Goal: Task Accomplishment & Management: Complete application form

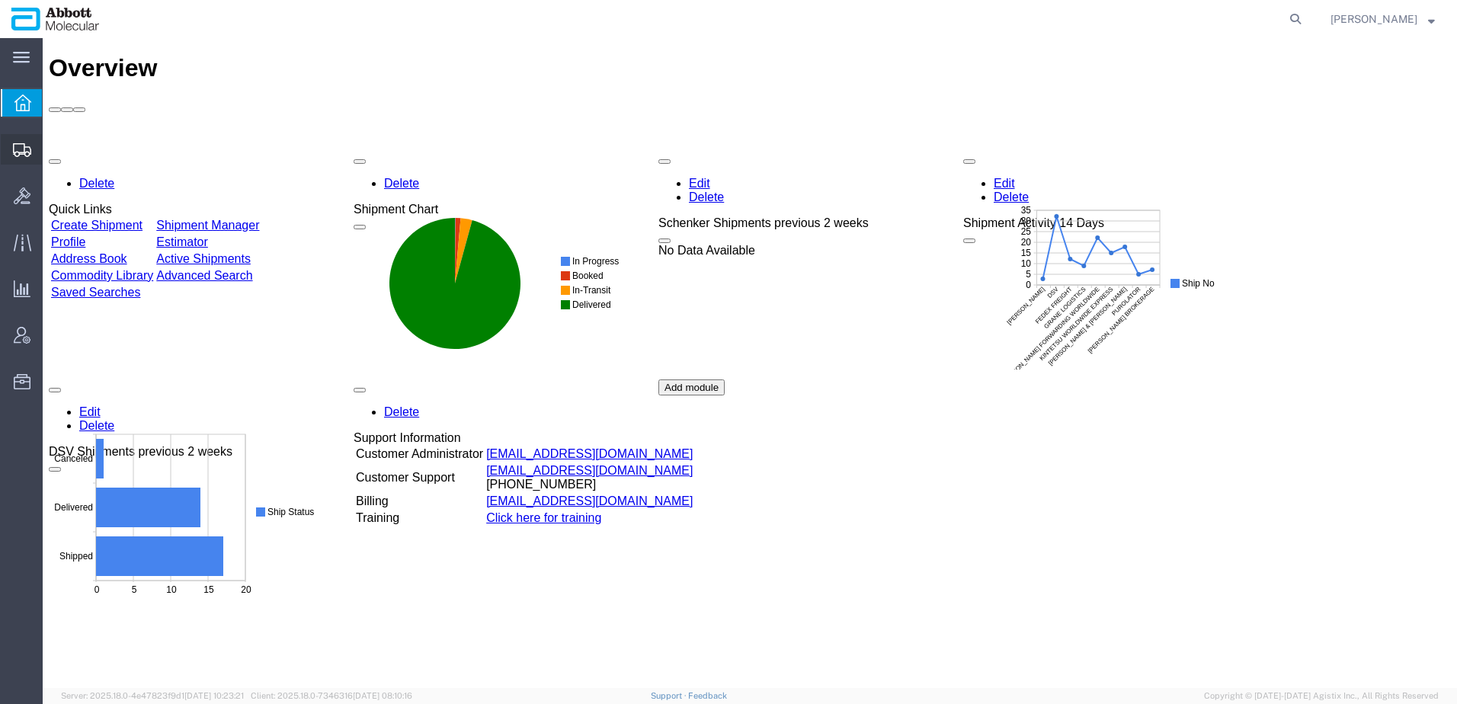
click at [0, 0] on span "Create from Template" at bounding box center [0, 0] width 0 height 0
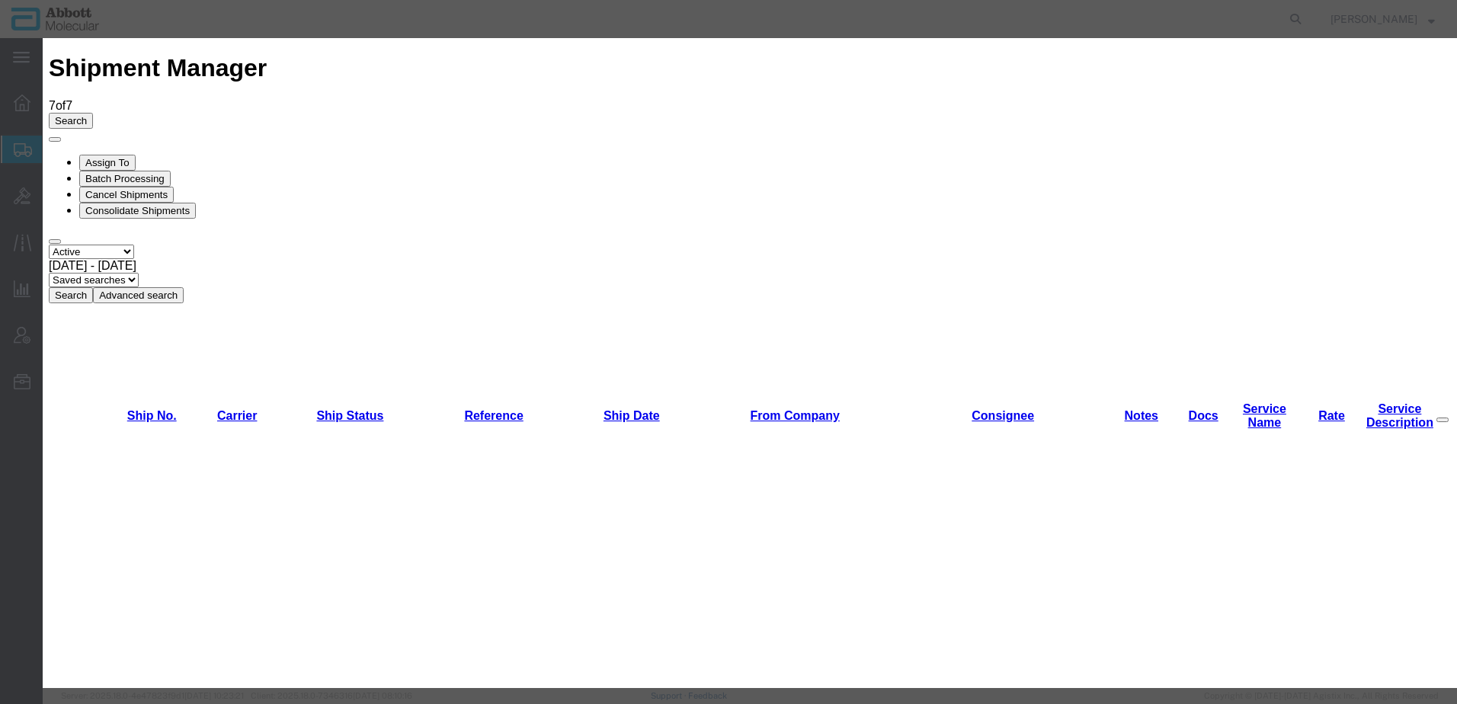
scroll to position [762, 0]
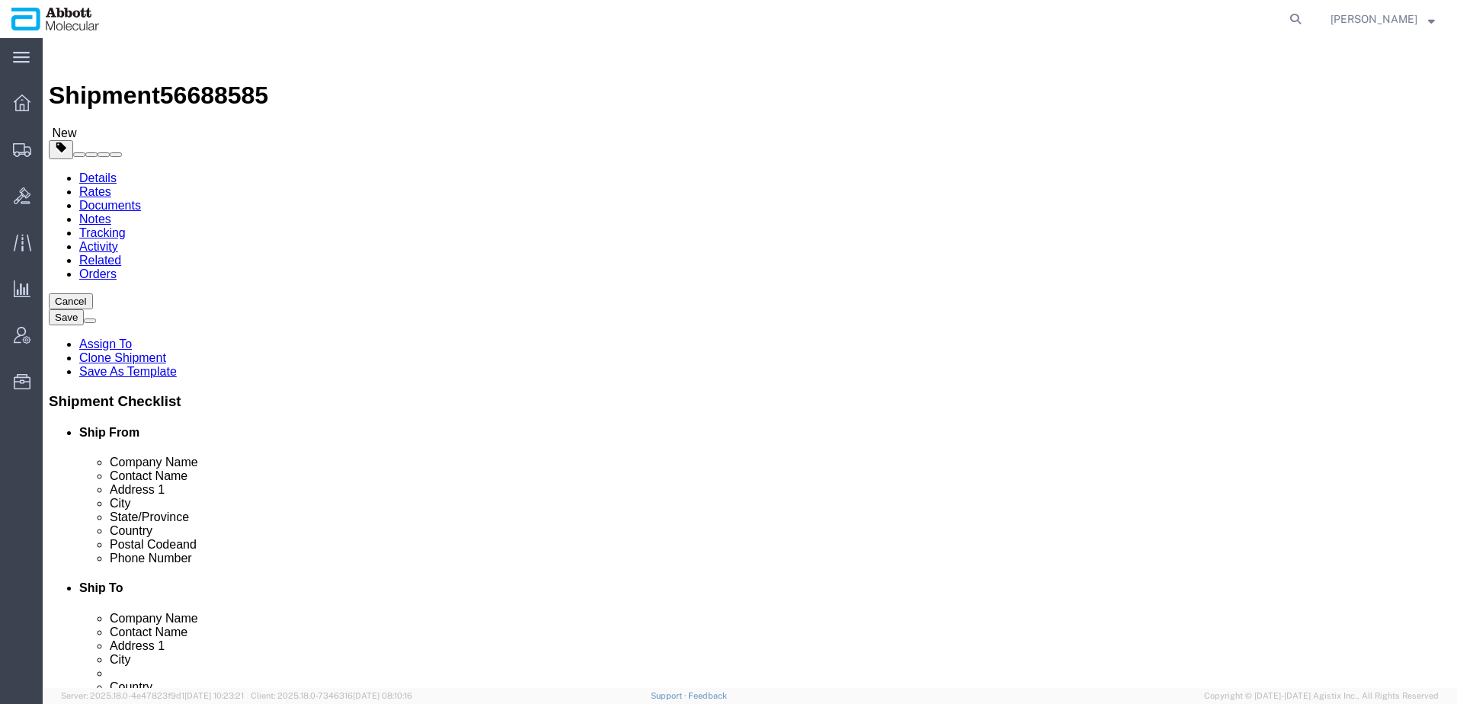
select select "48454"
select select
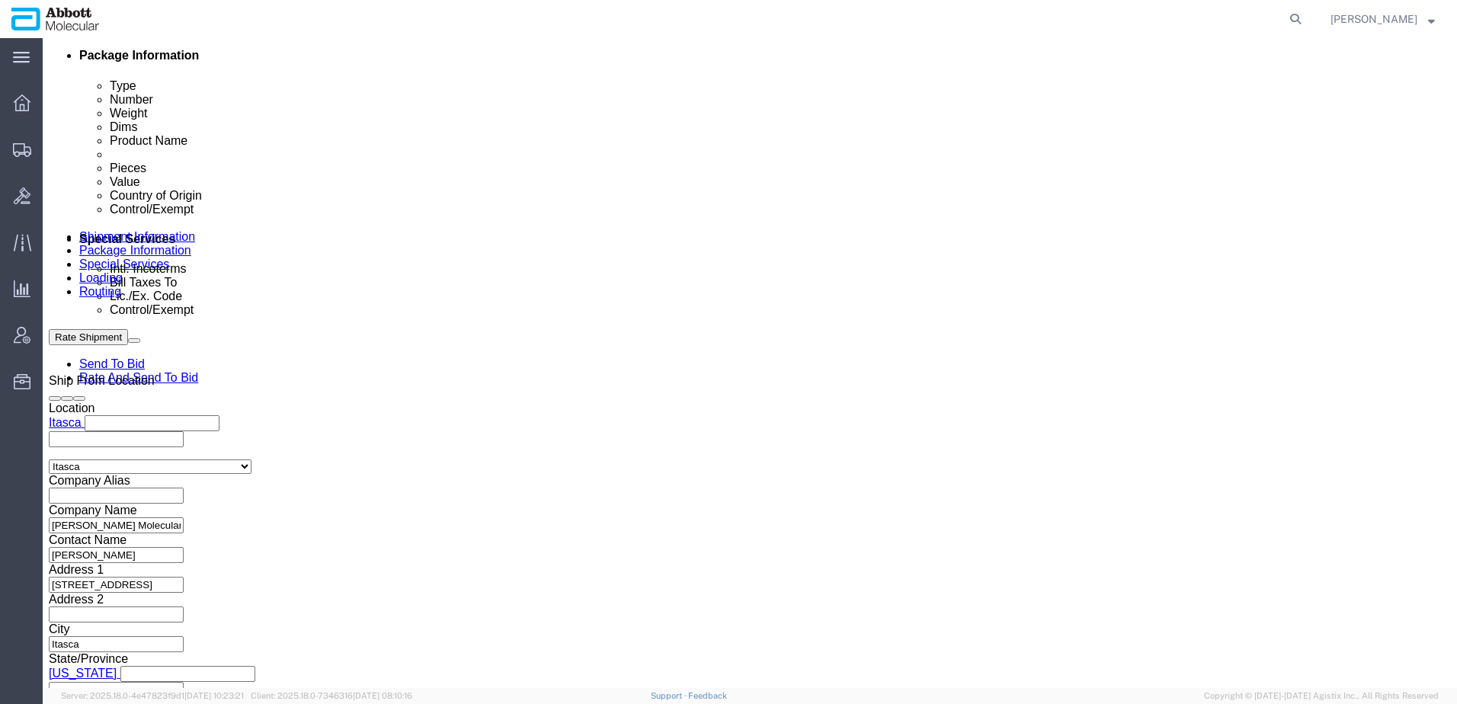
scroll to position [953, 0]
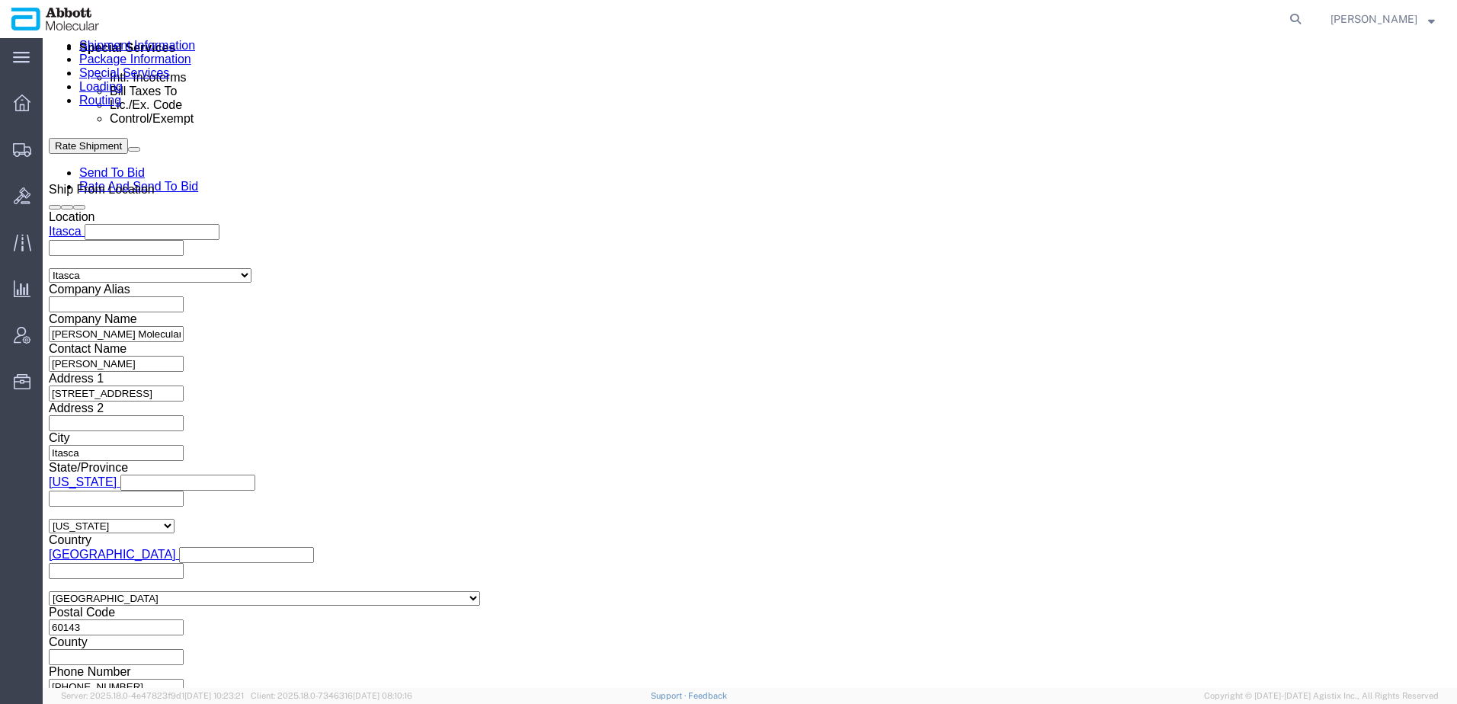
click link "Package Information"
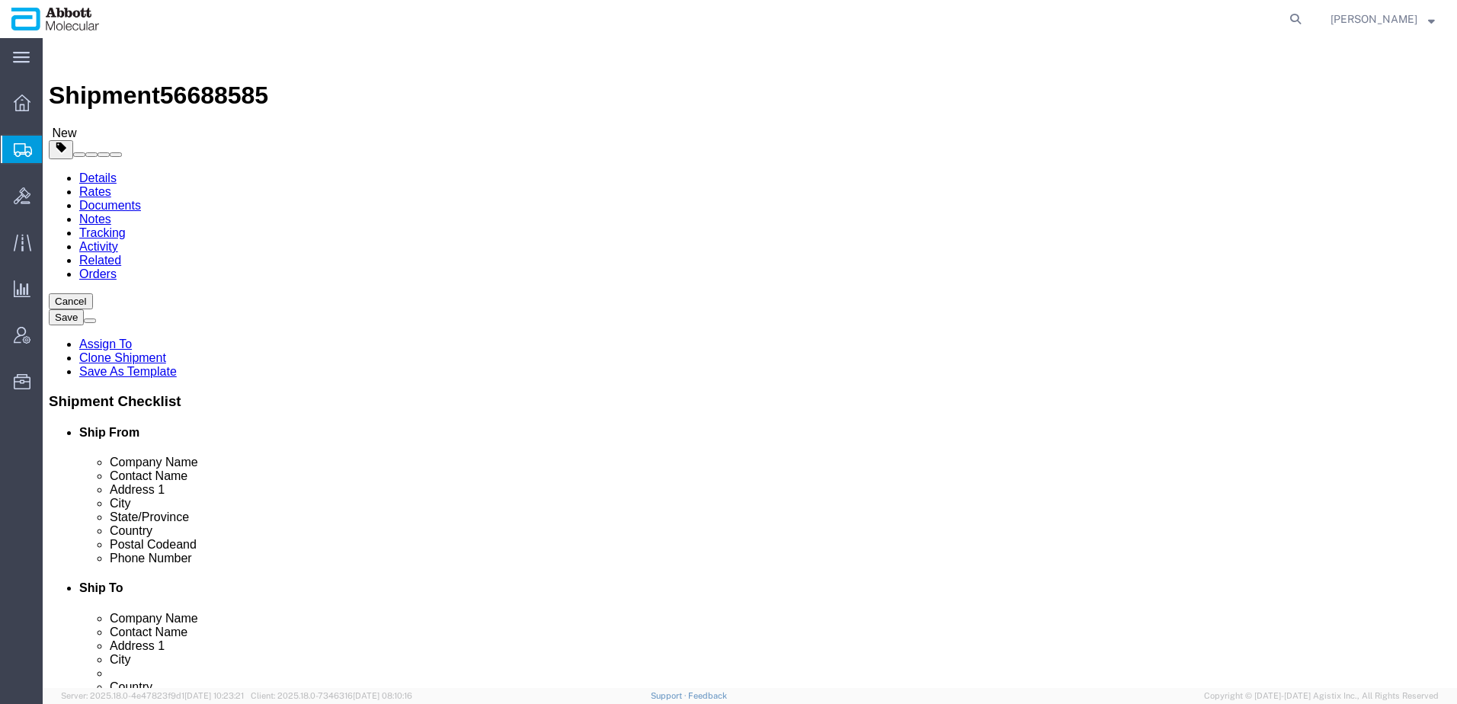
click link "Special Services"
click span
click h2 "Special services"
click button "Manage special services"
click button "Cancel"
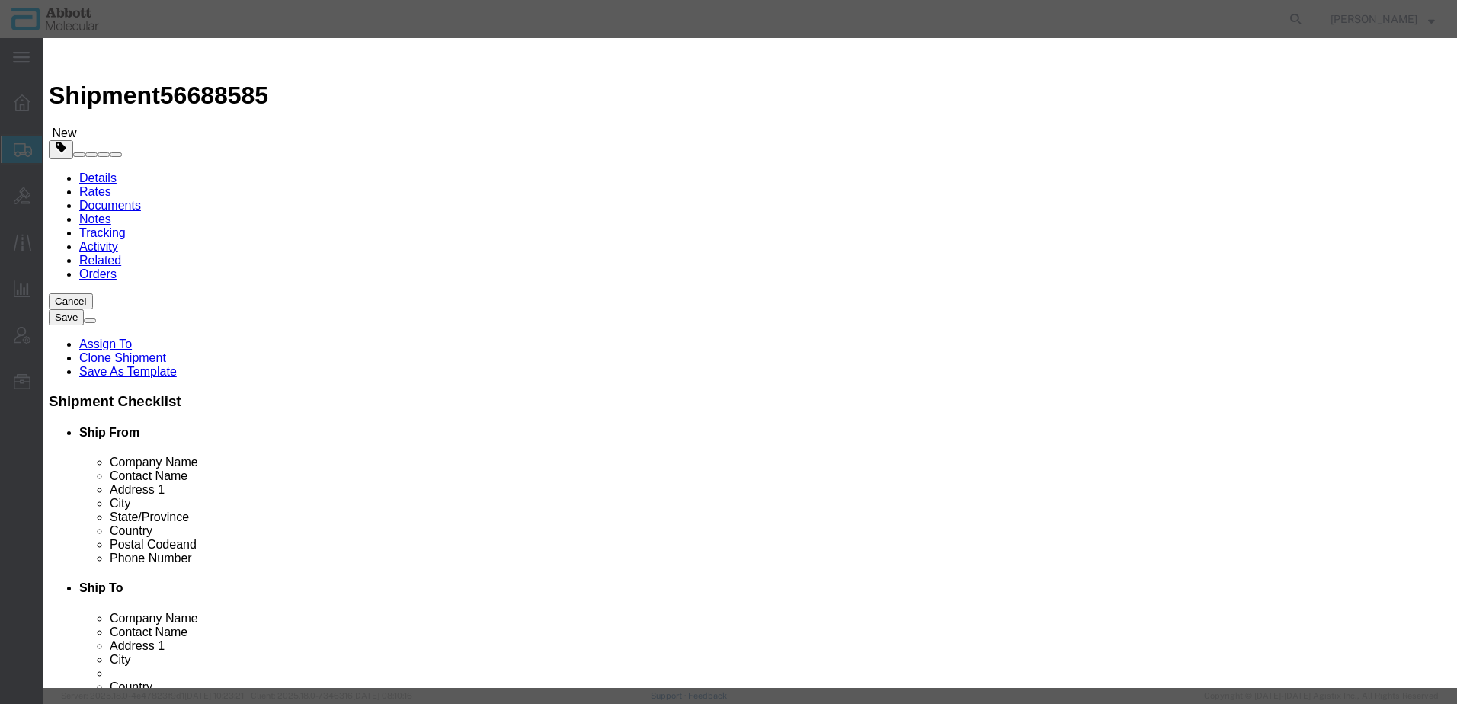
click button "Yes"
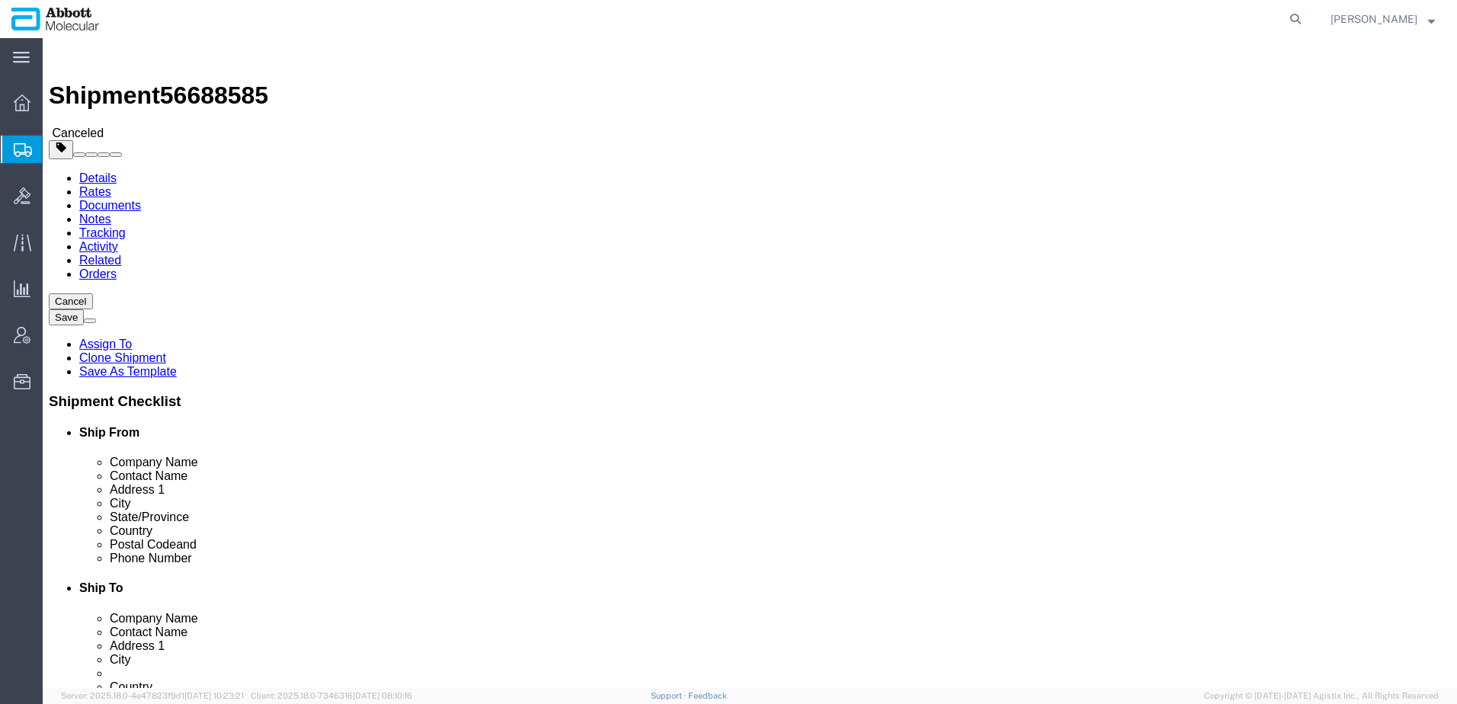
click at [0, 0] on span "Create from Template" at bounding box center [0, 0] width 0 height 0
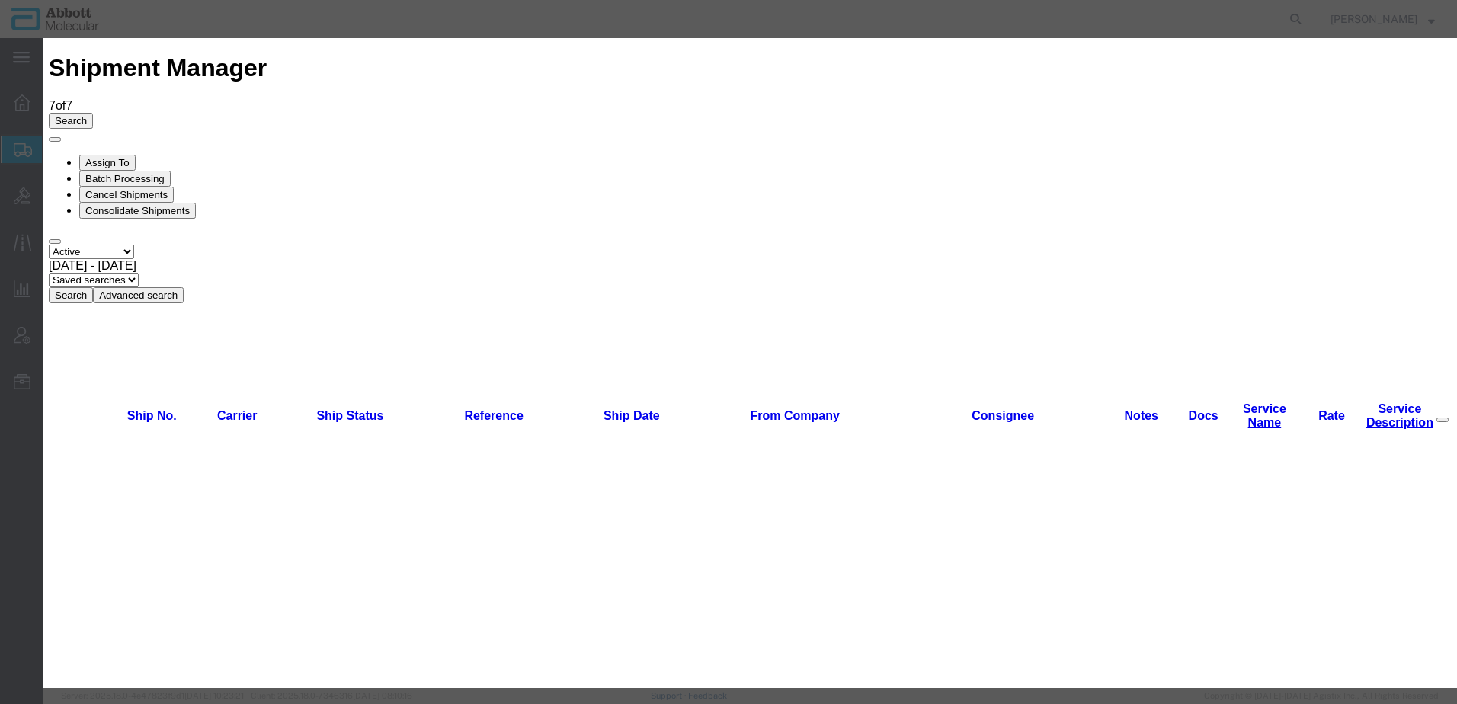
scroll to position [1067, 0]
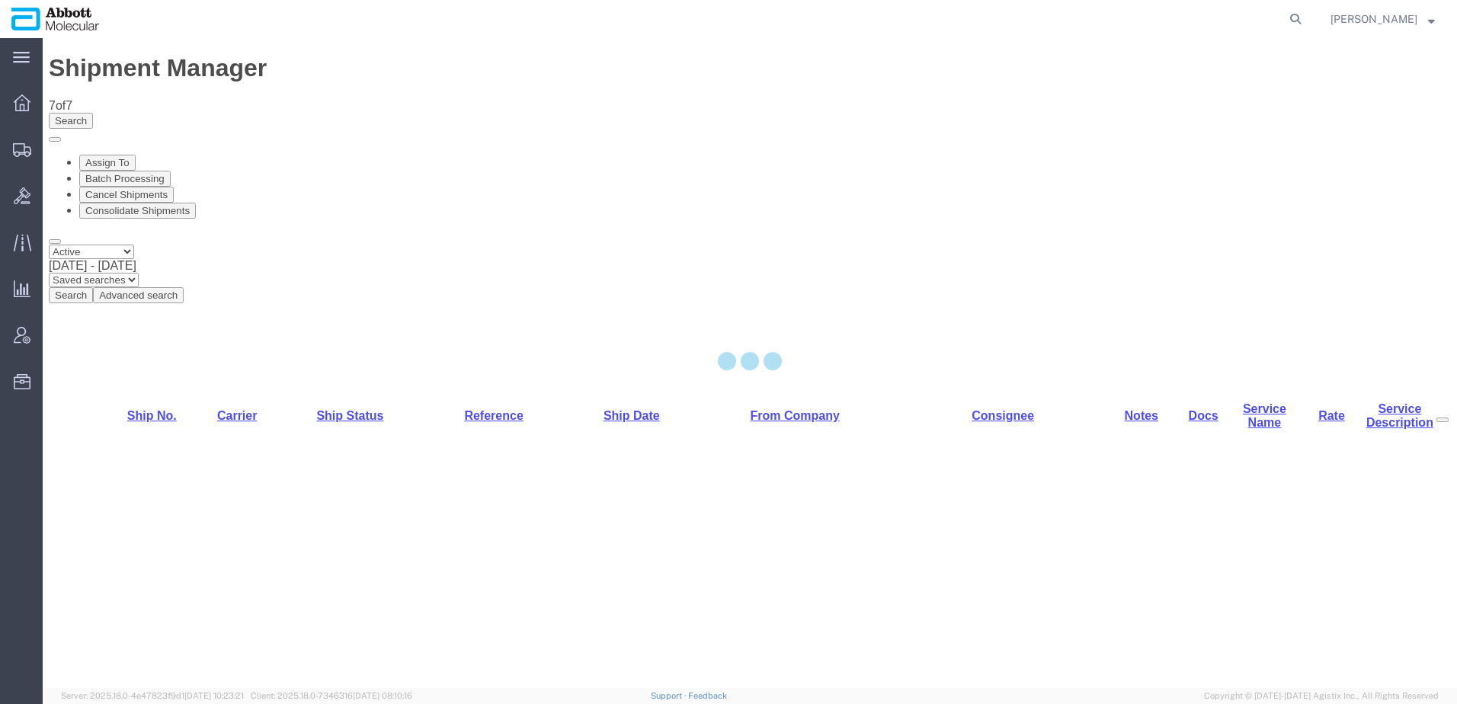
select select "48454"
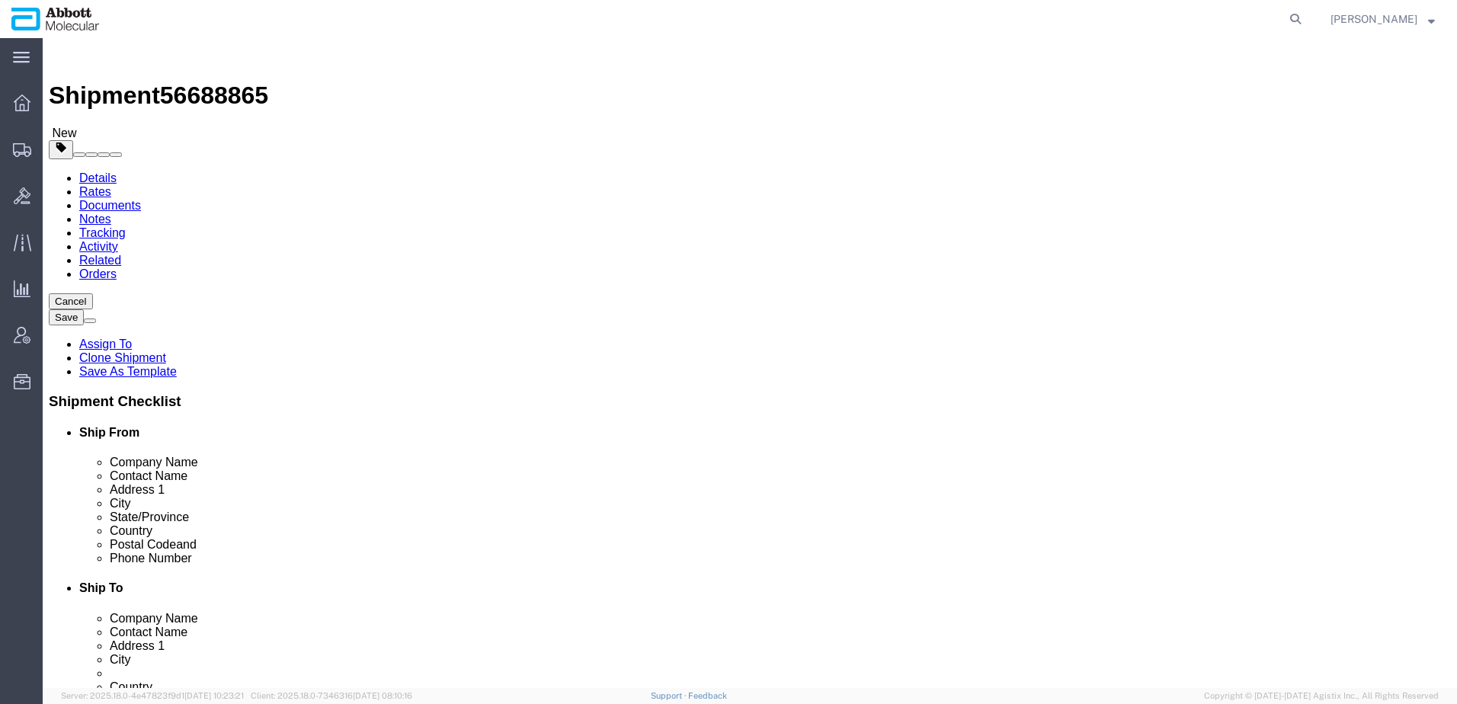
drag, startPoint x: 930, startPoint y: 285, endPoint x: 615, endPoint y: 298, distance: 315.7
click div "Location Select Select My Profile Location [GEOGRAPHIC_DATA] [GEOGRAPHIC_DATA] …"
drag, startPoint x: 891, startPoint y: 518, endPoint x: 611, endPoint y: 520, distance: 279.7
click div "Phone Number [PHONE_NUMBER]"
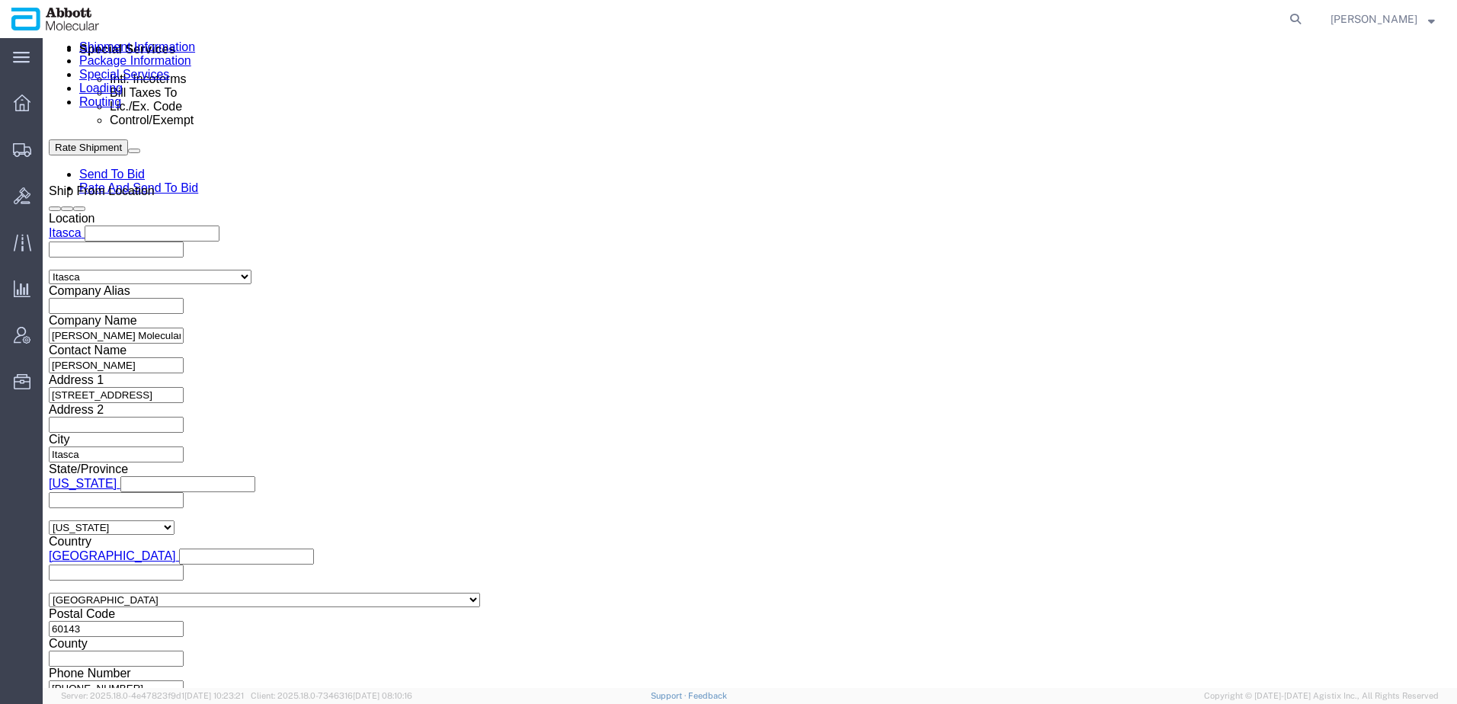
scroll to position [953, 0]
click icon
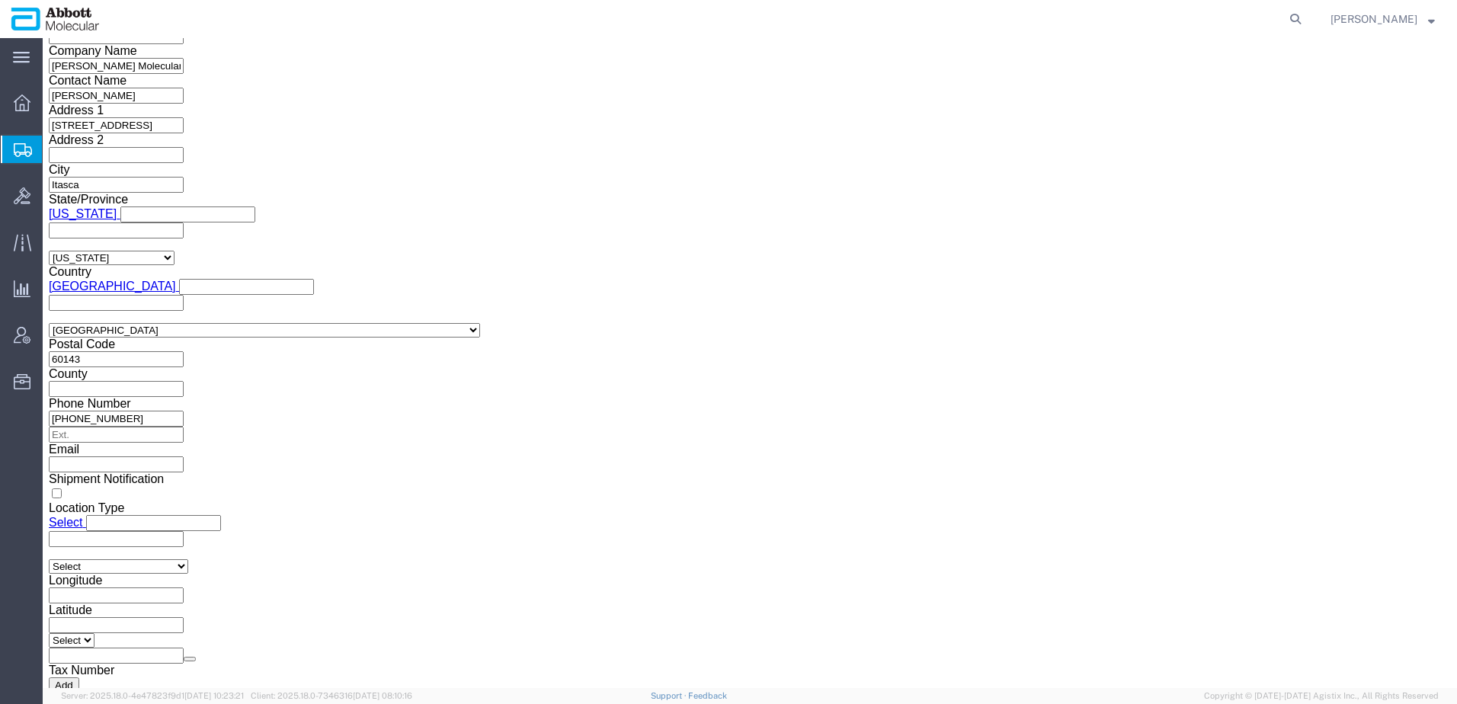
scroll to position [1222, 0]
click button "Cancel"
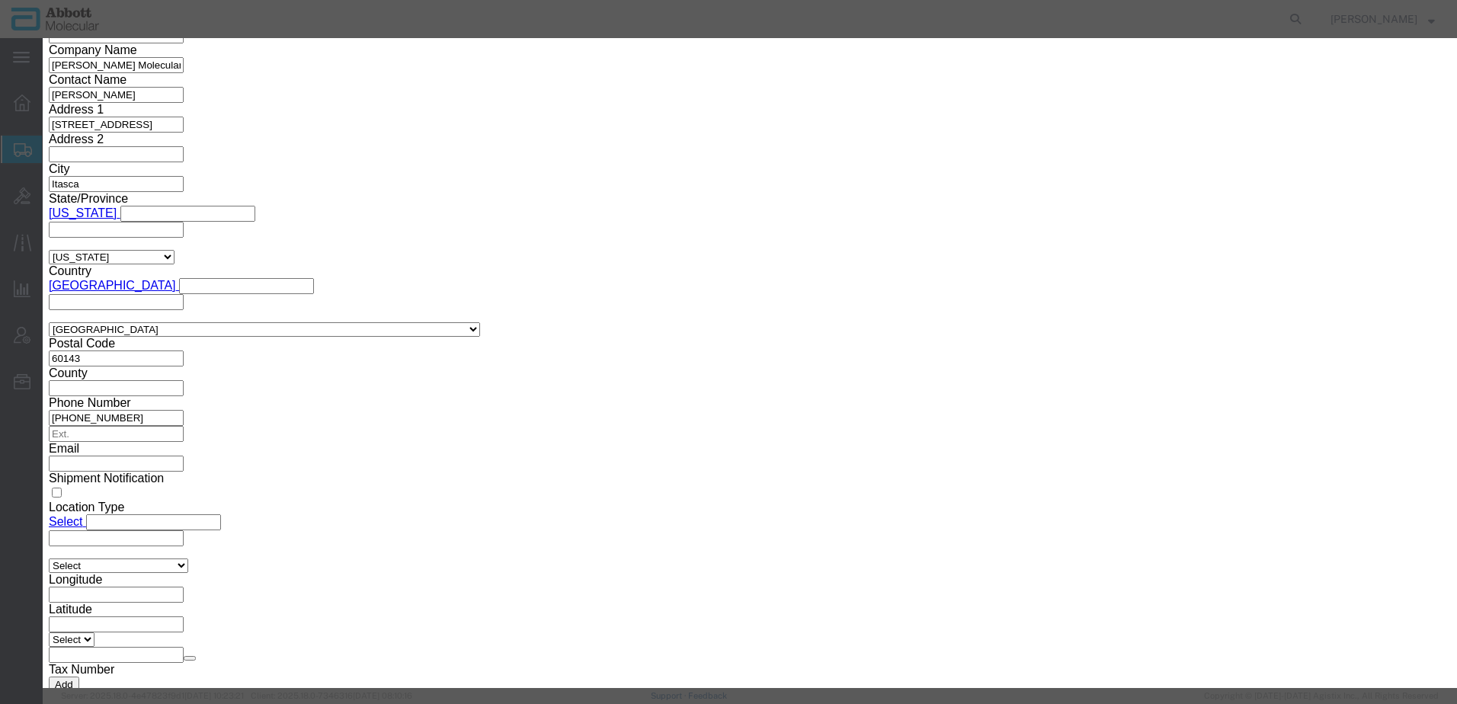
click button "Yes"
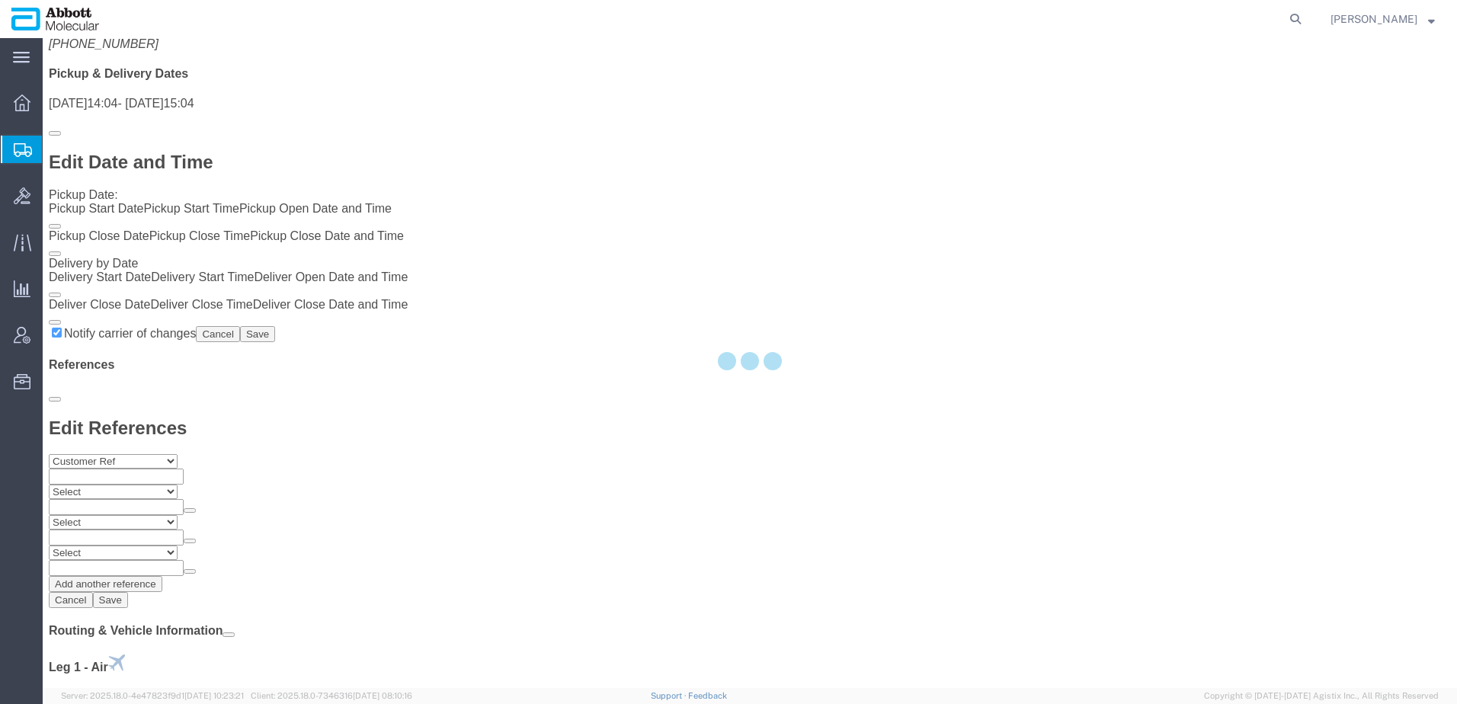
scroll to position [720, 0]
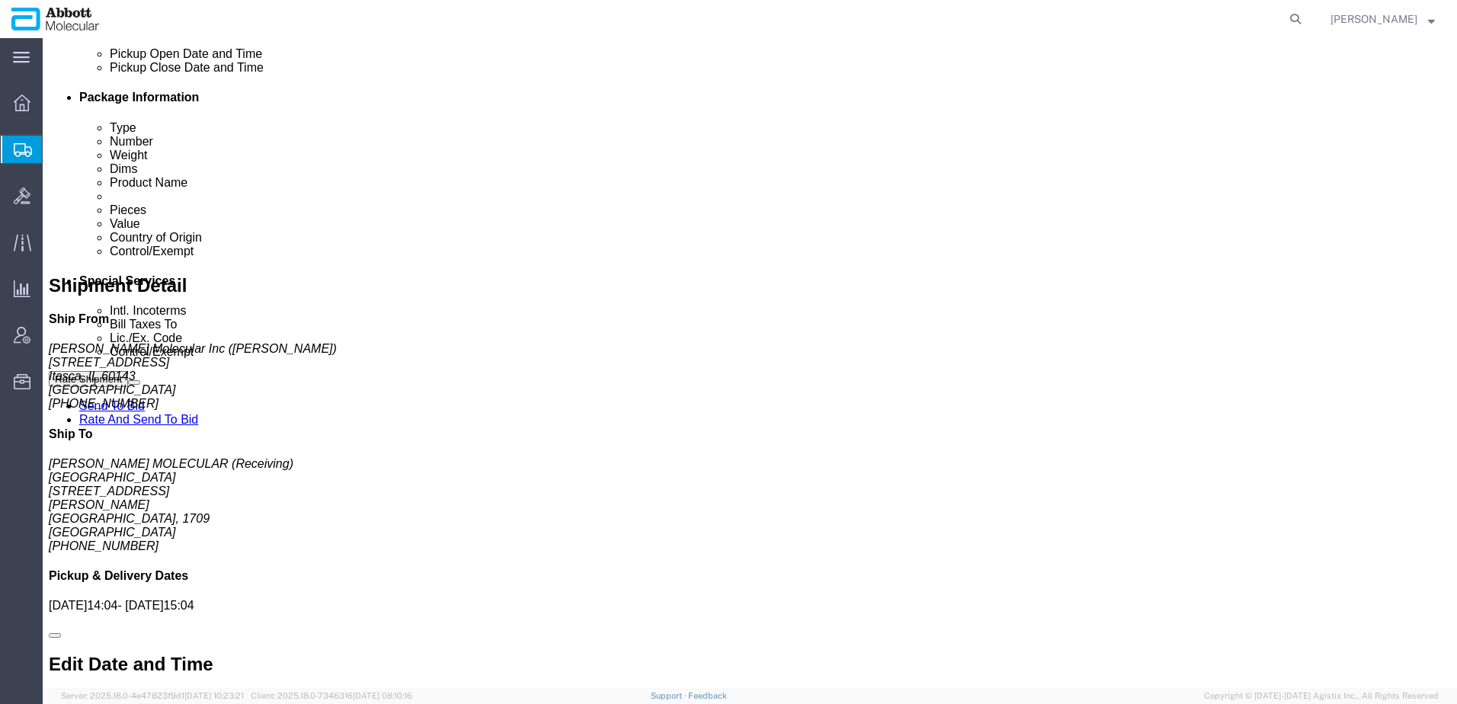
click at [0, 0] on span "Create from Template" at bounding box center [0, 0] width 0 height 0
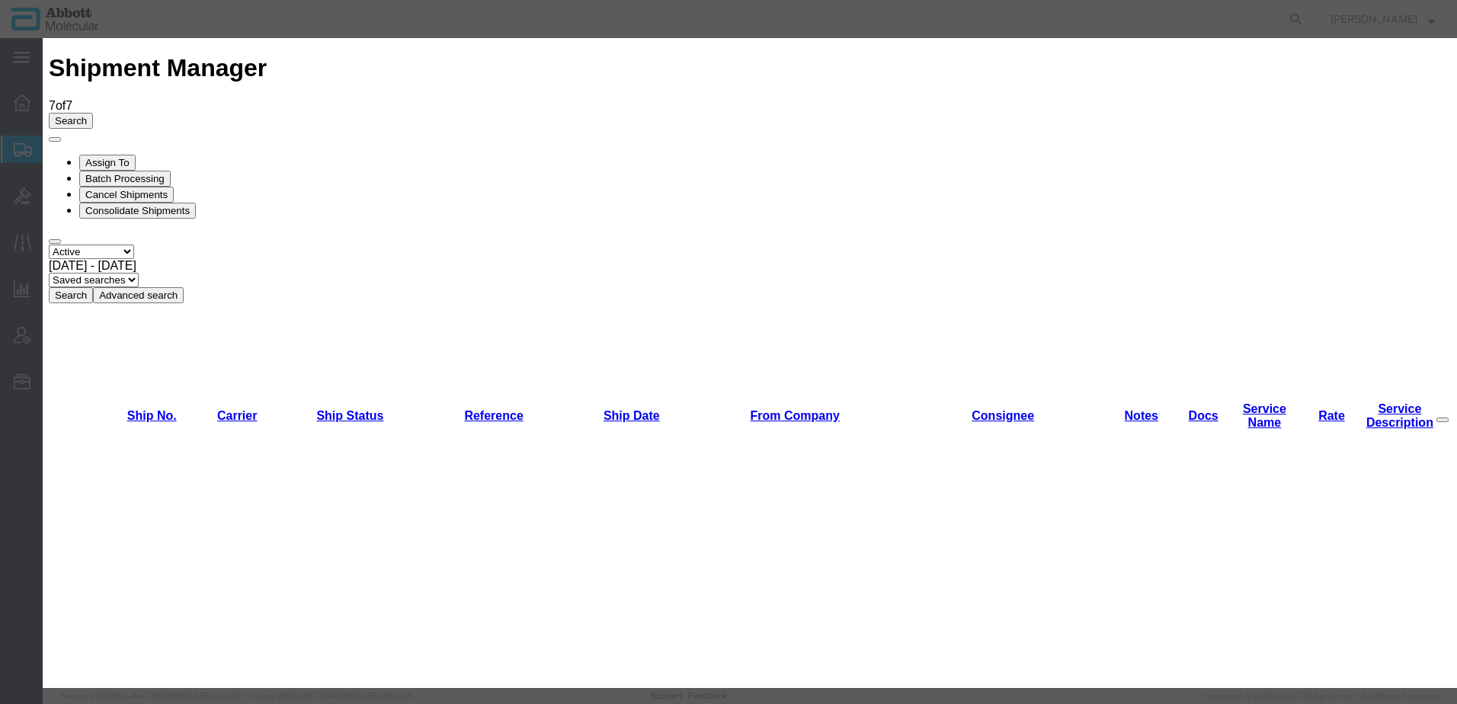
scroll to position [755, 0]
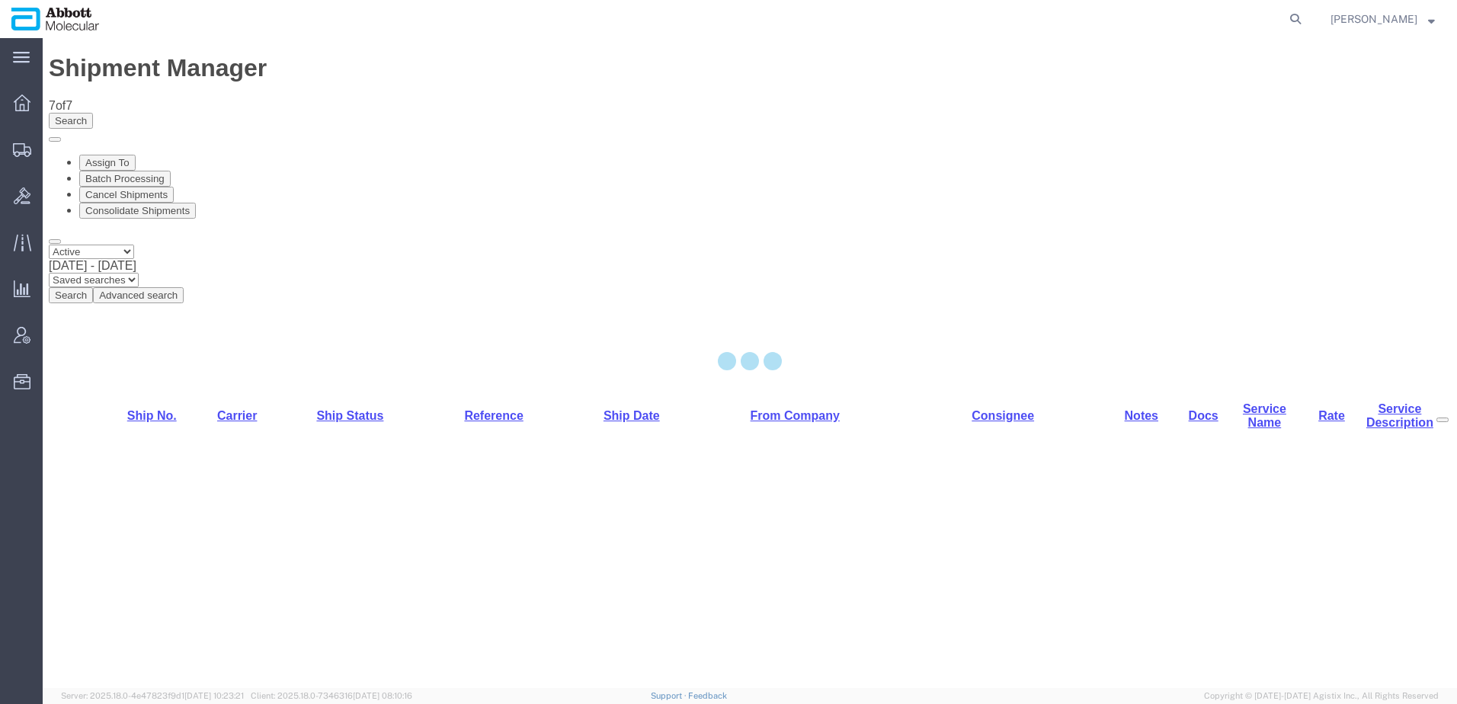
select select "48454"
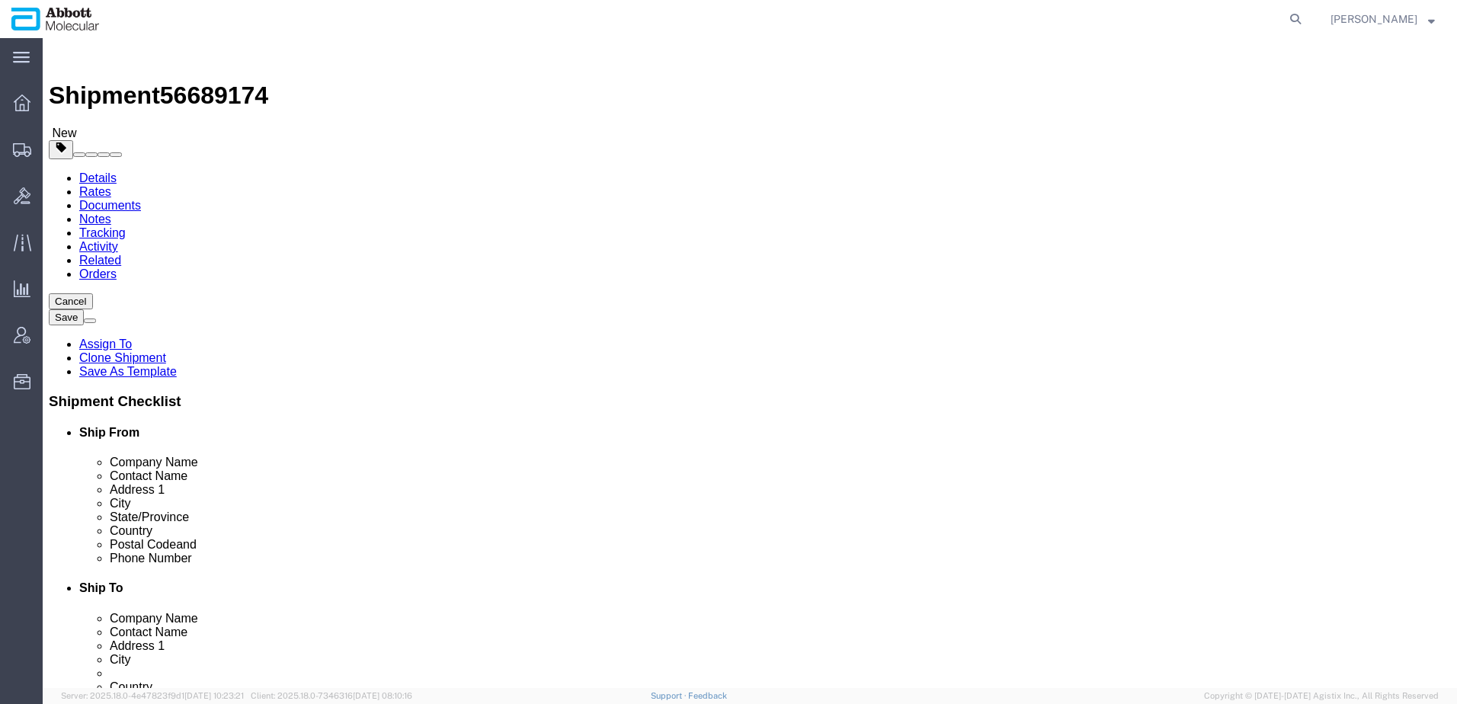
click input "[PERSON_NAME] LABORATORIES (SG) PTE LTD"
drag, startPoint x: 890, startPoint y: 285, endPoint x: 702, endPoint y: 283, distance: 188.2
click div "Company Name [PERSON_NAME] LABORATORIES (SG) PTE LTD"
drag, startPoint x: 839, startPoint y: 315, endPoint x: 687, endPoint y: 318, distance: 151.7
click div "Contact Name Receiving"
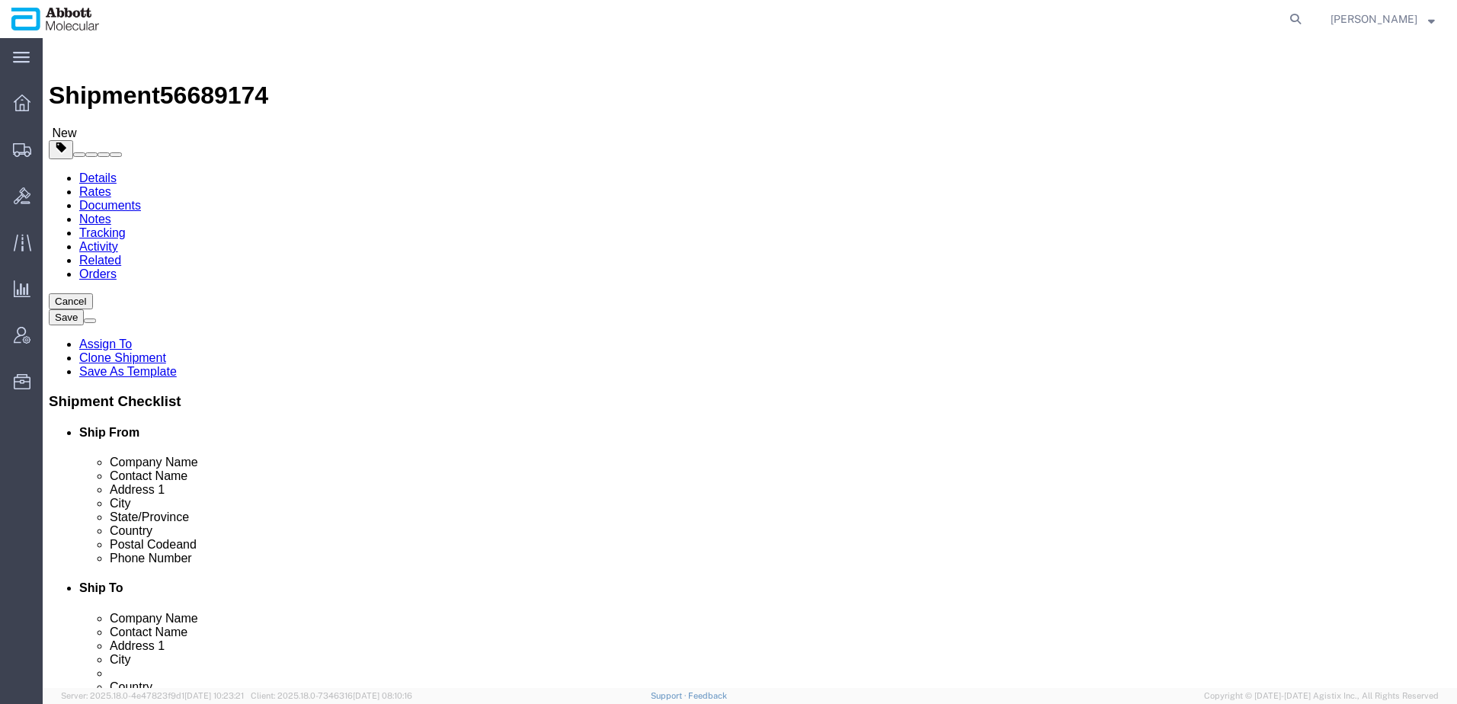
click div "Location Select Select My Profile Location [GEOGRAPHIC_DATA] [GEOGRAPHIC_DATA] …"
drag, startPoint x: 904, startPoint y: 346, endPoint x: 677, endPoint y: 328, distance: 227.8
click div "Location Select Select My Profile Location [GEOGRAPHIC_DATA] [GEOGRAPHIC_DATA] …"
drag, startPoint x: 793, startPoint y: 379, endPoint x: 868, endPoint y: 380, distance: 74.7
click input "UPS HEALTHCARE"
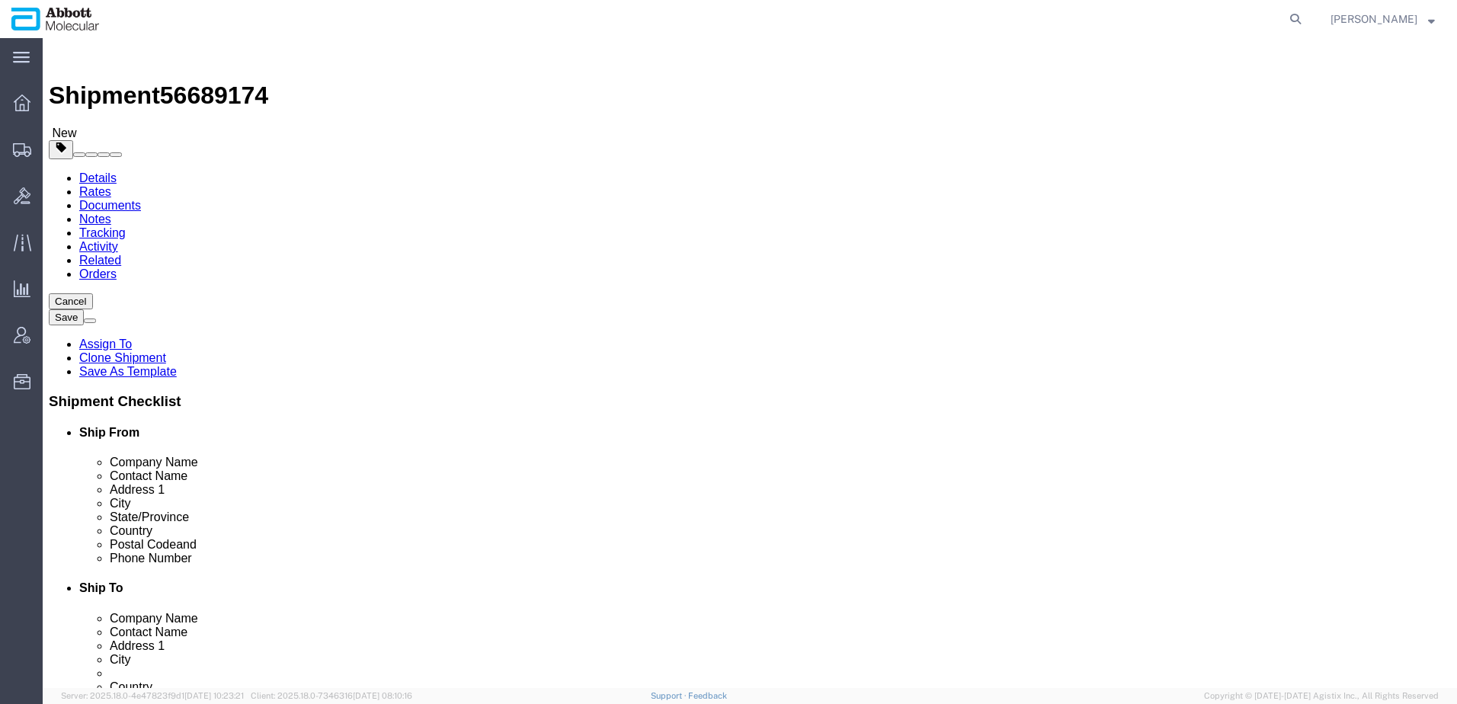
drag, startPoint x: 827, startPoint y: 385, endPoint x: 673, endPoint y: 360, distance: 156.0
click div "Location Select Select My Profile Location [GEOGRAPHIC_DATA] [GEOGRAPHIC_DATA] …"
drag, startPoint x: 823, startPoint y: 490, endPoint x: 700, endPoint y: 508, distance: 123.9
click div "Location Select Select My Profile Location [GEOGRAPHIC_DATA] [GEOGRAPHIC_DATA] …"
drag, startPoint x: 873, startPoint y: 520, endPoint x: 773, endPoint y: 524, distance: 100.7
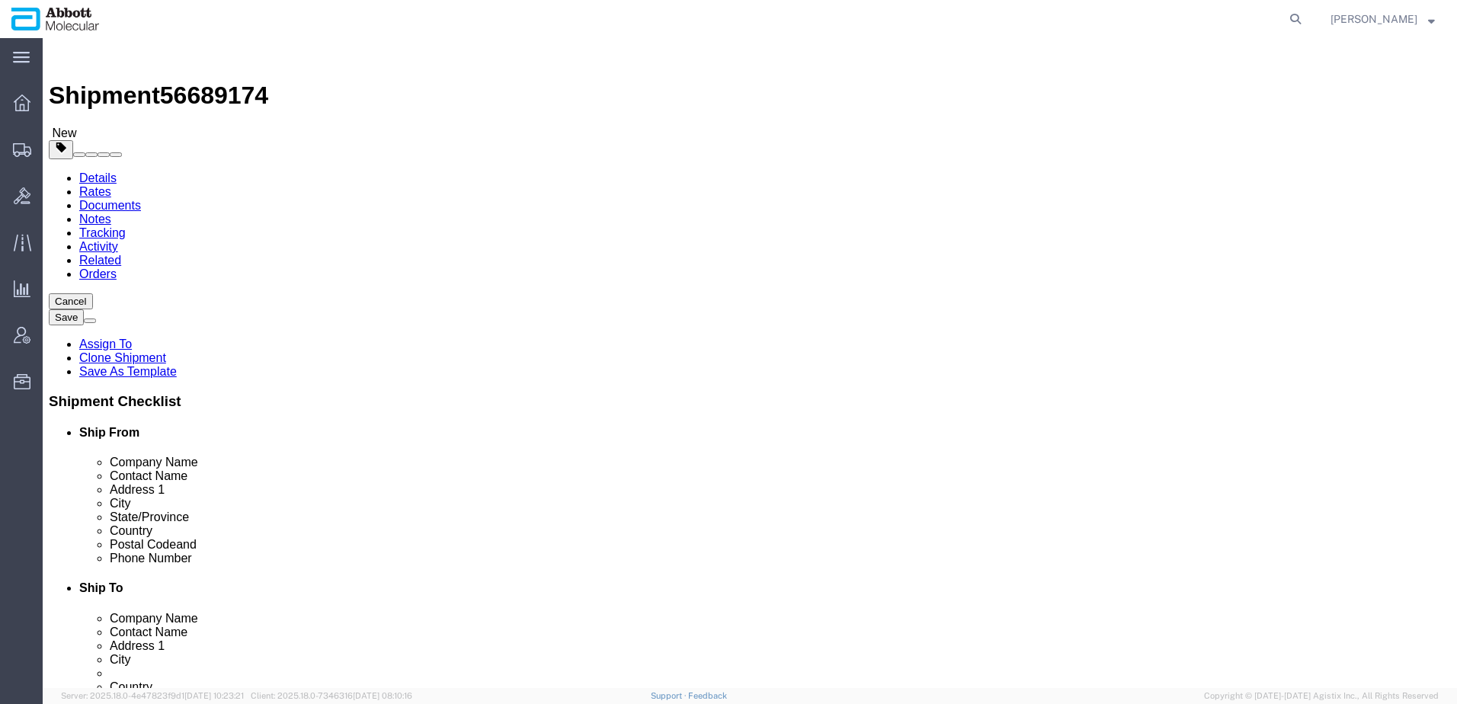
click input "[PHONE_NUMBER]"
click icon
click button "Cancel"
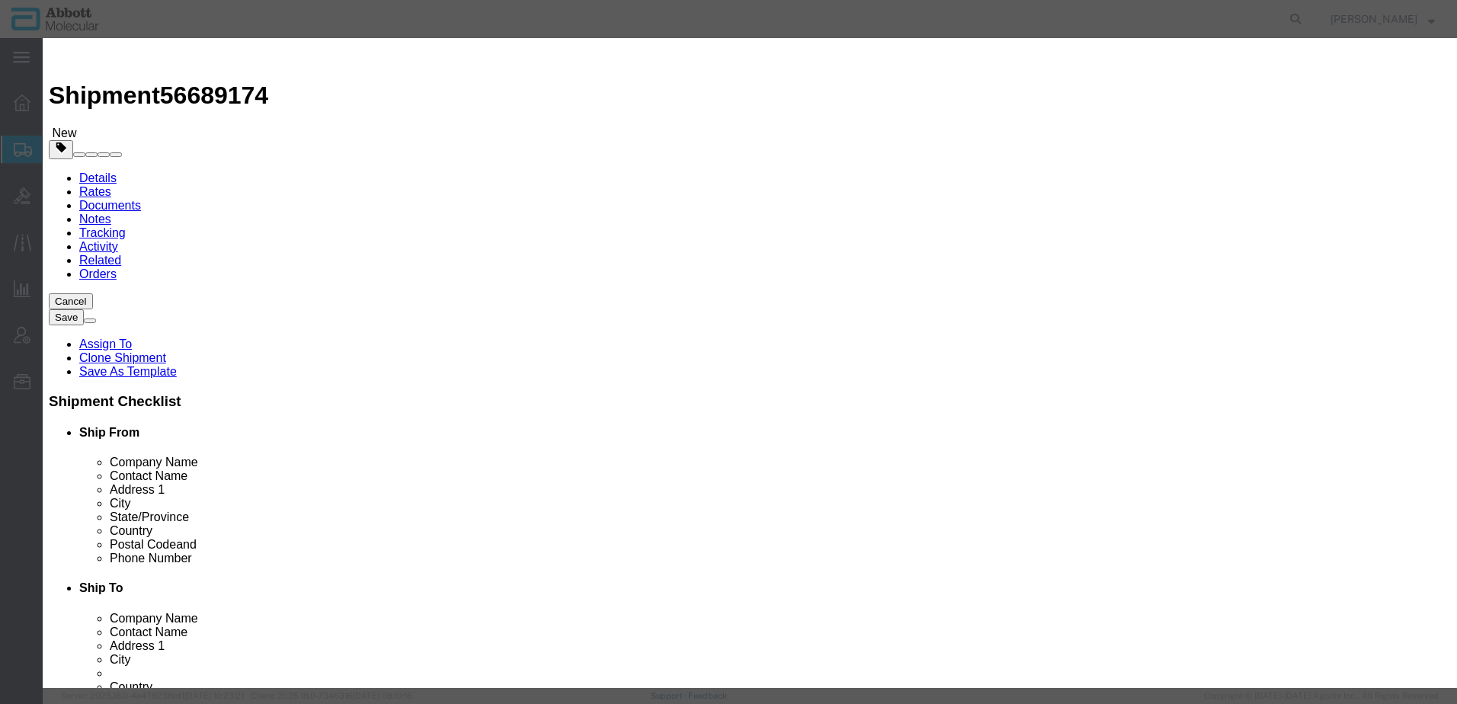
click button "Yes"
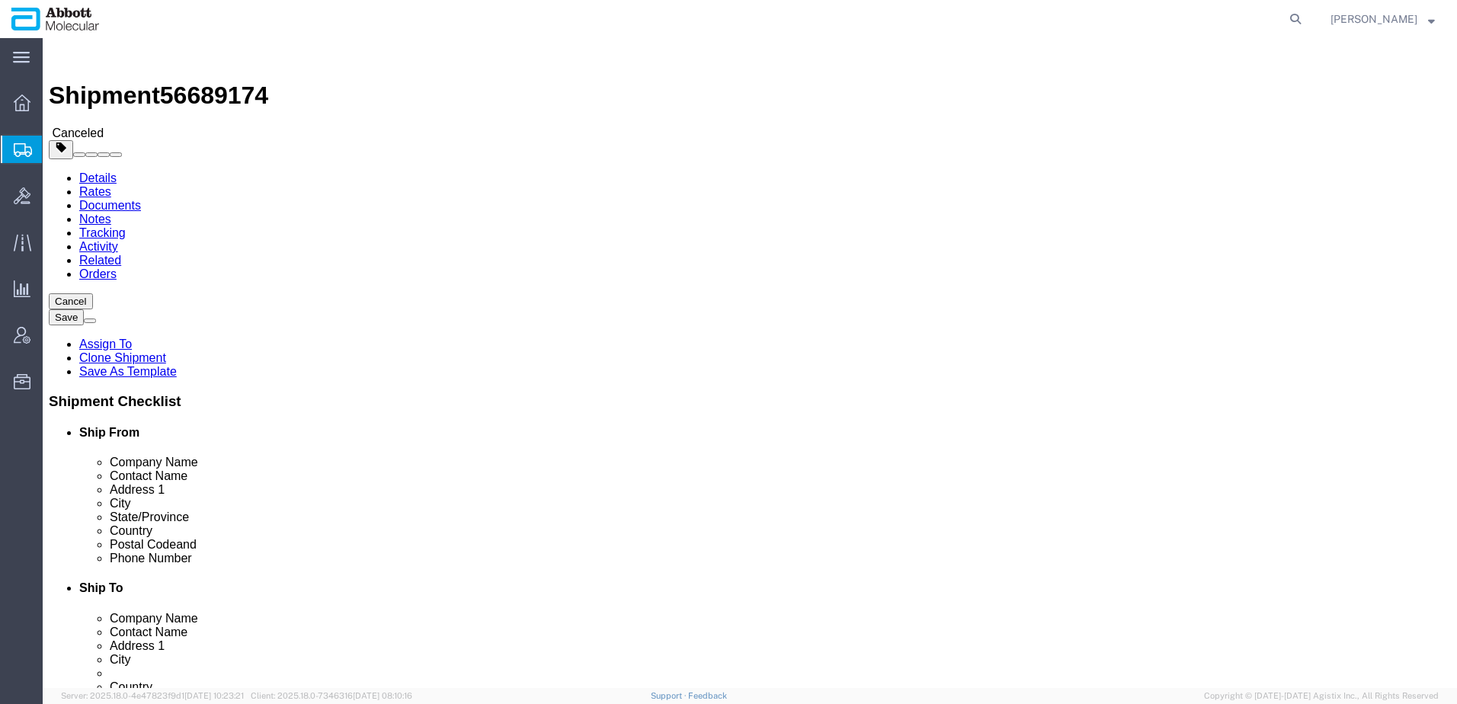
click at [0, 0] on span "Create from Template" at bounding box center [0, 0] width 0 height 0
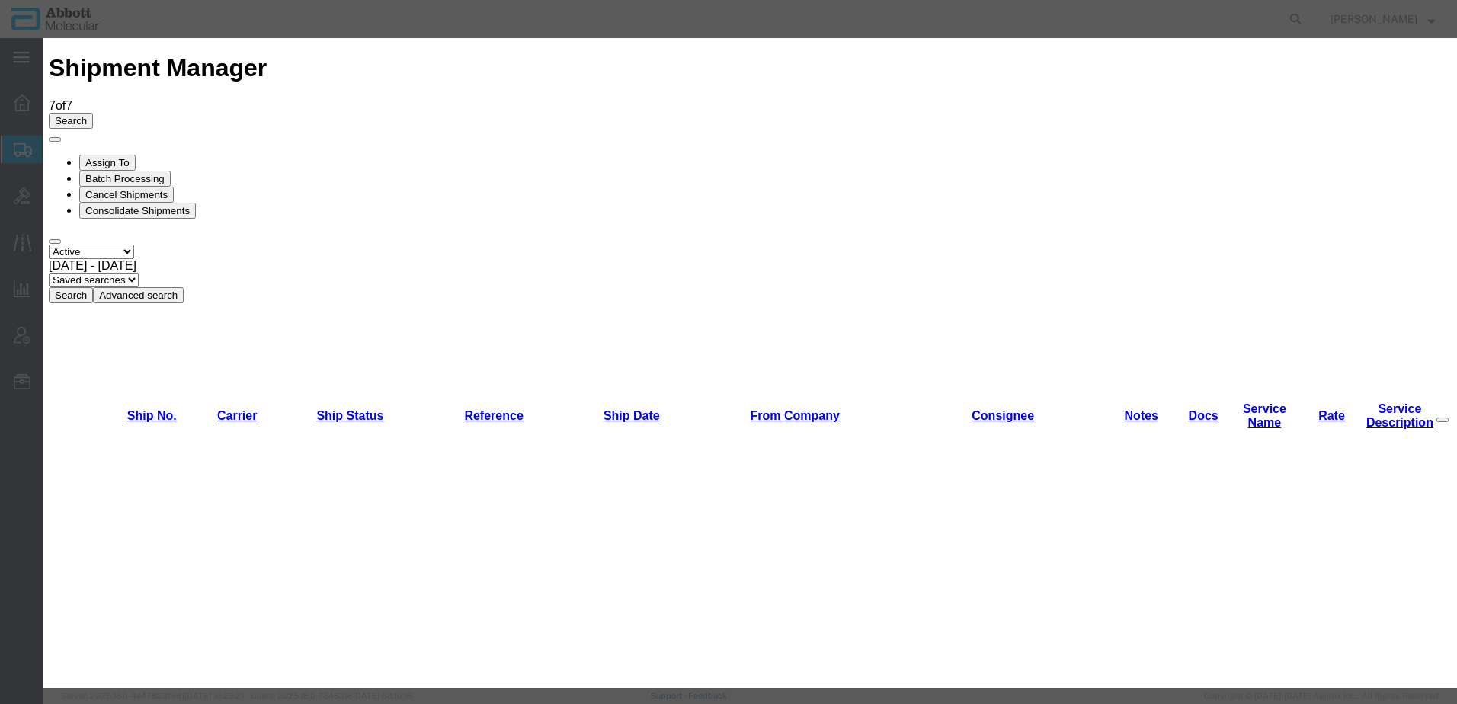
scroll to position [838, 0]
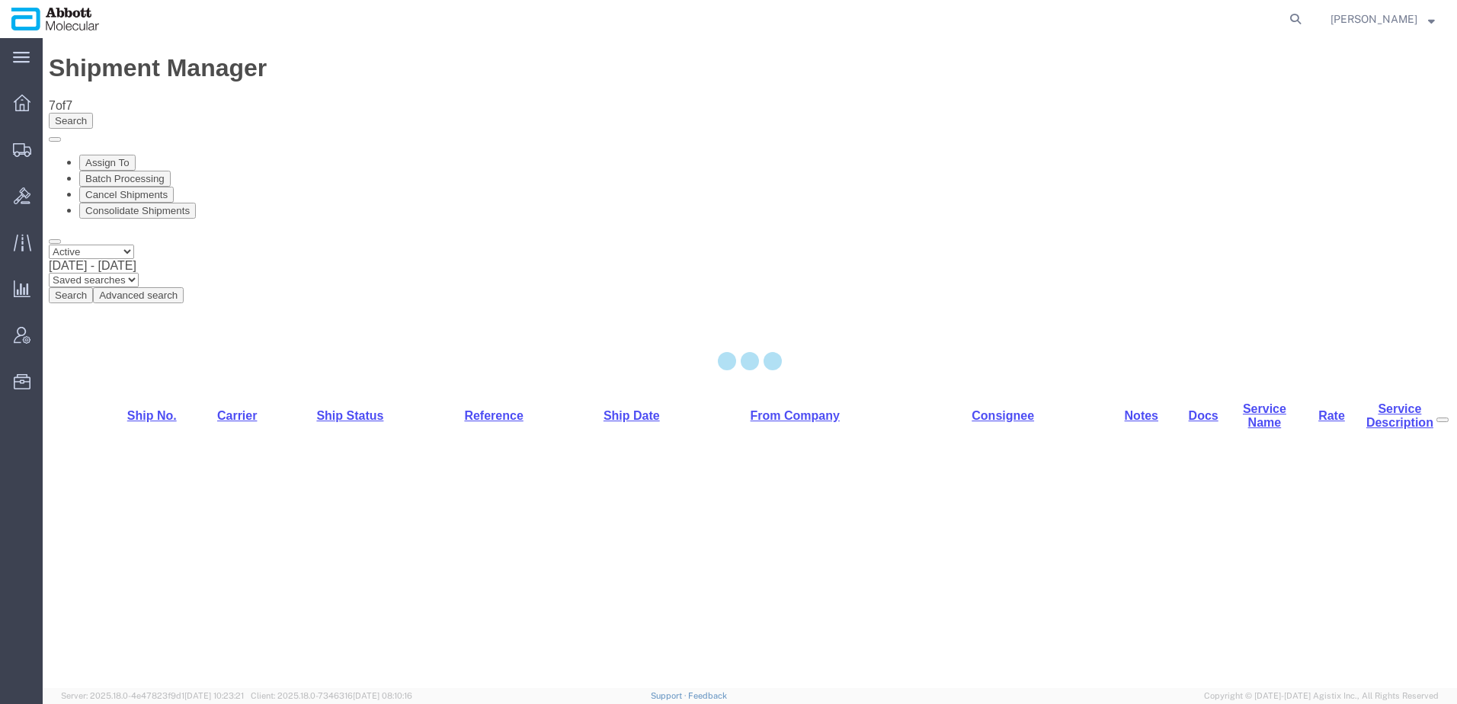
select select "48454"
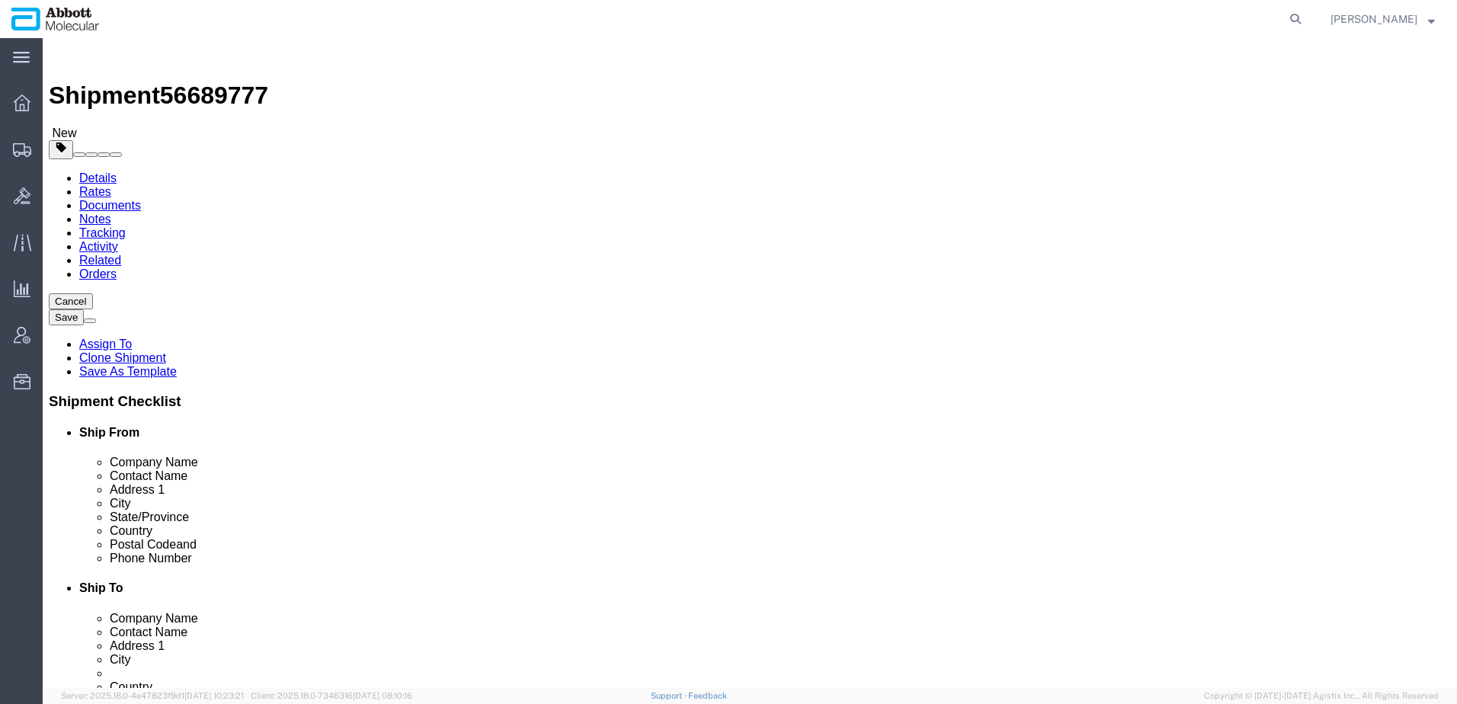
click link "Special Services"
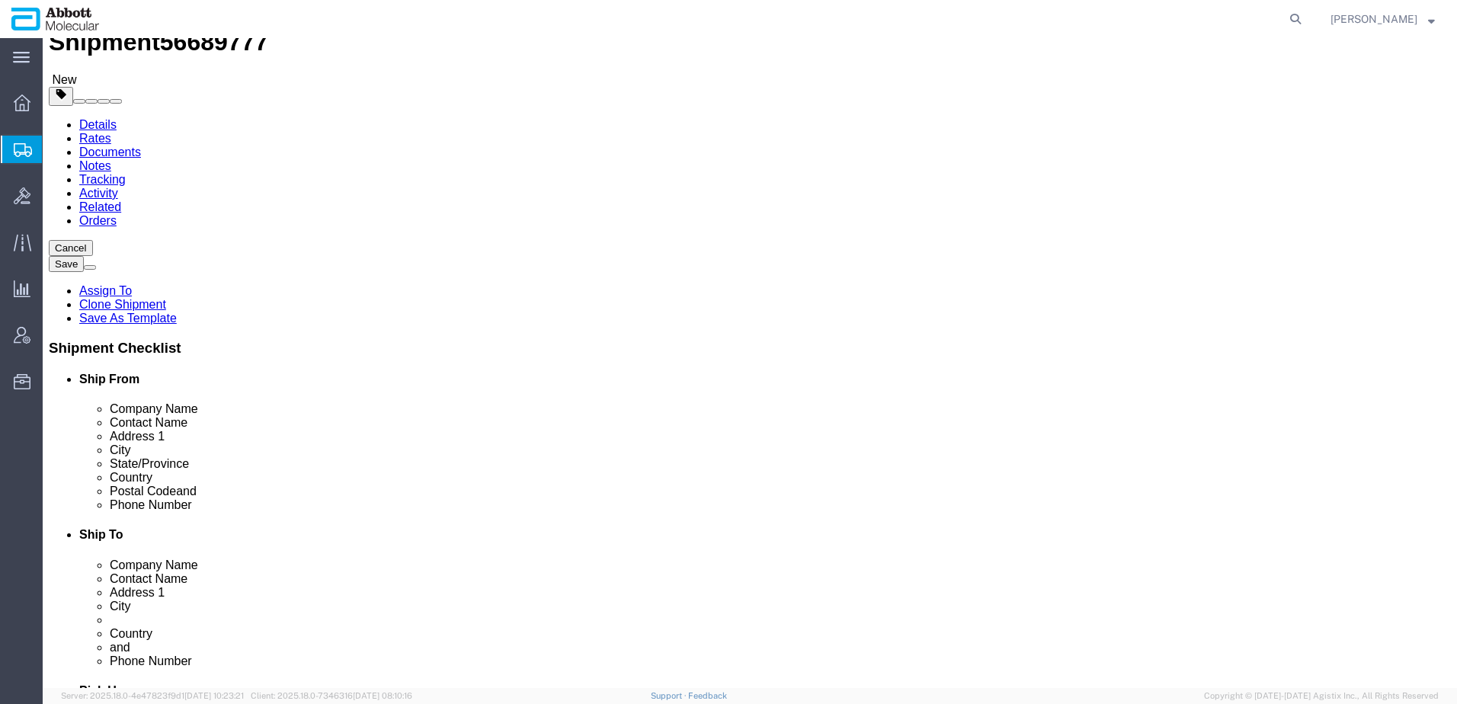
scroll to position [152, 0]
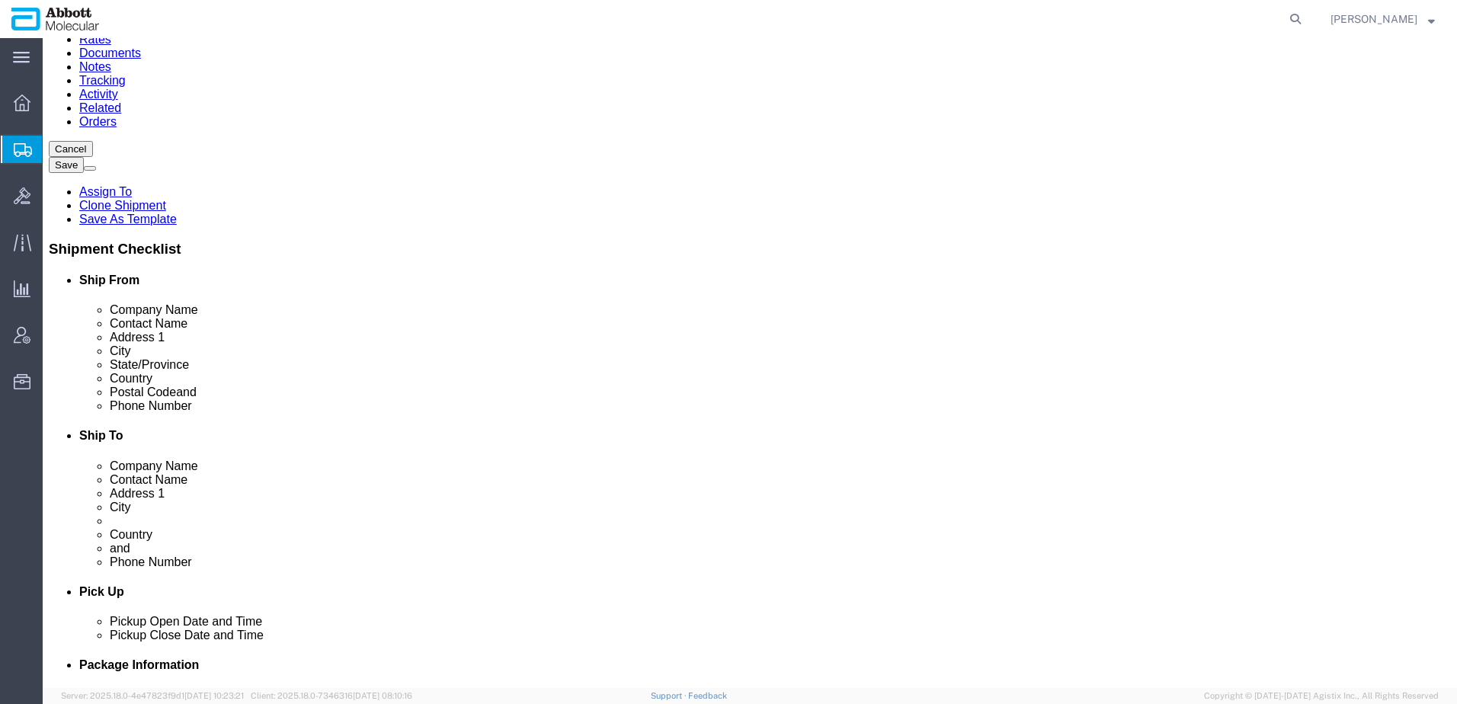
drag, startPoint x: 303, startPoint y: 493, endPoint x: 218, endPoint y: 497, distance: 85.4
click div "[PHONE_NUMBER]"
click button "Cancel"
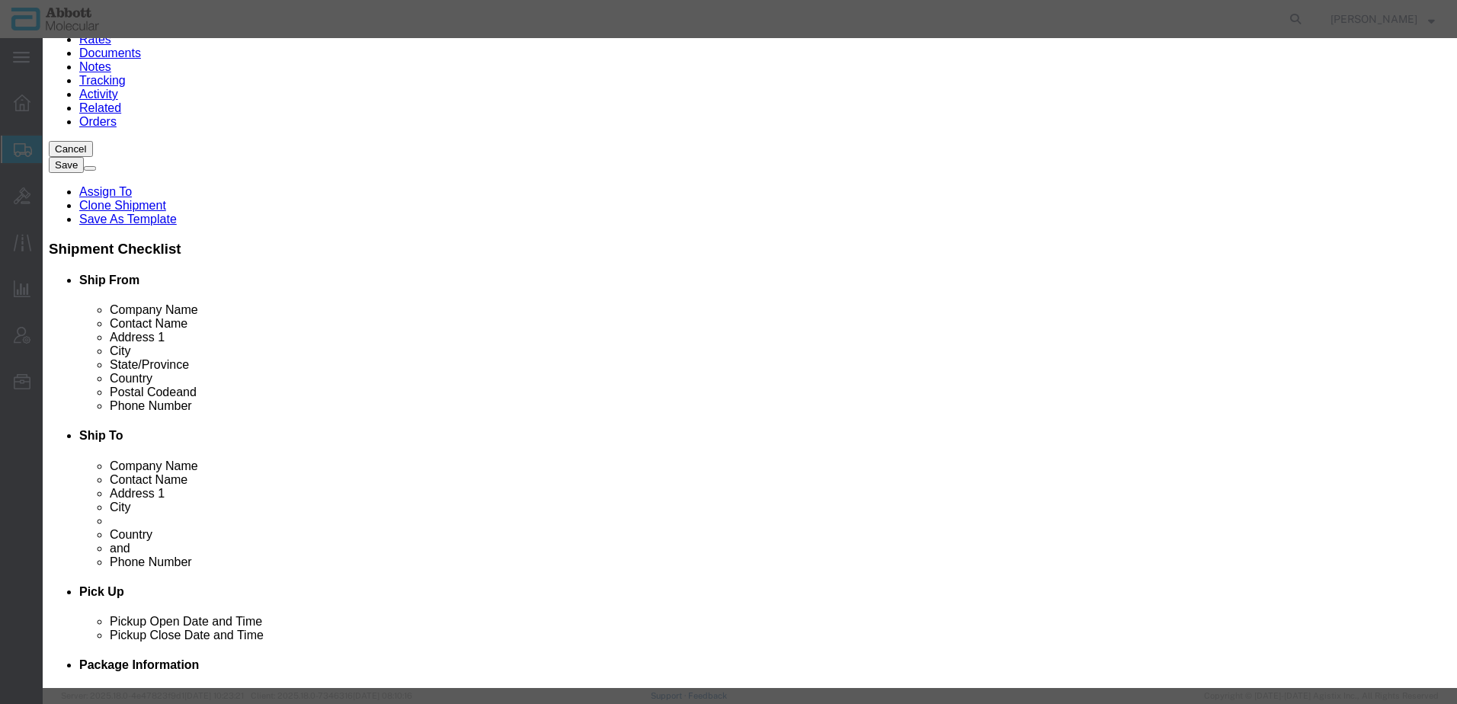
click button "Yes"
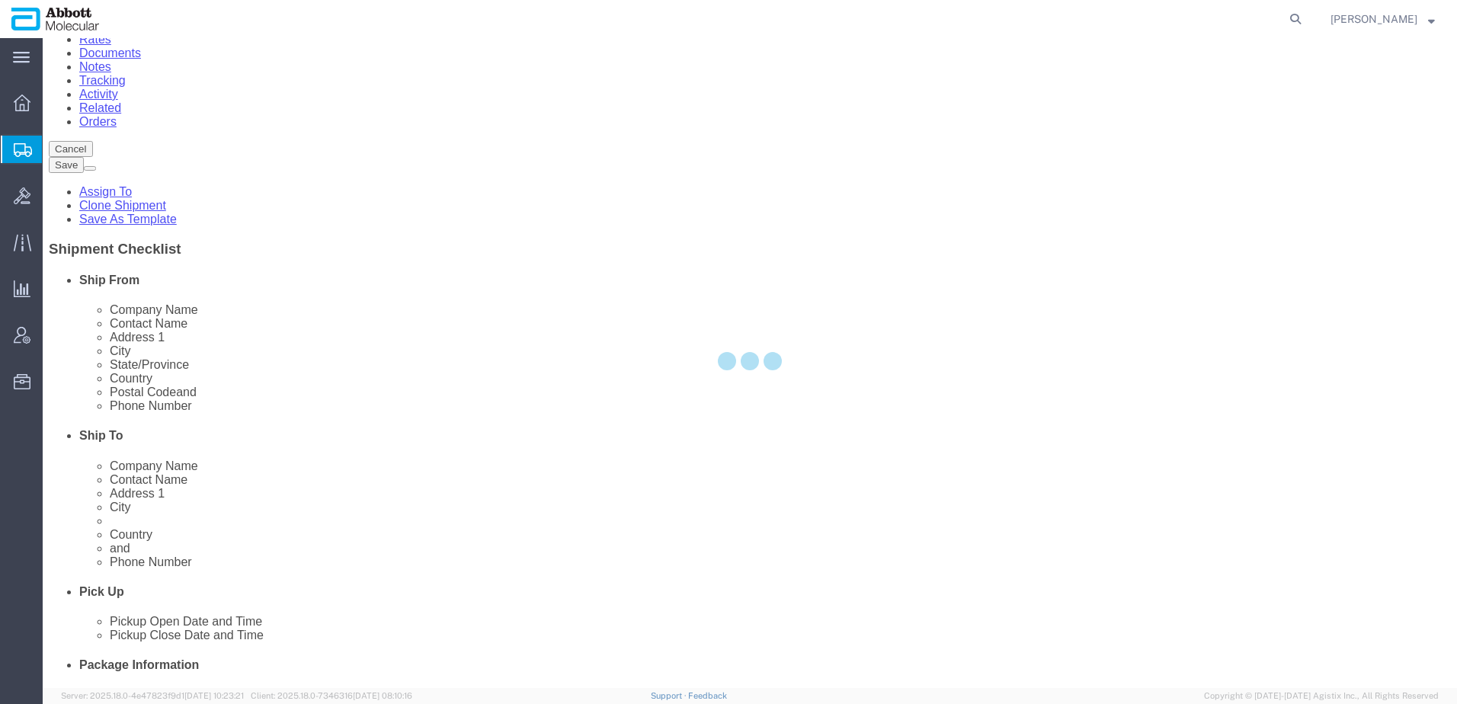
click at [960, 40] on div at bounding box center [750, 363] width 1414 height 650
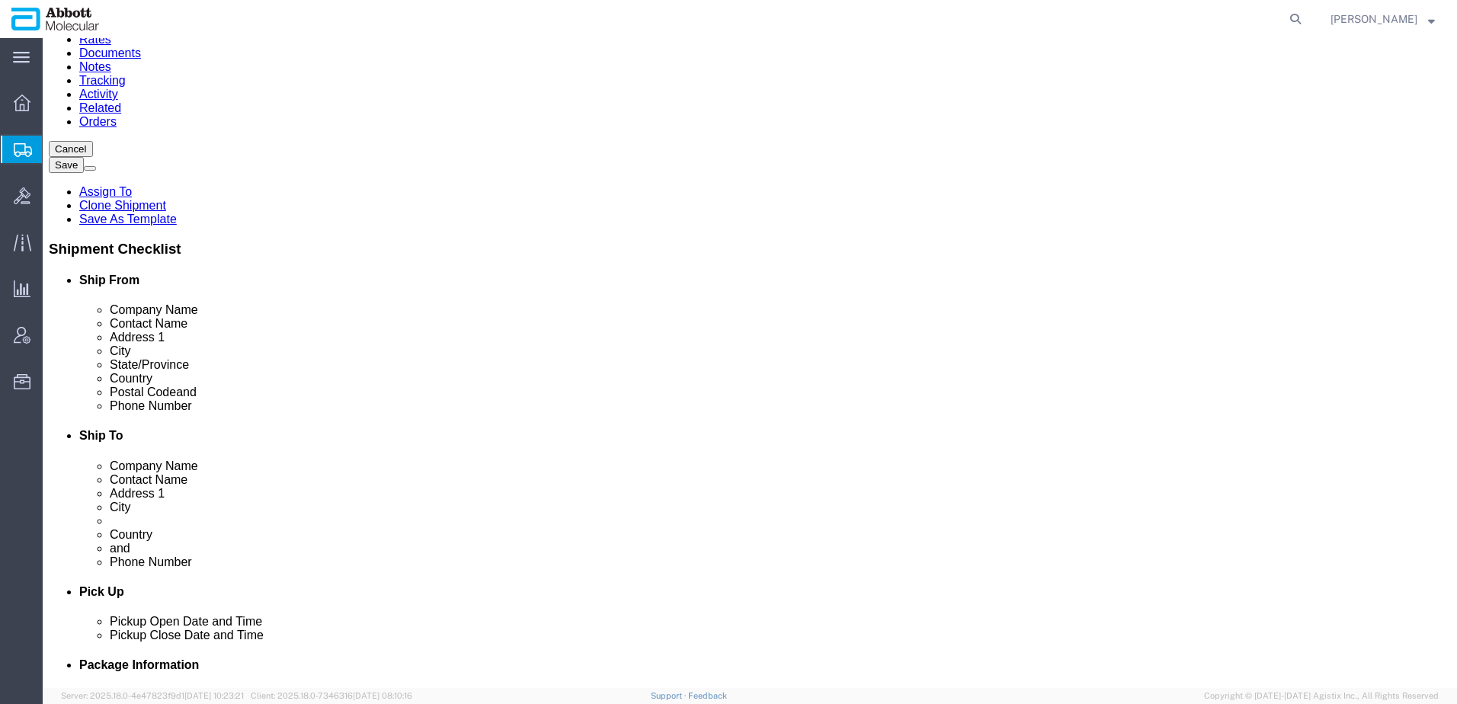
click at [0, 0] on span "Create from Template" at bounding box center [0, 0] width 0 height 0
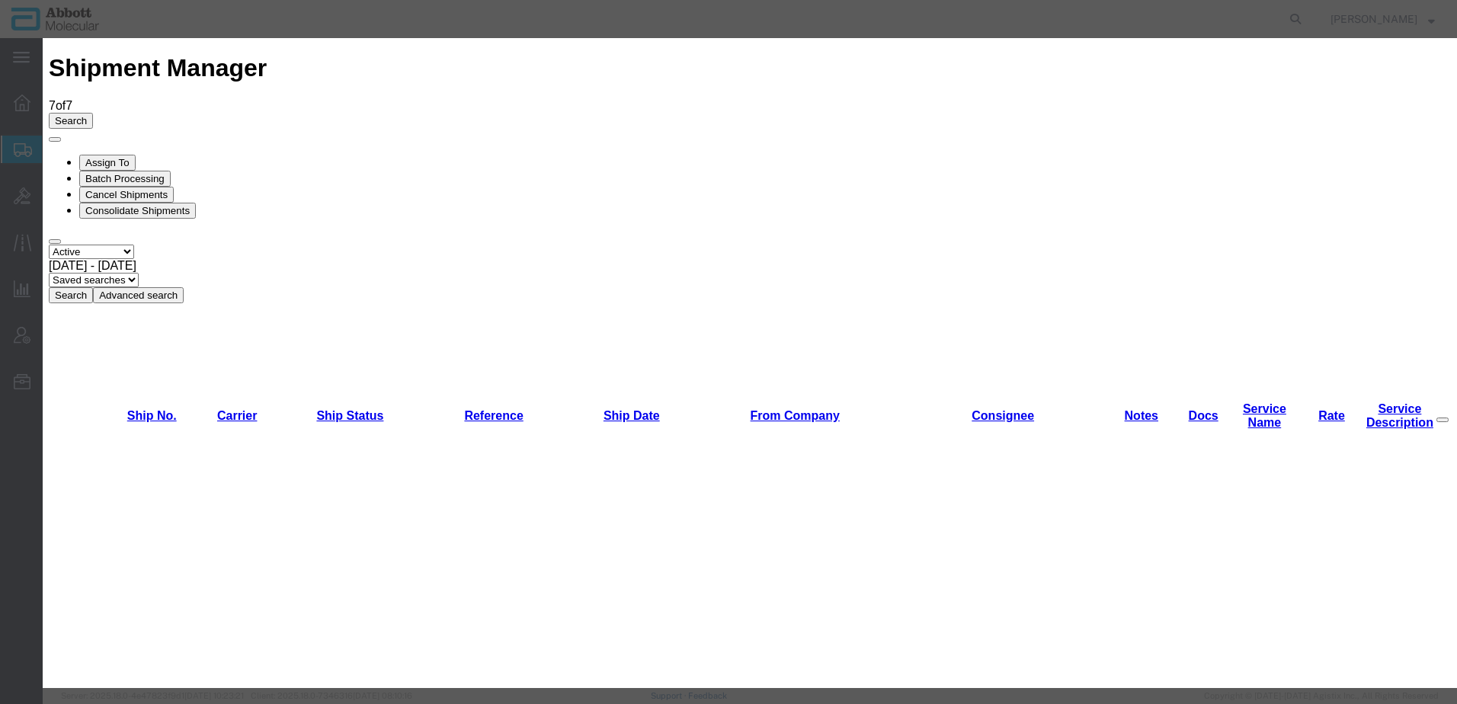
scroll to position [991, 0]
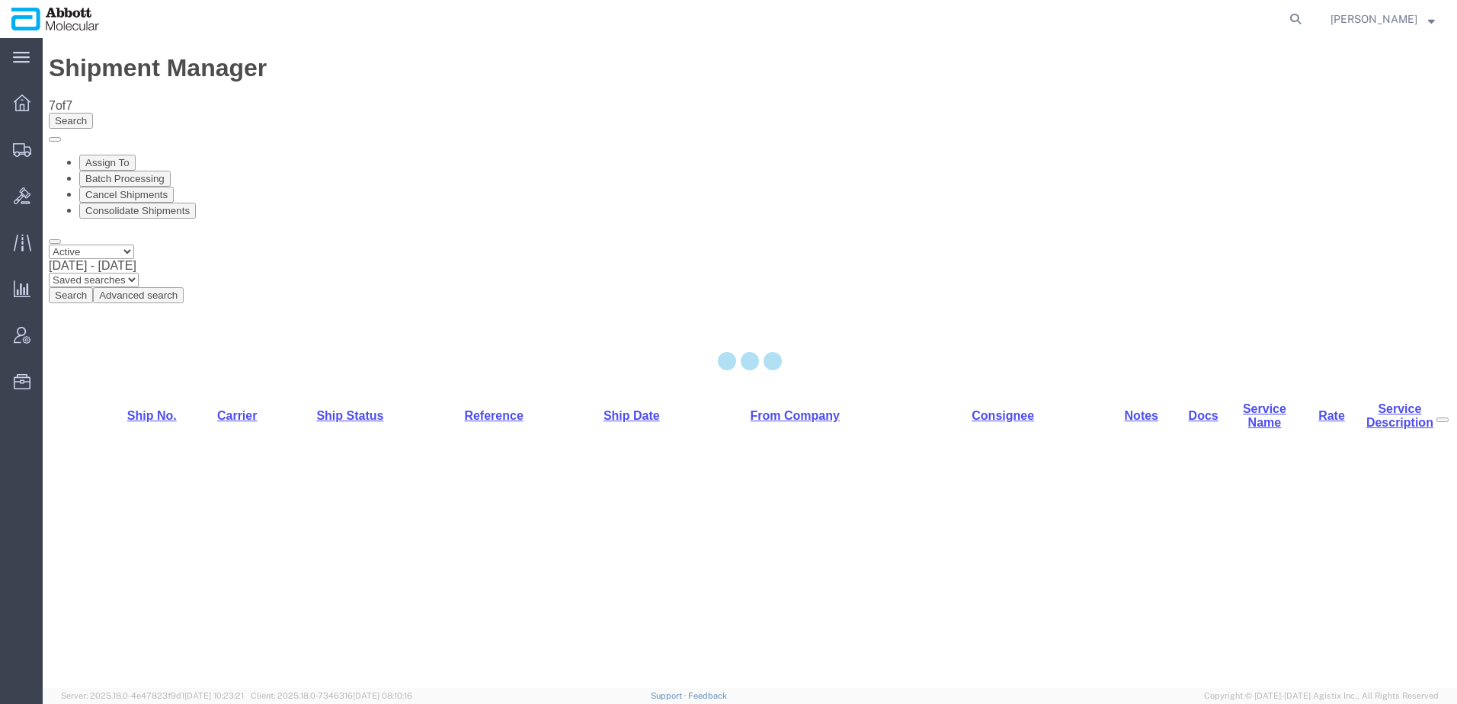
select select "48454"
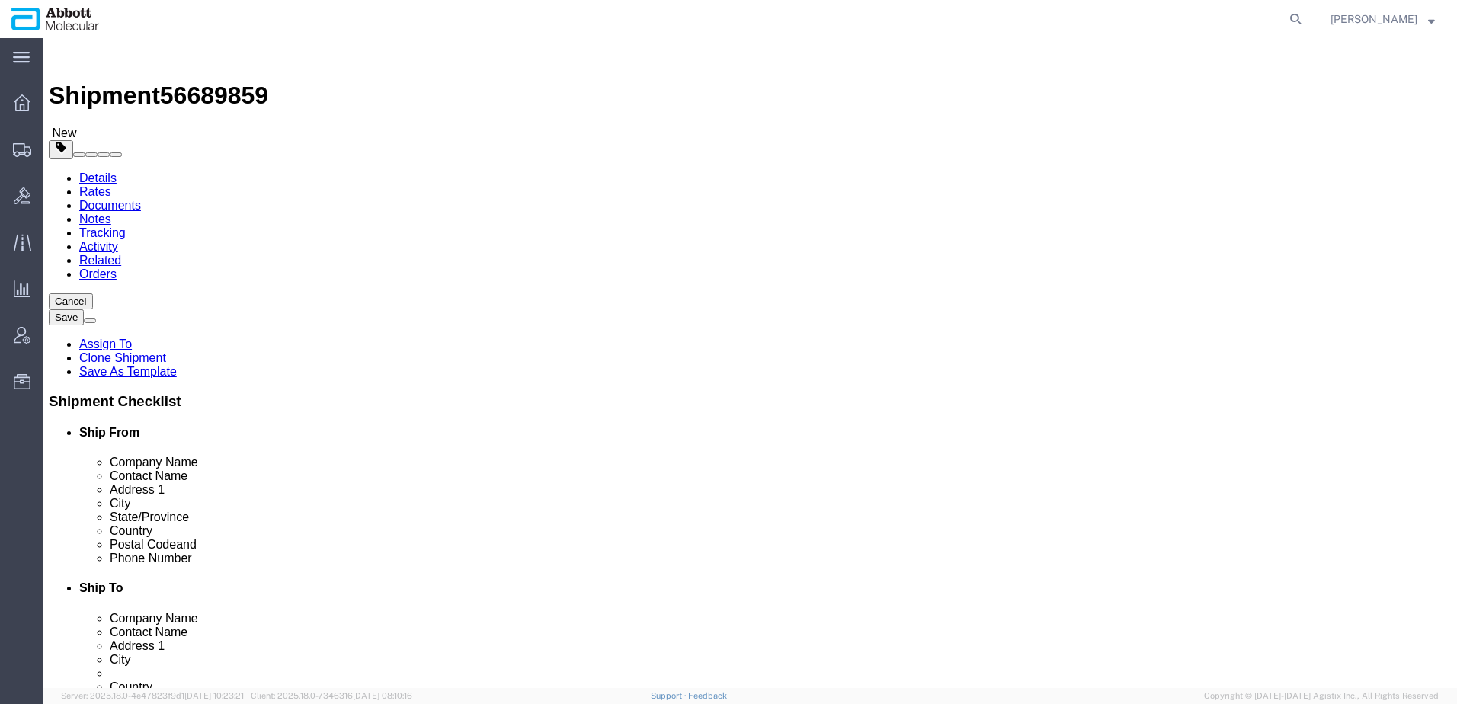
drag, startPoint x: 929, startPoint y: 287, endPoint x: 703, endPoint y: 290, distance: 225.6
click div "Company Name [PERSON_NAME] LABS [GEOGRAPHIC_DATA] S. A."
drag, startPoint x: 910, startPoint y: 372, endPoint x: 654, endPoint y: 373, distance: 256.0
click div "Address 2 [GEOGRAPHIC_DATA]"
drag, startPoint x: 890, startPoint y: 517, endPoint x: 664, endPoint y: 516, distance: 225.6
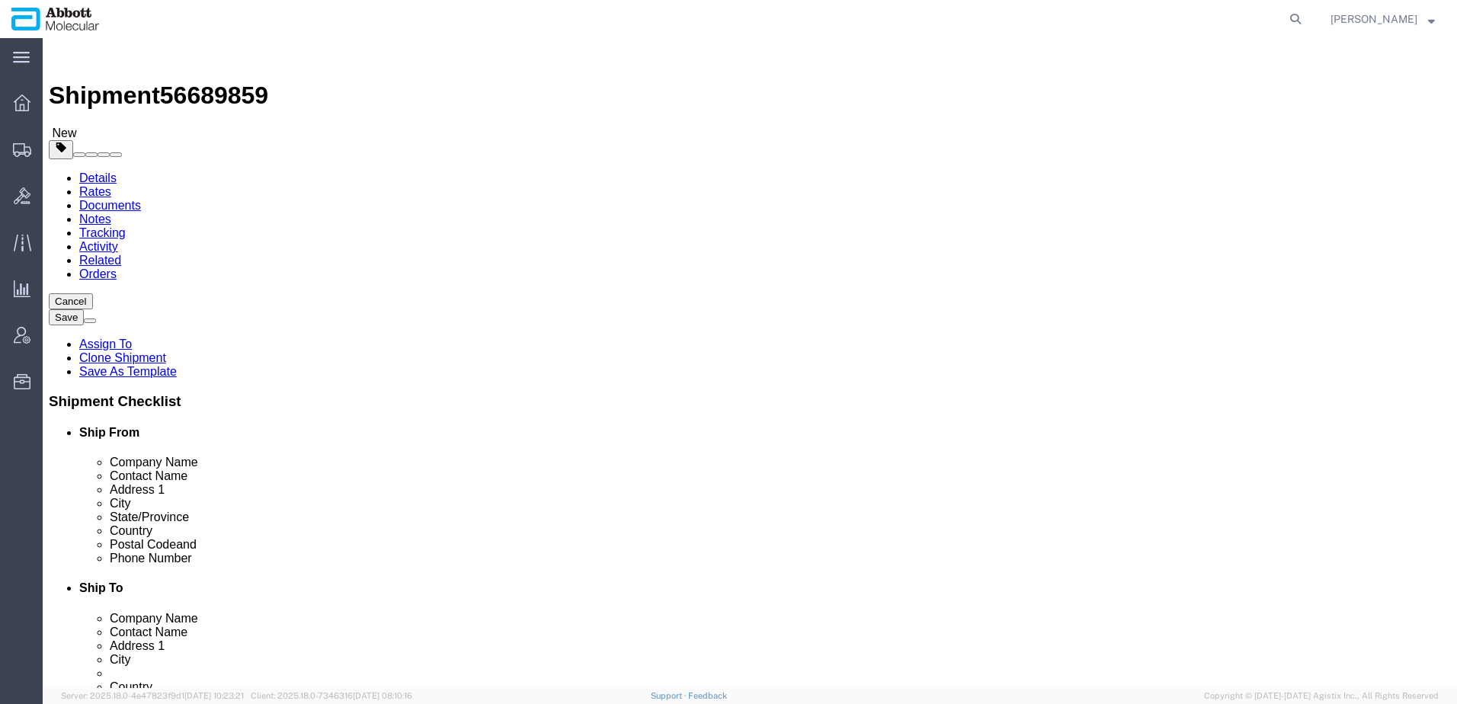
click div "Phone Number [PHONE_NUMBER]"
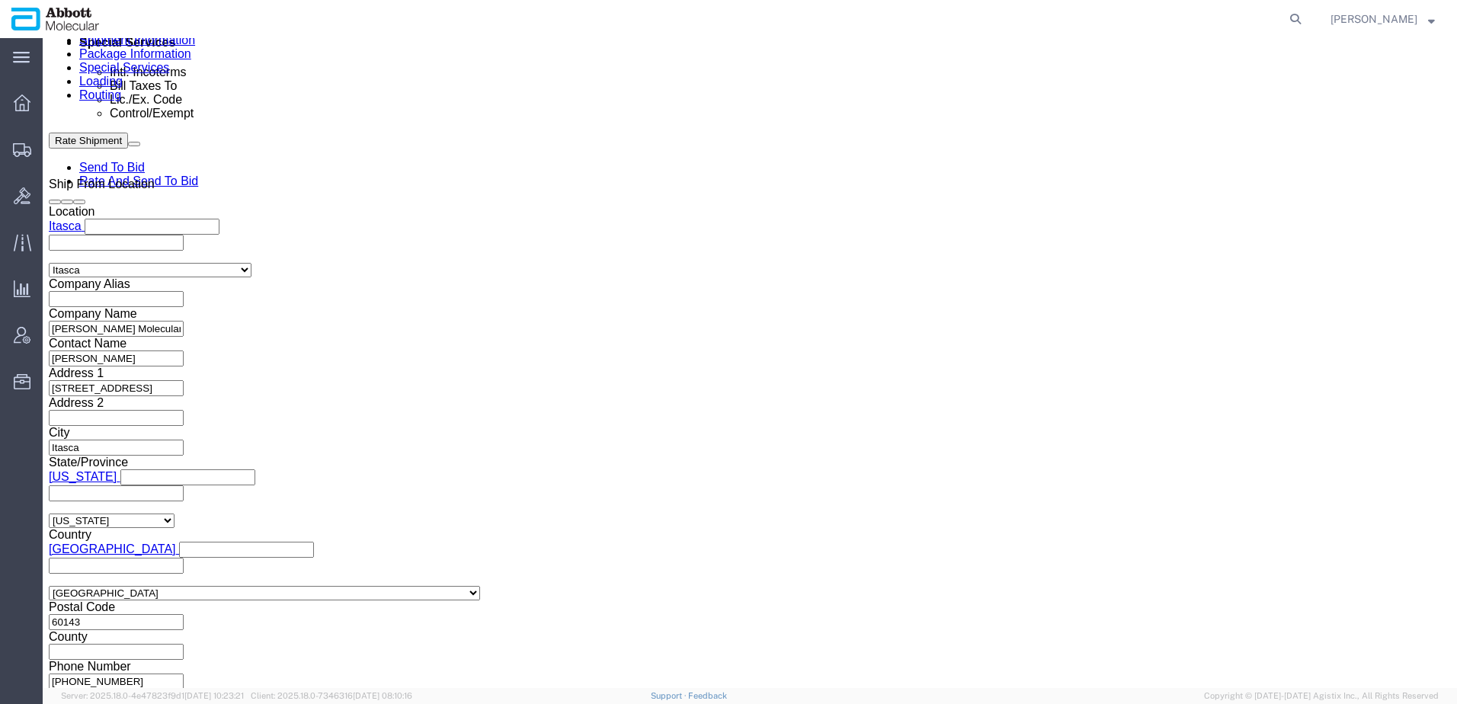
scroll to position [969, 0]
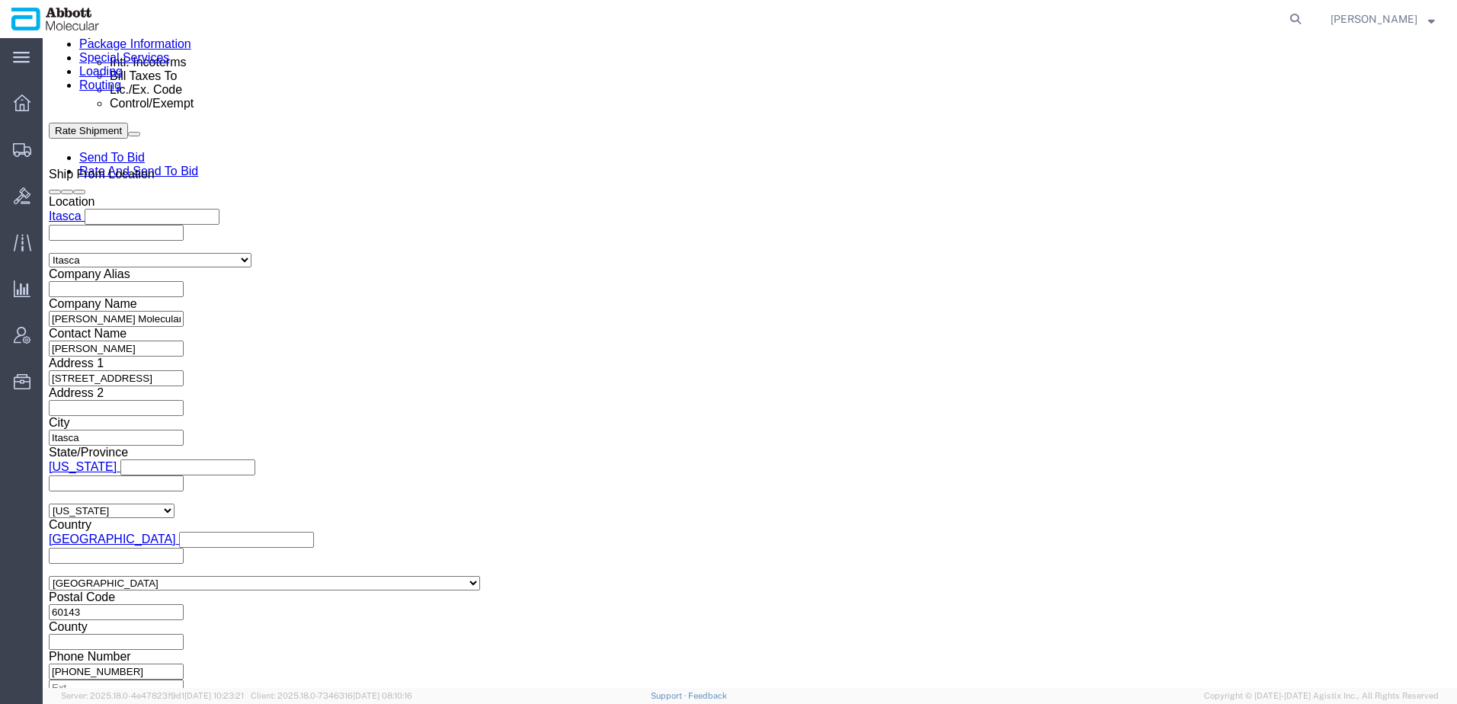
click icon
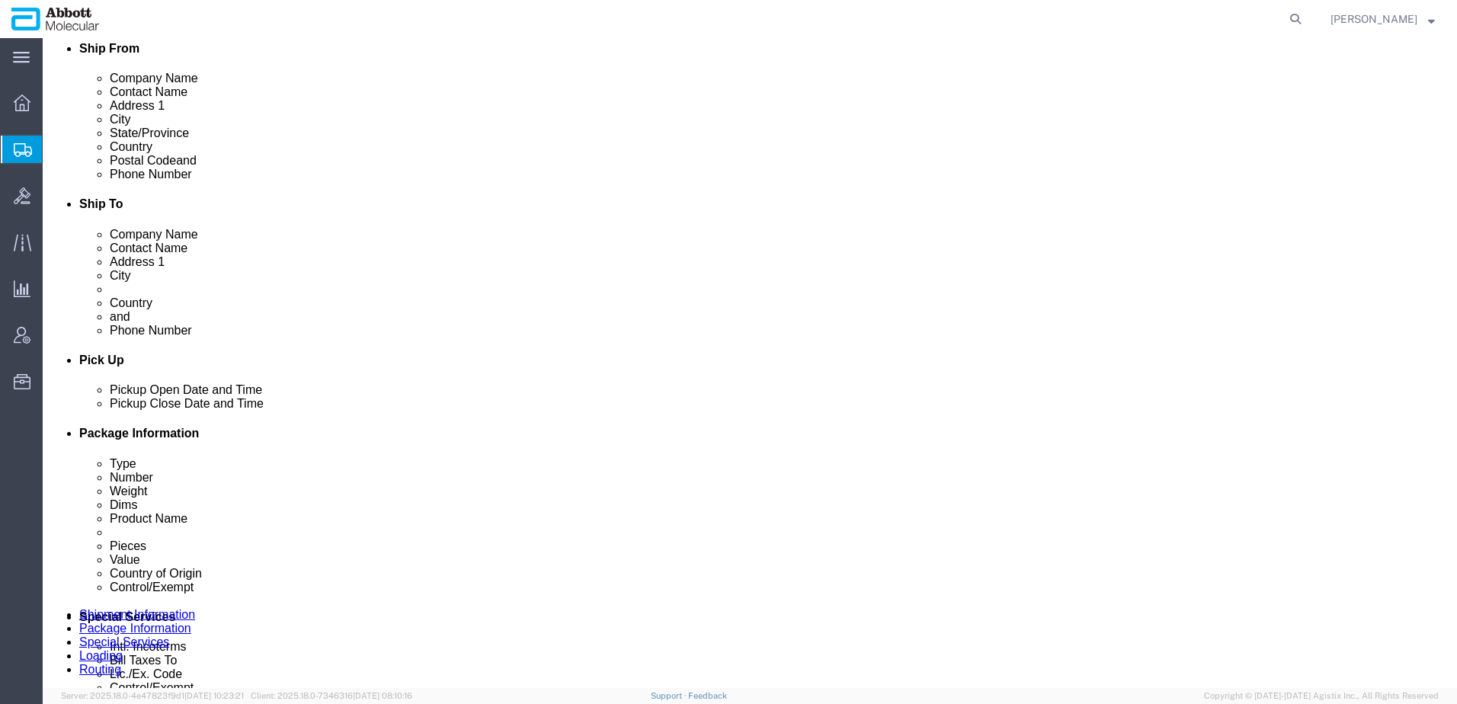
scroll to position [3, 0]
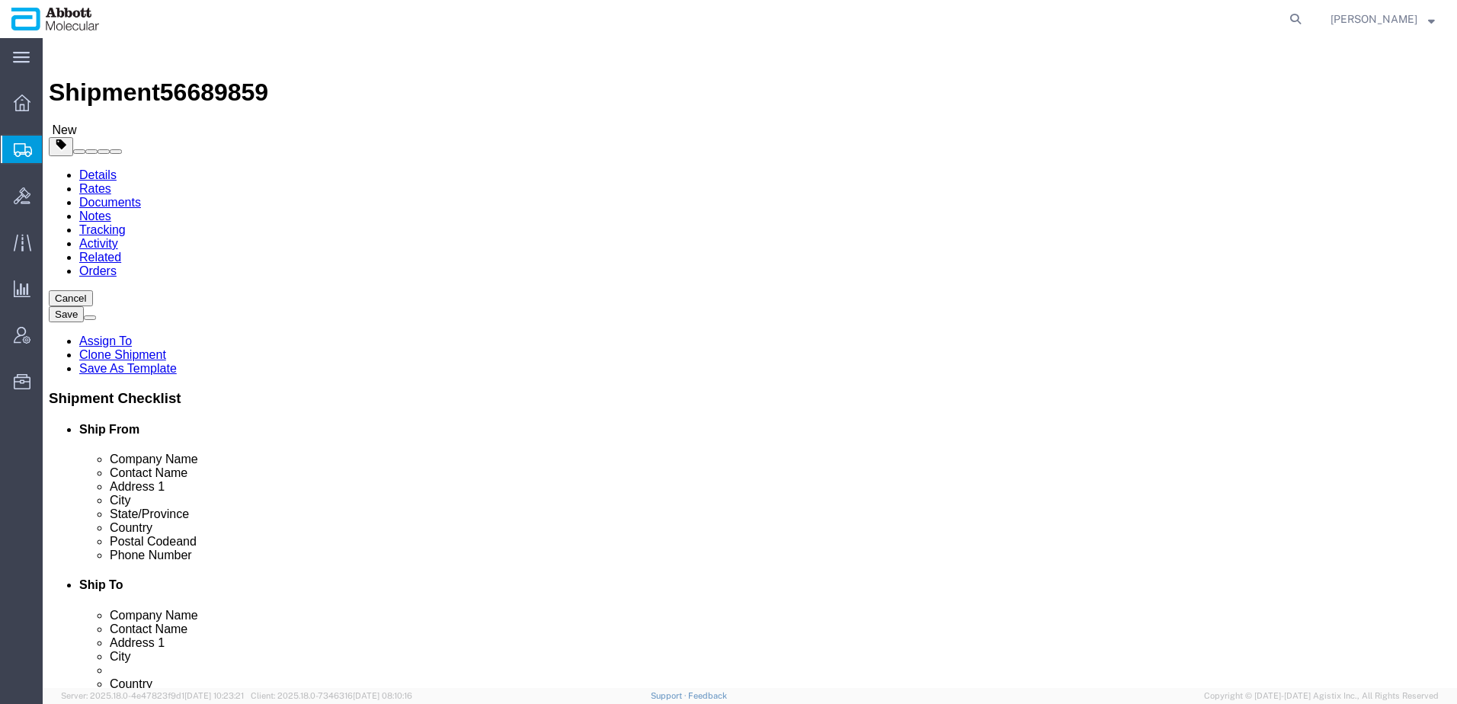
click button "Cancel"
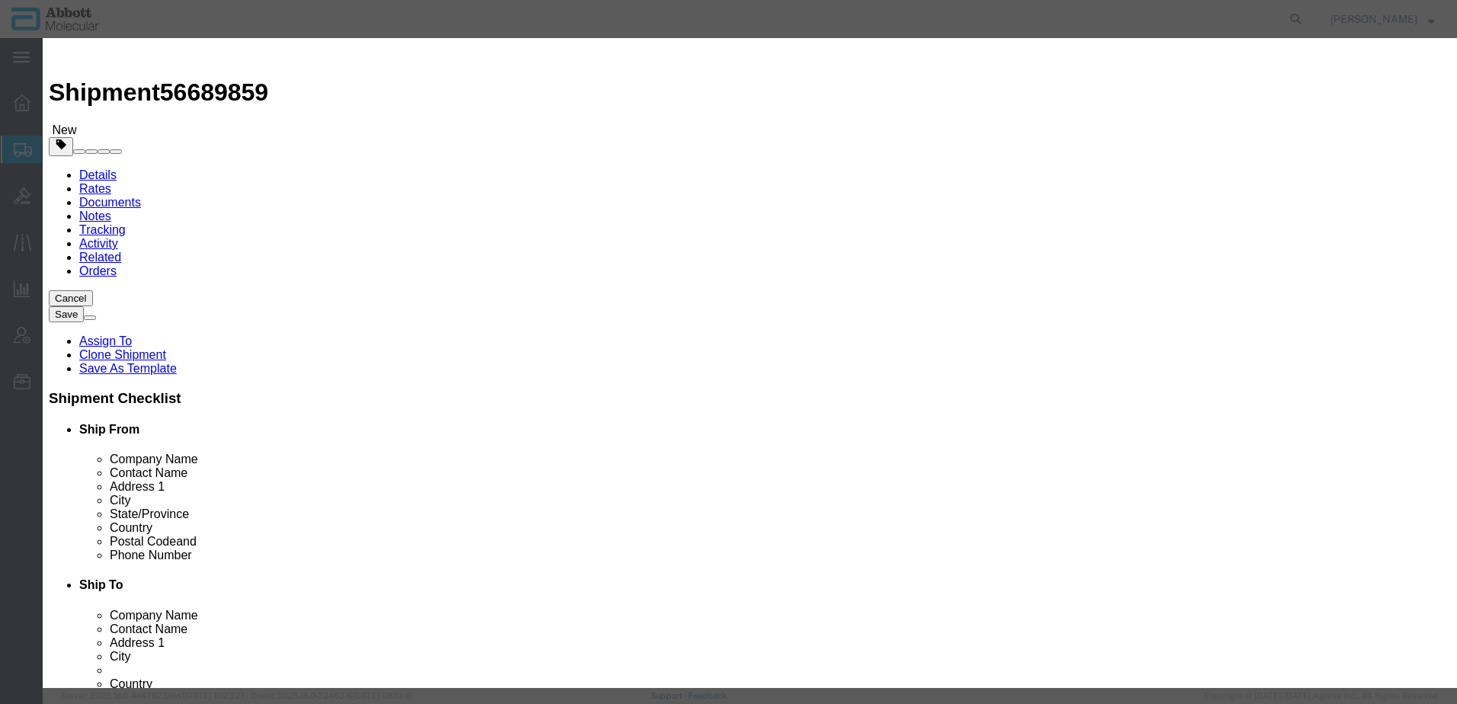
click button "Yes"
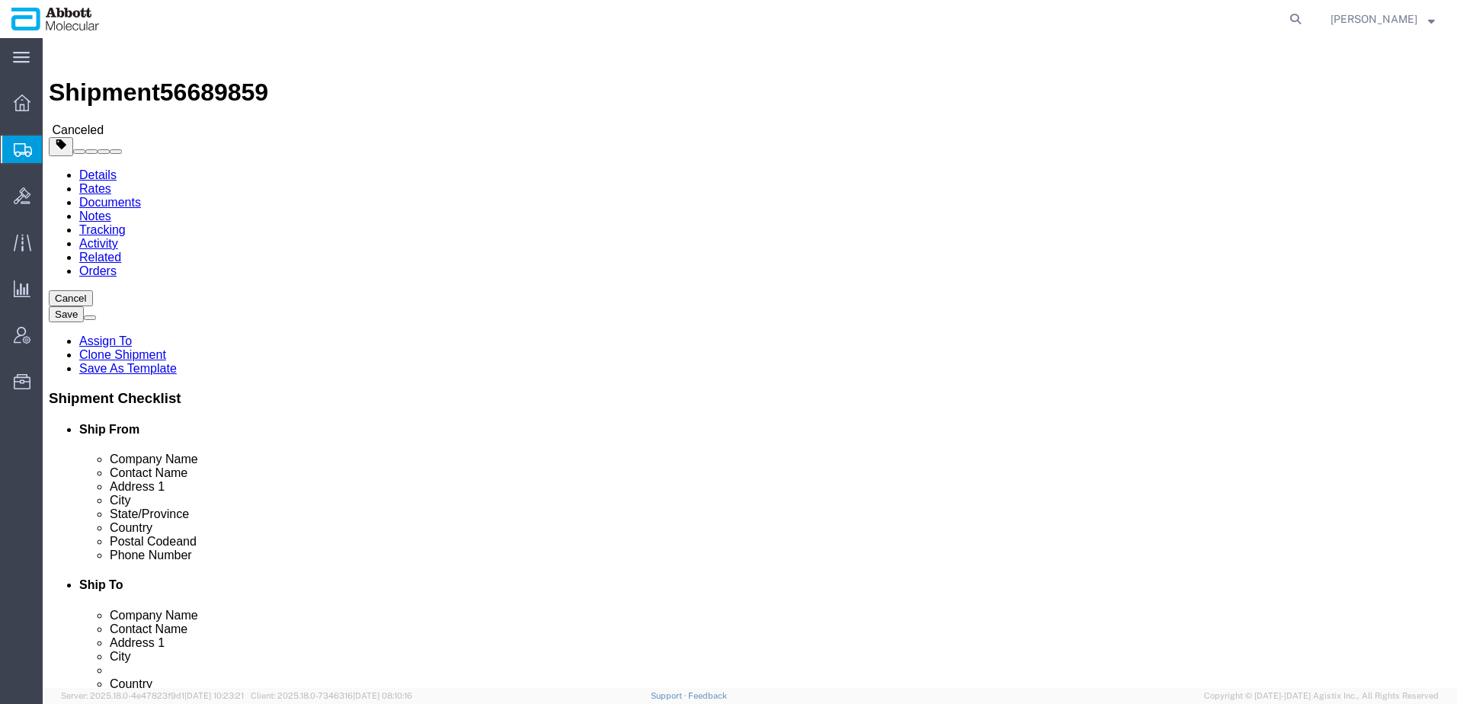
click at [0, 0] on span "Create from Template" at bounding box center [0, 0] width 0 height 0
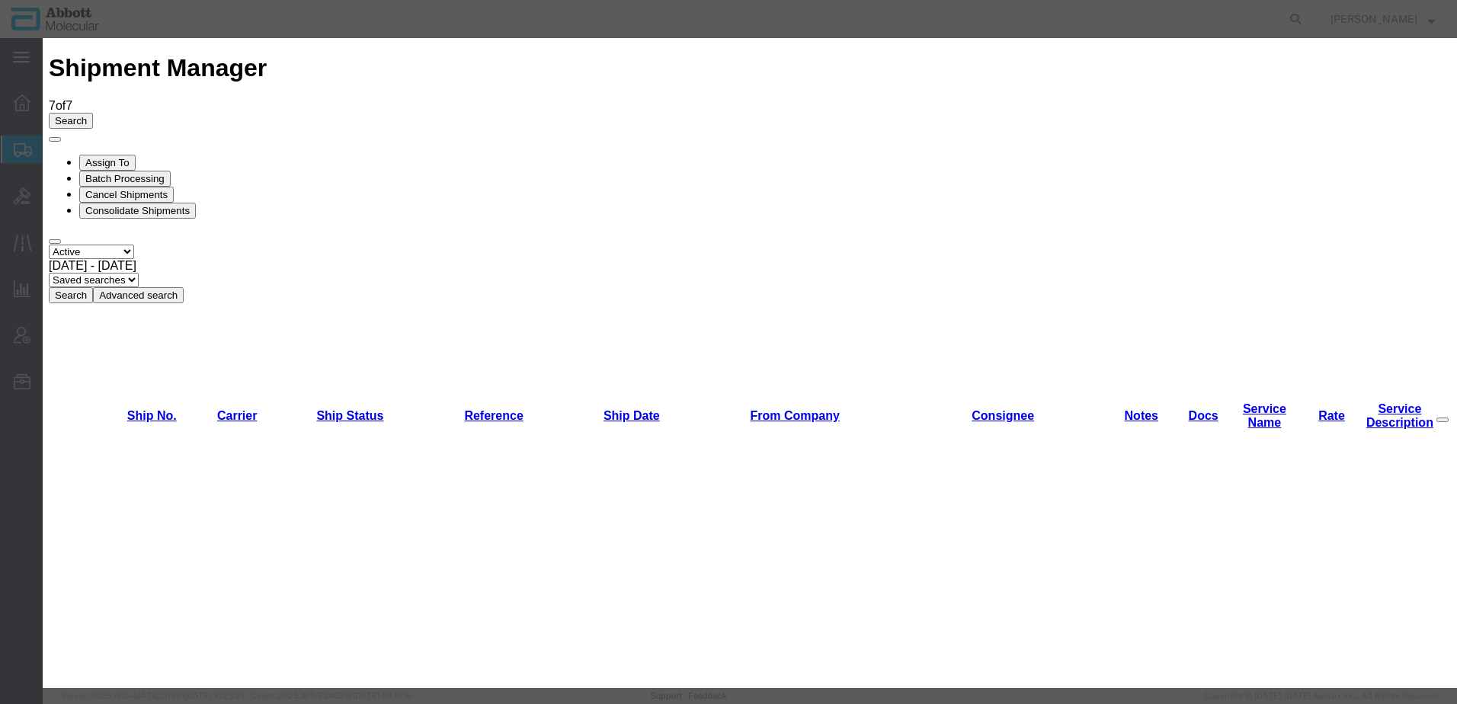
scroll to position [991, 0]
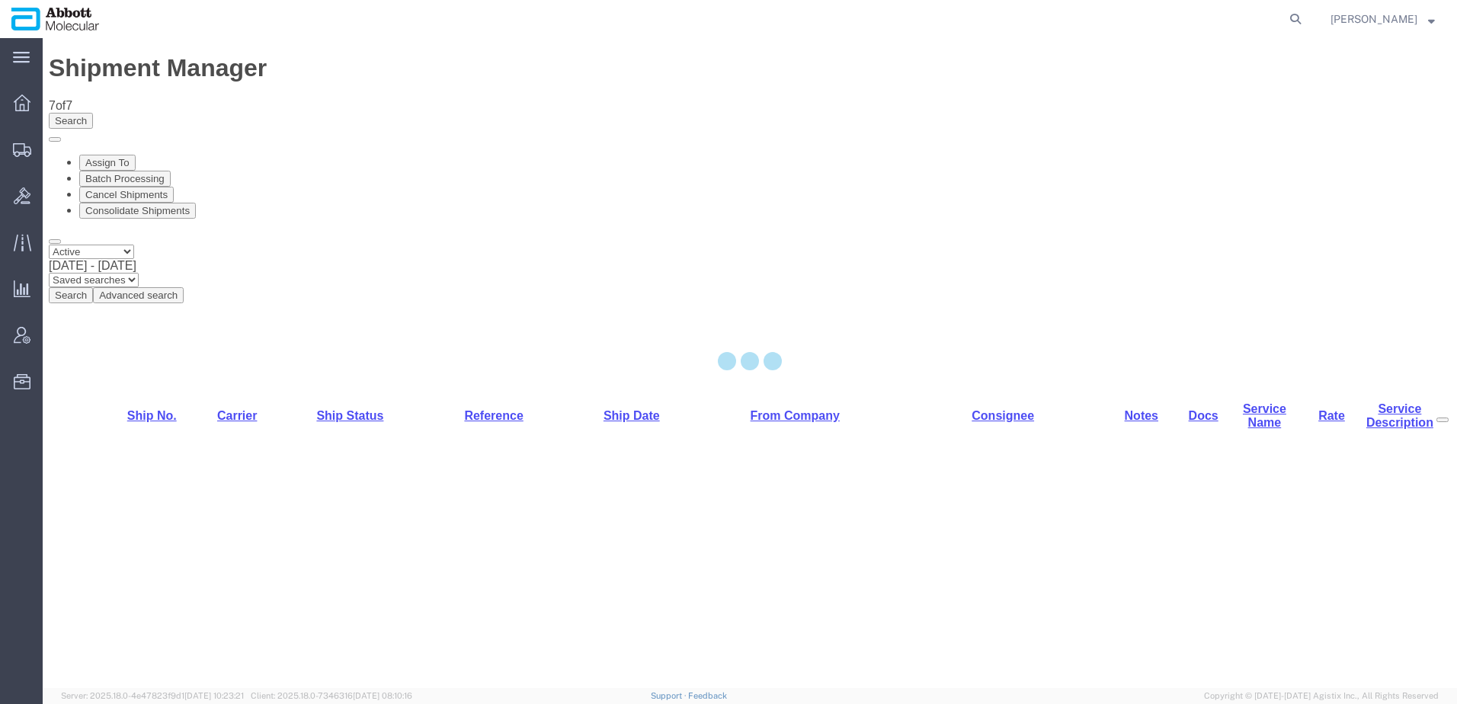
select select "48454"
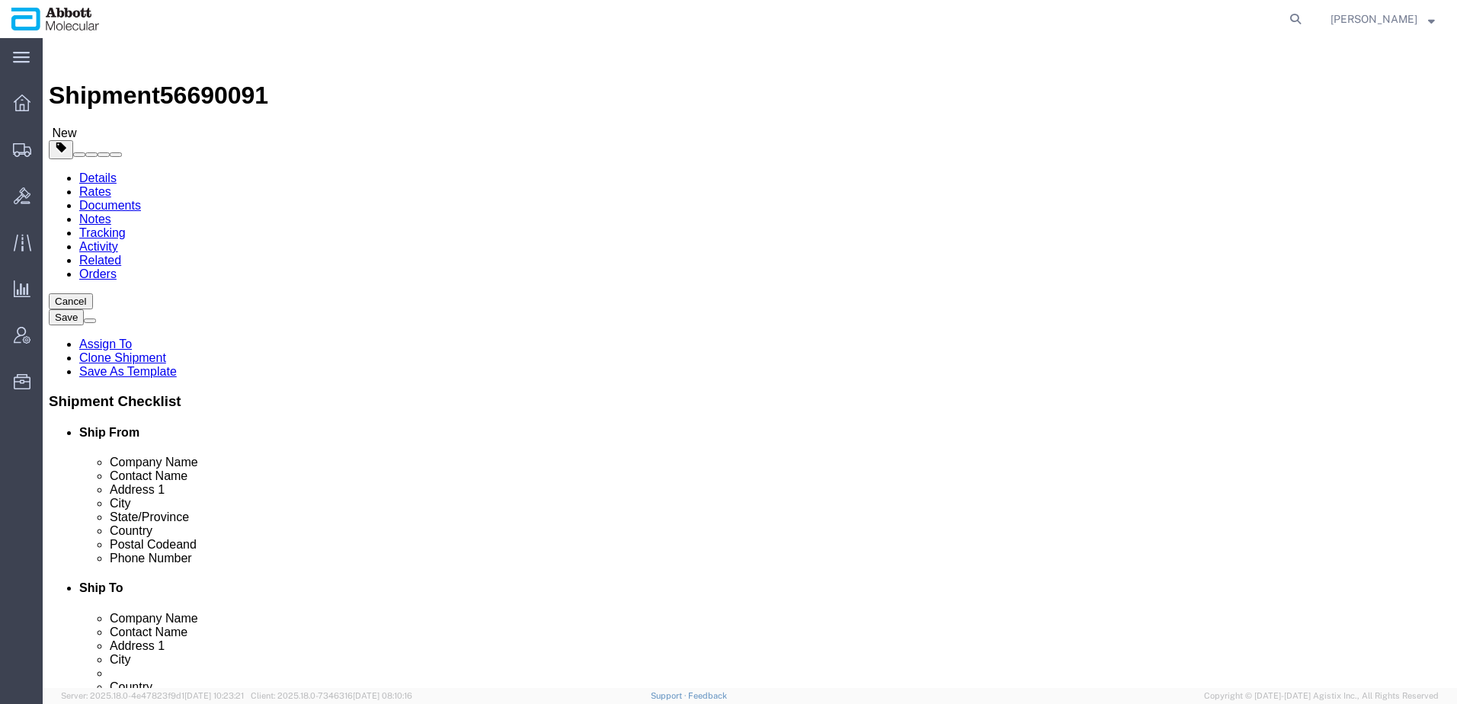
drag, startPoint x: 876, startPoint y: 258, endPoint x: 559, endPoint y: 271, distance: 317.2
click div "Ship To Location Location Select Select My Profile Location Des Plaines [GEOGRA…"
drag, startPoint x: 885, startPoint y: 287, endPoint x: 475, endPoint y: 341, distance: 412.7
click div "Ship From Location Location [GEOGRAPHIC_DATA] Select My Profile Location [GEOGR…"
drag, startPoint x: 880, startPoint y: 344, endPoint x: 643, endPoint y: 359, distance: 237.5
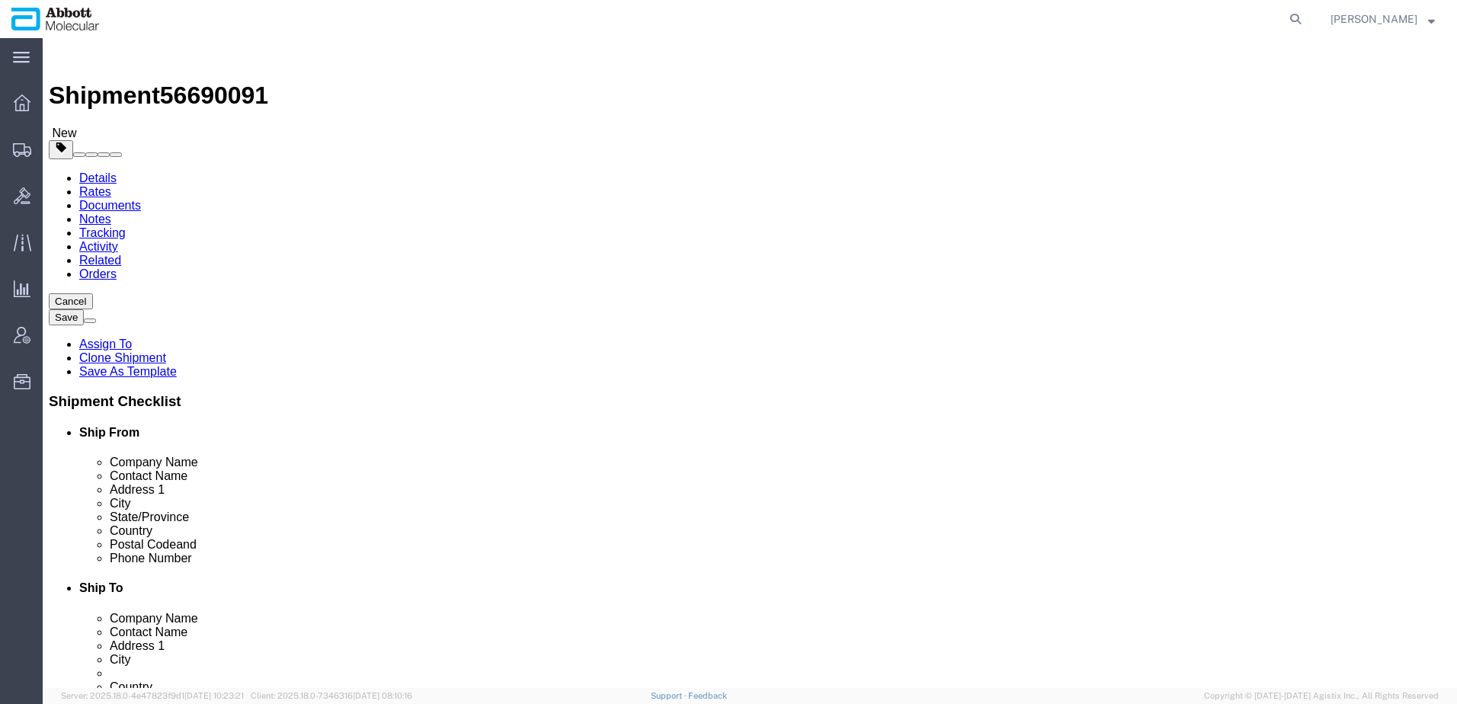
click div "Location Select Select My Profile Location Des Plaines Des Plaines Receiving - …"
drag, startPoint x: 909, startPoint y: 374, endPoint x: 539, endPoint y: 382, distance: 370.4
click div "Ship From Location Location [GEOGRAPHIC_DATA] Select My Profile Location [GEOGR…"
drag, startPoint x: 773, startPoint y: 524, endPoint x: 556, endPoint y: 514, distance: 218.2
click div "Ship To Location Location Select Select My Profile Location Des Plaines [GEOGRA…"
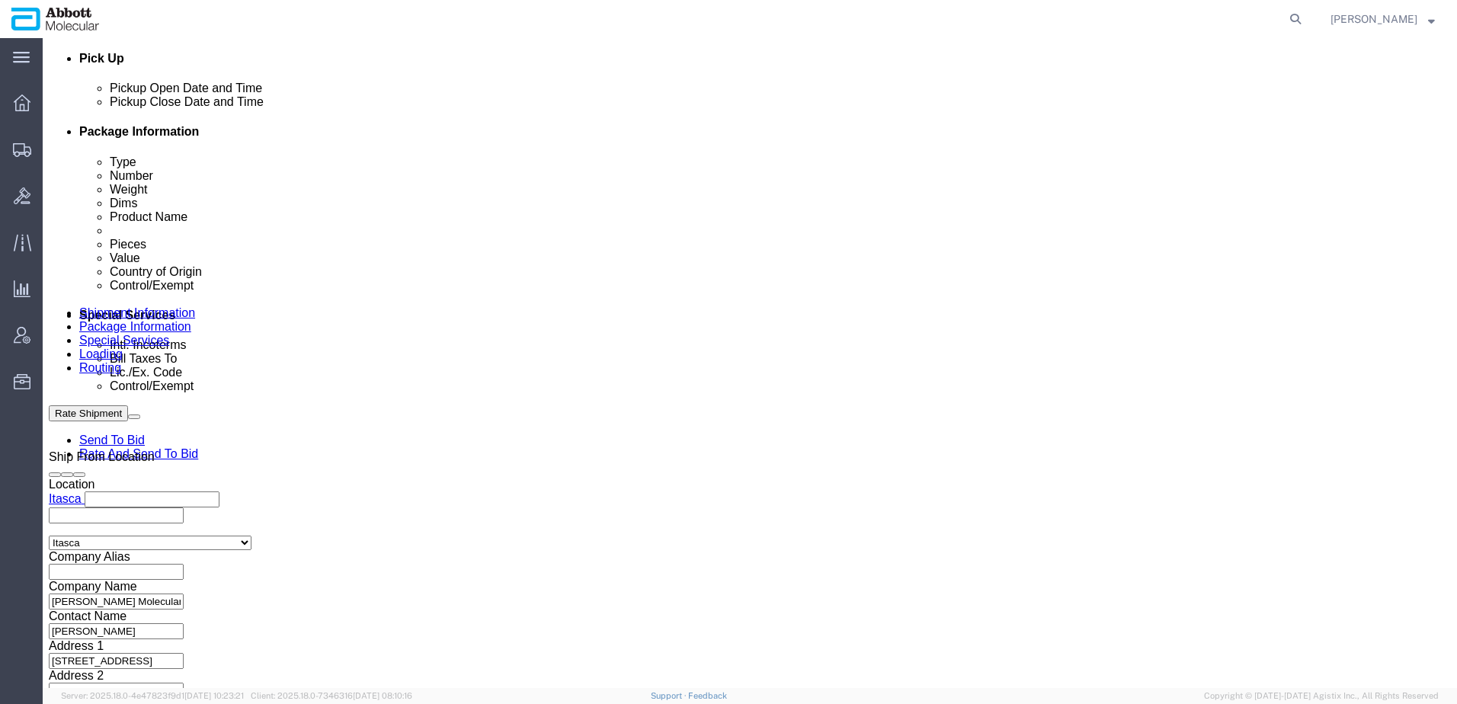
scroll to position [969, 0]
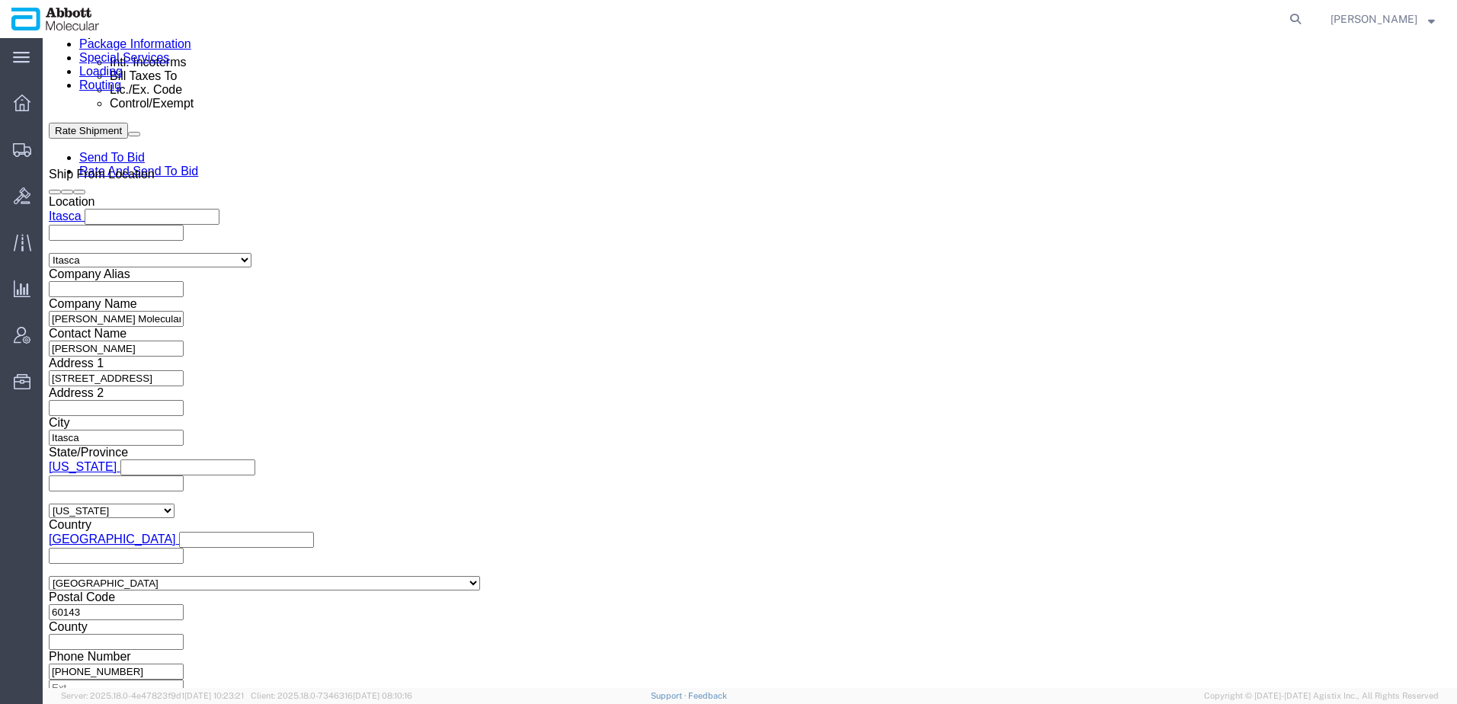
click link "Special Services"
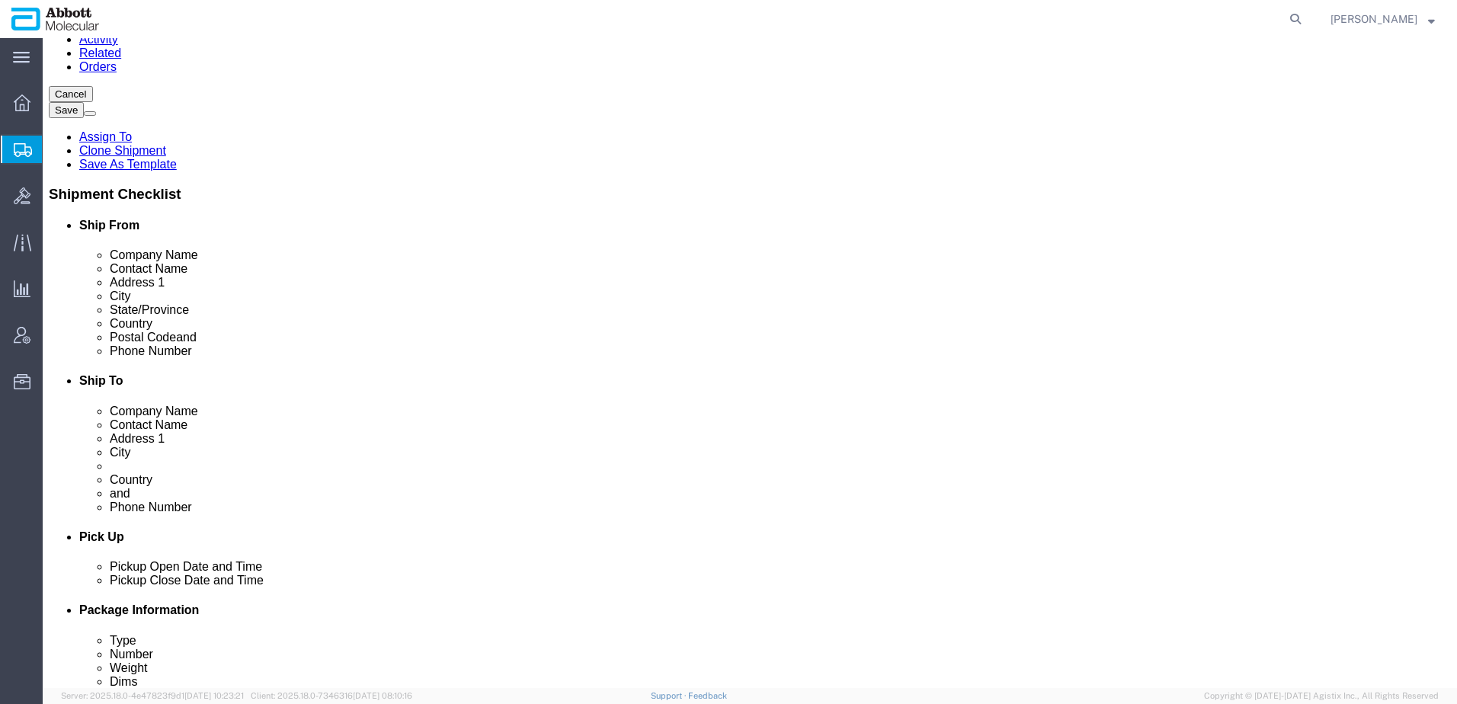
scroll to position [229, 0]
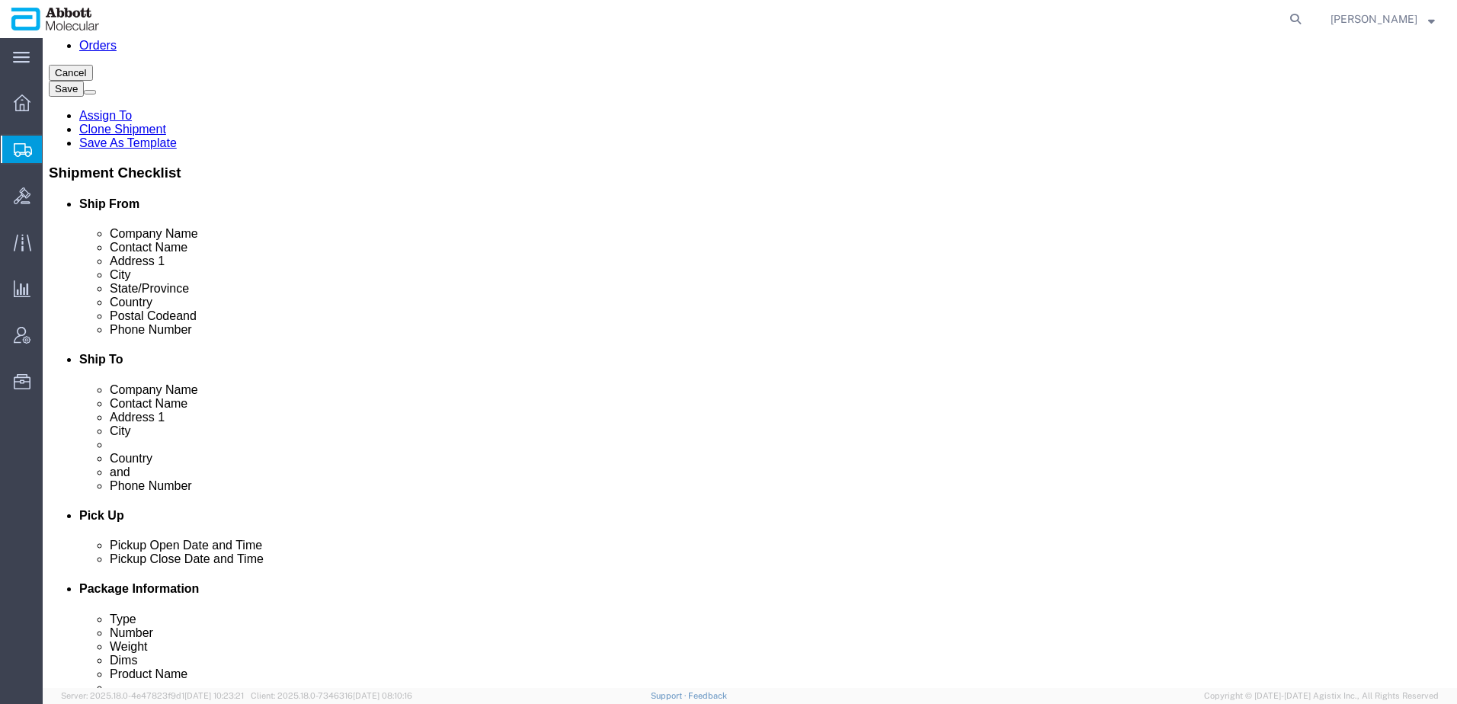
click button "Cancel"
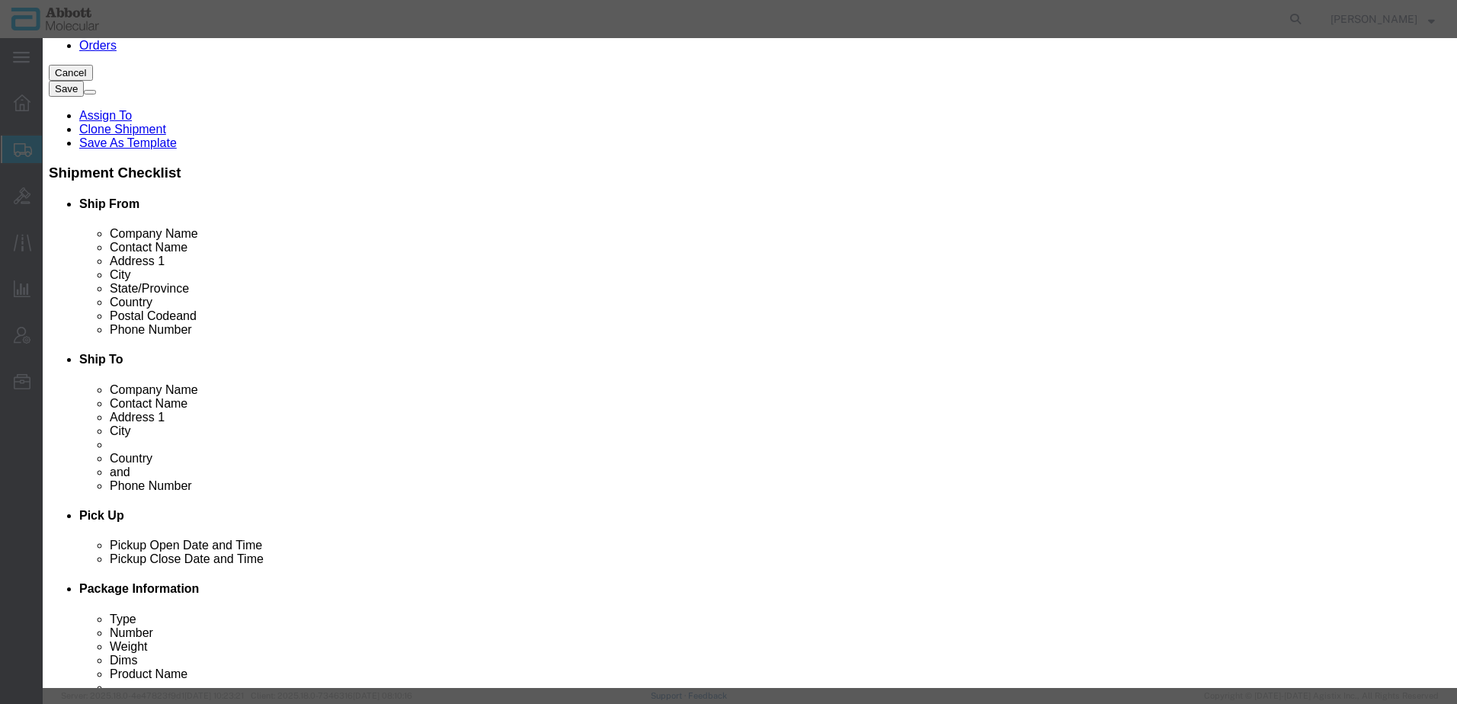
click button "Yes"
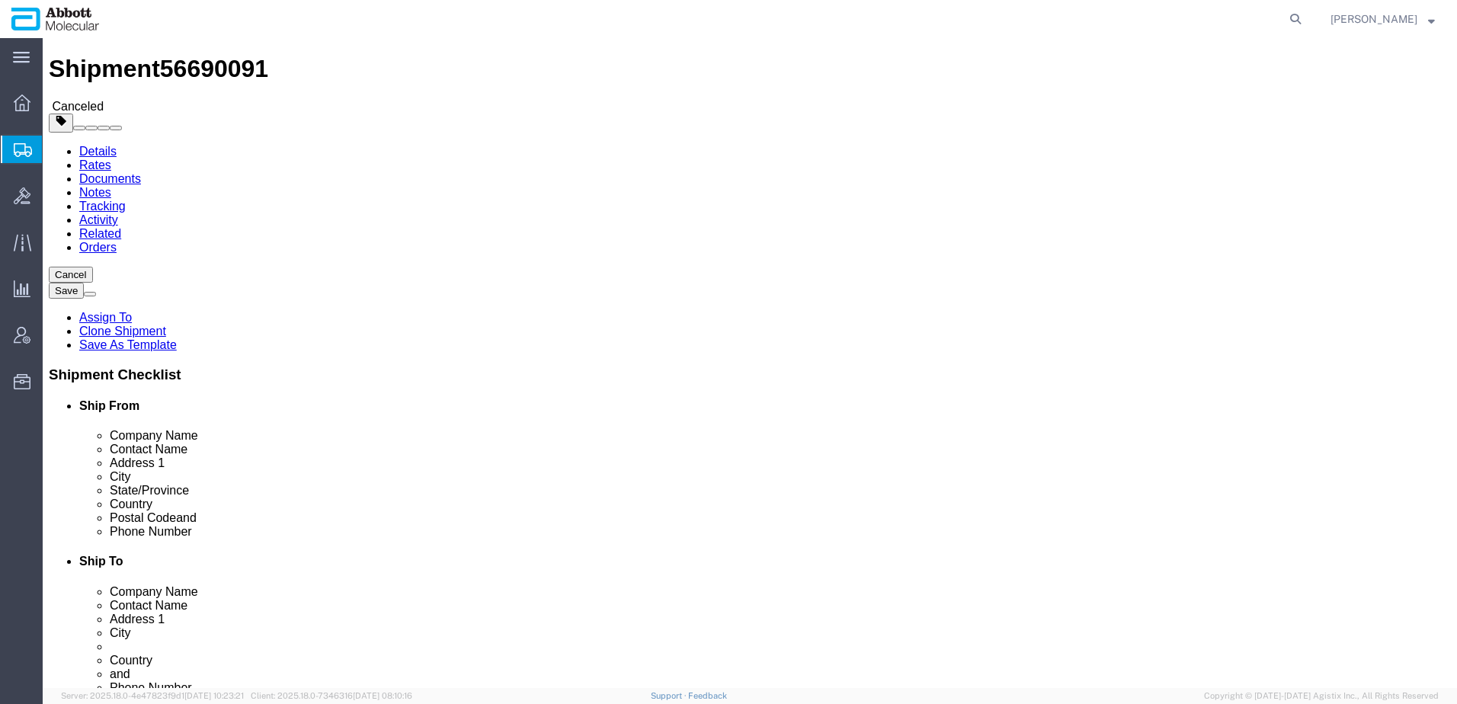
scroll to position [0, 0]
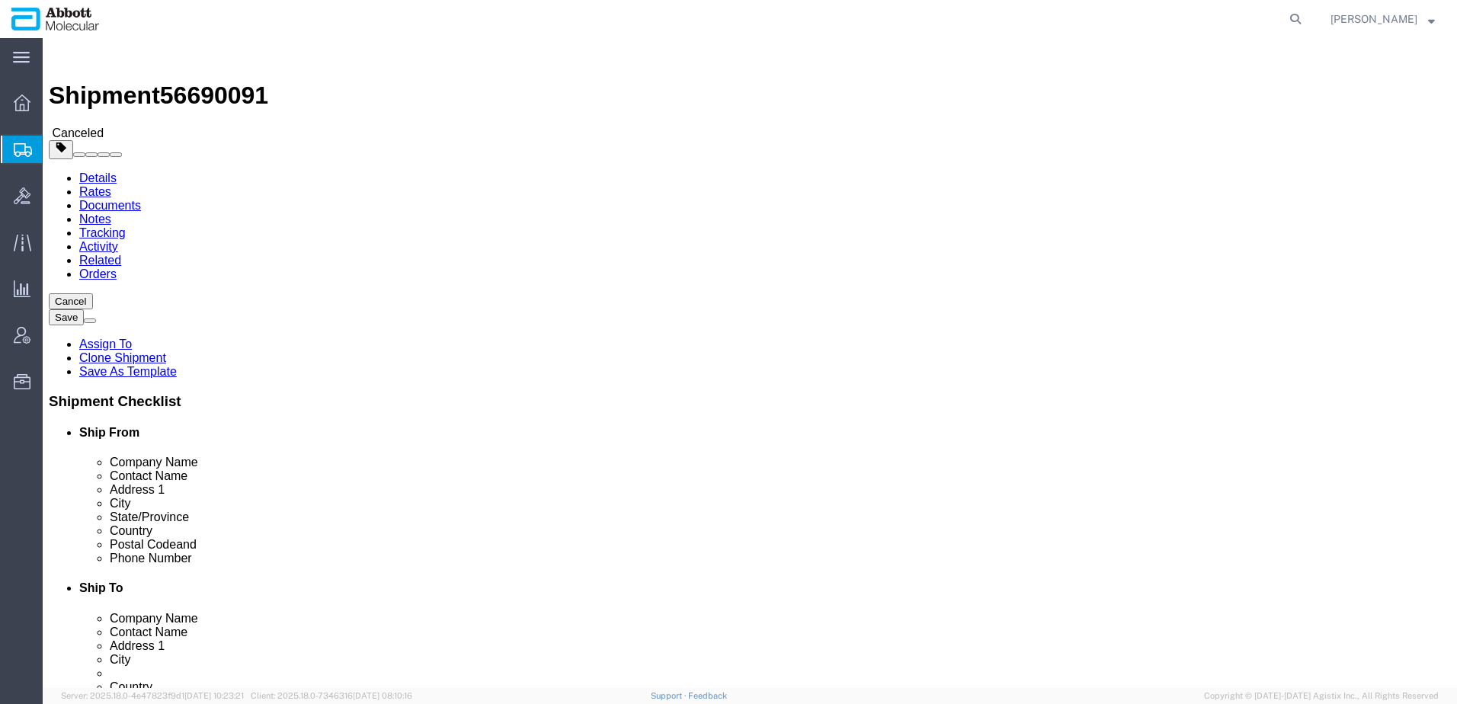
click at [0, 0] on span "Create from Template" at bounding box center [0, 0] width 0 height 0
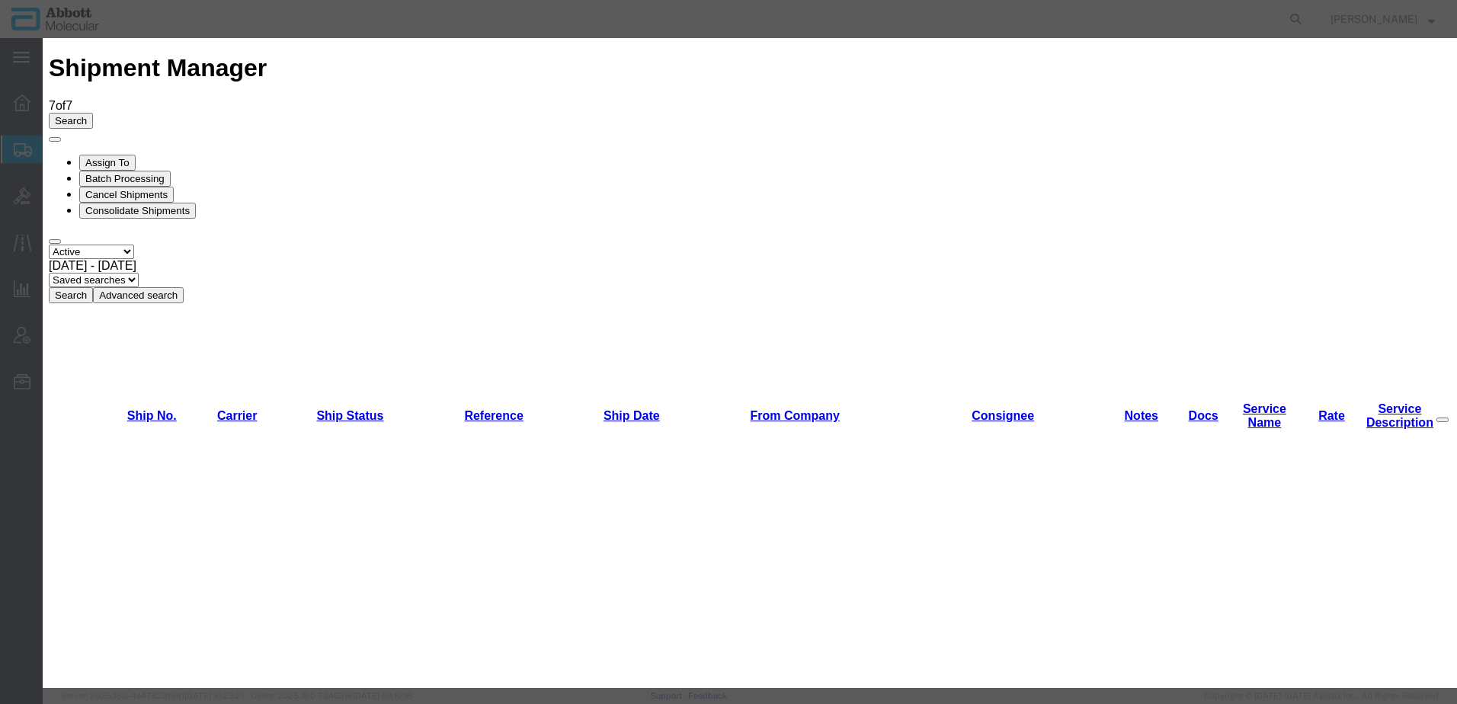
scroll to position [686, 0]
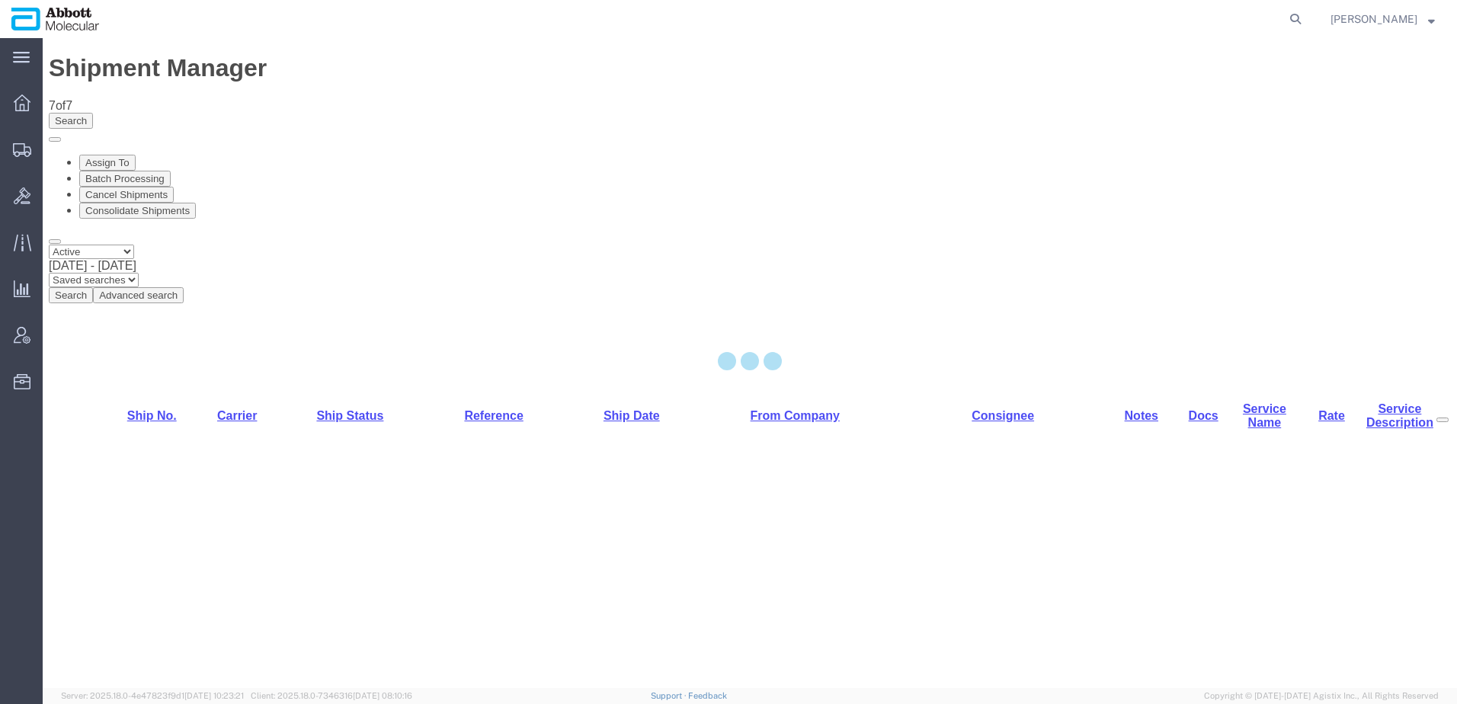
select select "48454"
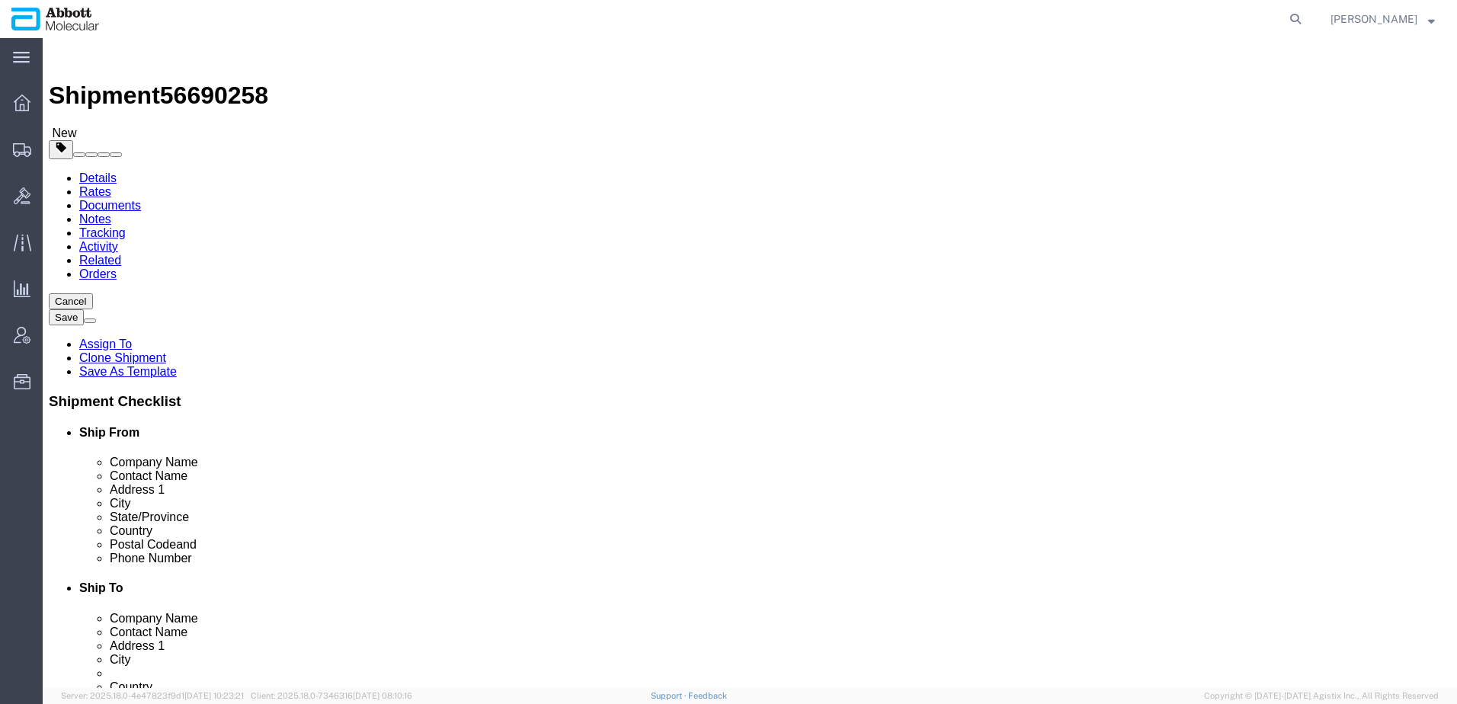
drag, startPoint x: 1029, startPoint y: 287, endPoint x: 668, endPoint y: 284, distance: 360.4
click div "Company Name DEPOSITO [PERSON_NAME] LABORATORIES DE [GEOGRAPHIC_DATA]"
drag, startPoint x: 940, startPoint y: 373, endPoint x: 605, endPoint y: 376, distance: 334.5
click div "Address [STREET_ADDRESS]"
drag, startPoint x: 870, startPoint y: 521, endPoint x: 696, endPoint y: 520, distance: 173.7
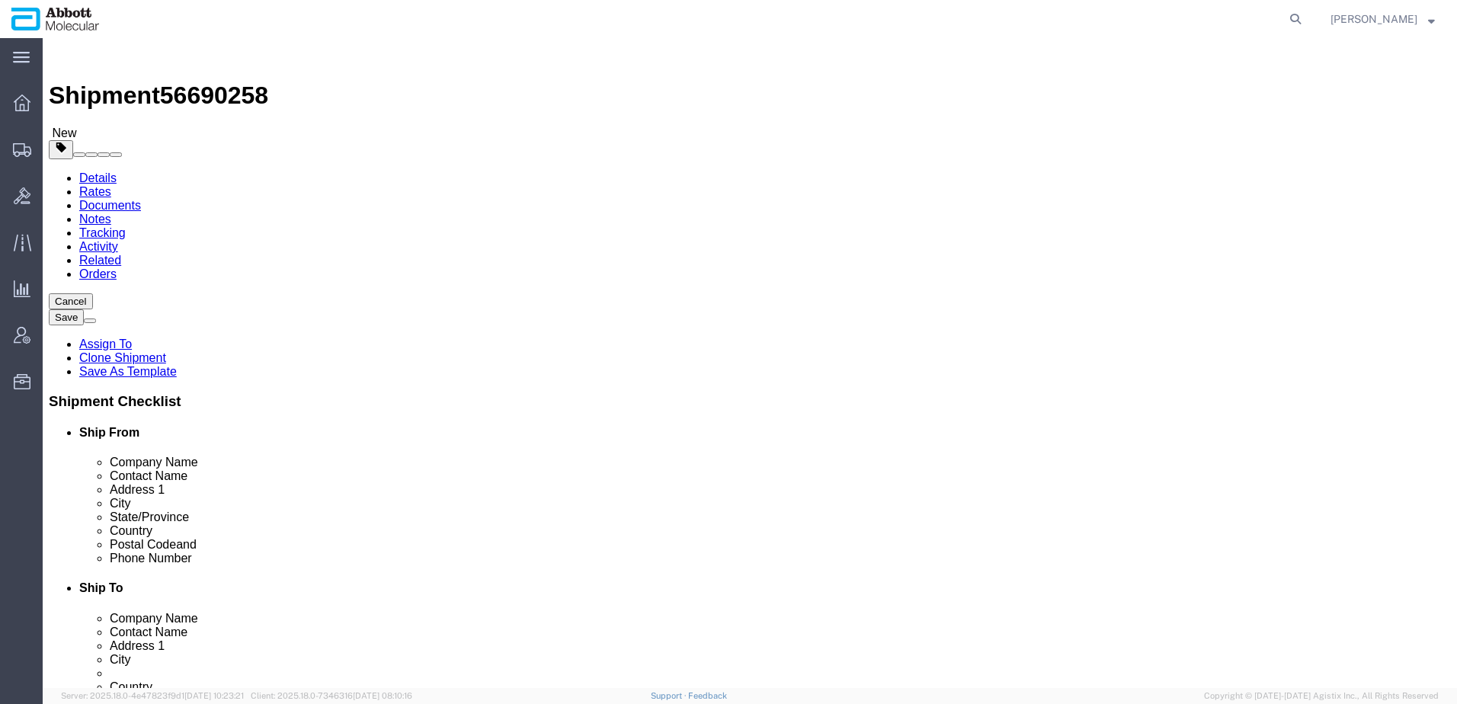
click div "Phone Number [PHONE_NUMBER]"
click icon
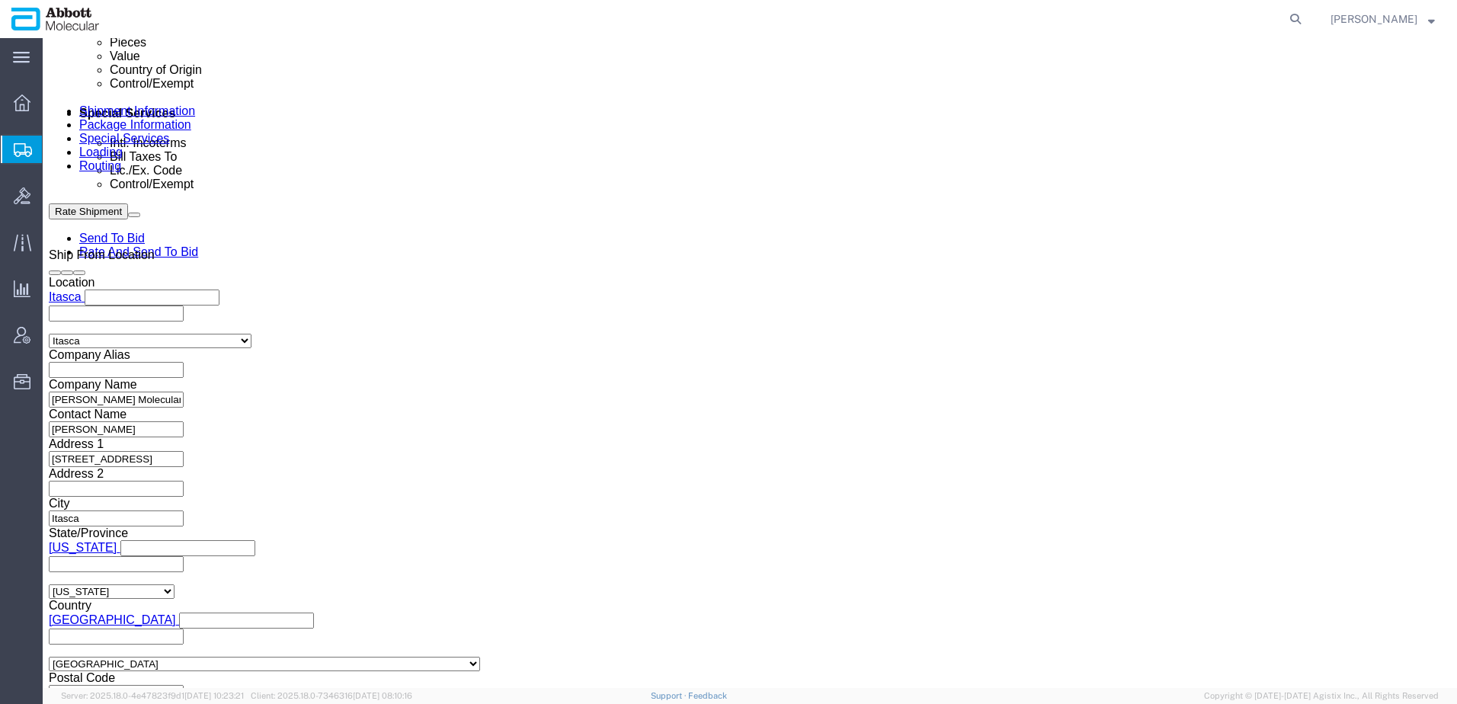
scroll to position [914, 0]
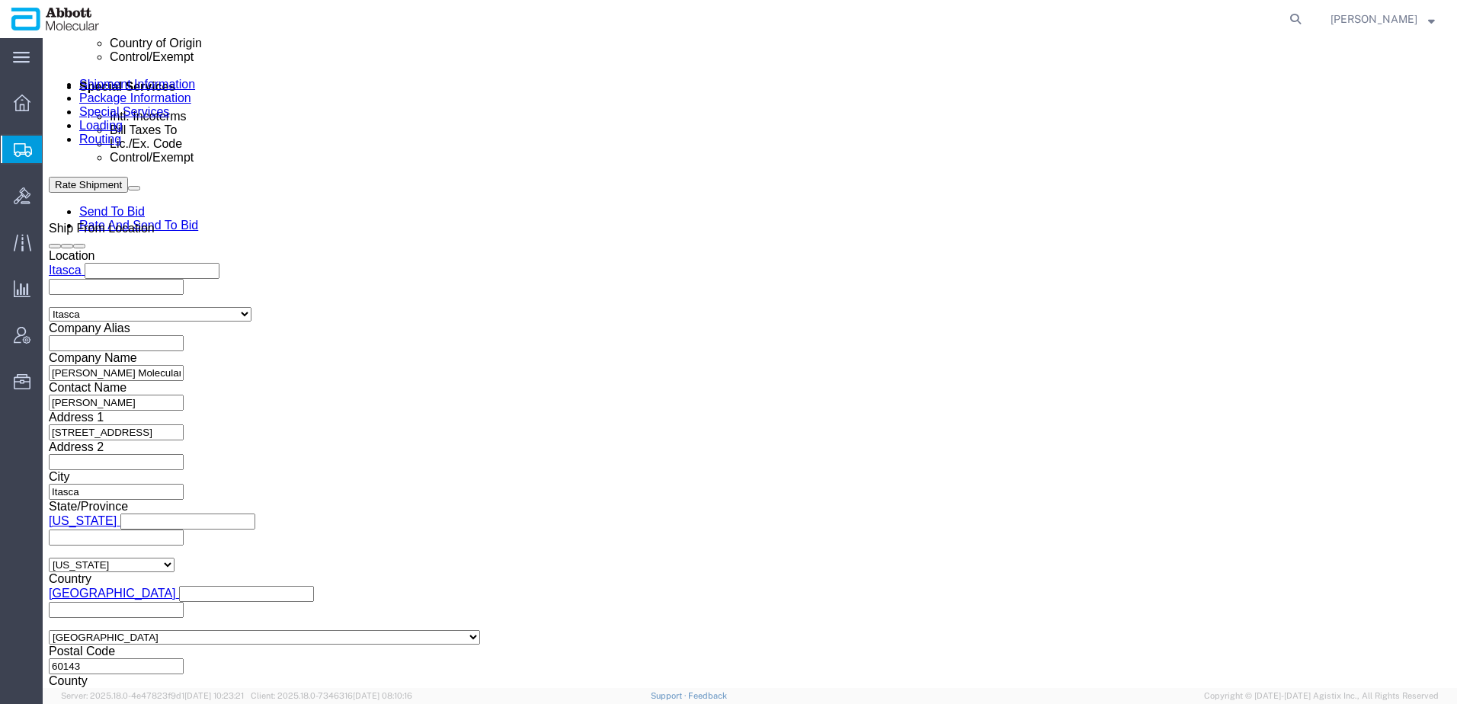
drag, startPoint x: 490, startPoint y: 314, endPoint x: 156, endPoint y: 318, distance: 333.8
click div "Company Name DEPOSITO [PERSON_NAME] LABORATORIES DE [GEOGRAPHIC_DATA]"
drag, startPoint x: 936, startPoint y: 338, endPoint x: 690, endPoint y: 341, distance: 246.2
click div "Address [STREET_ADDRESS]"
click button "Cancel"
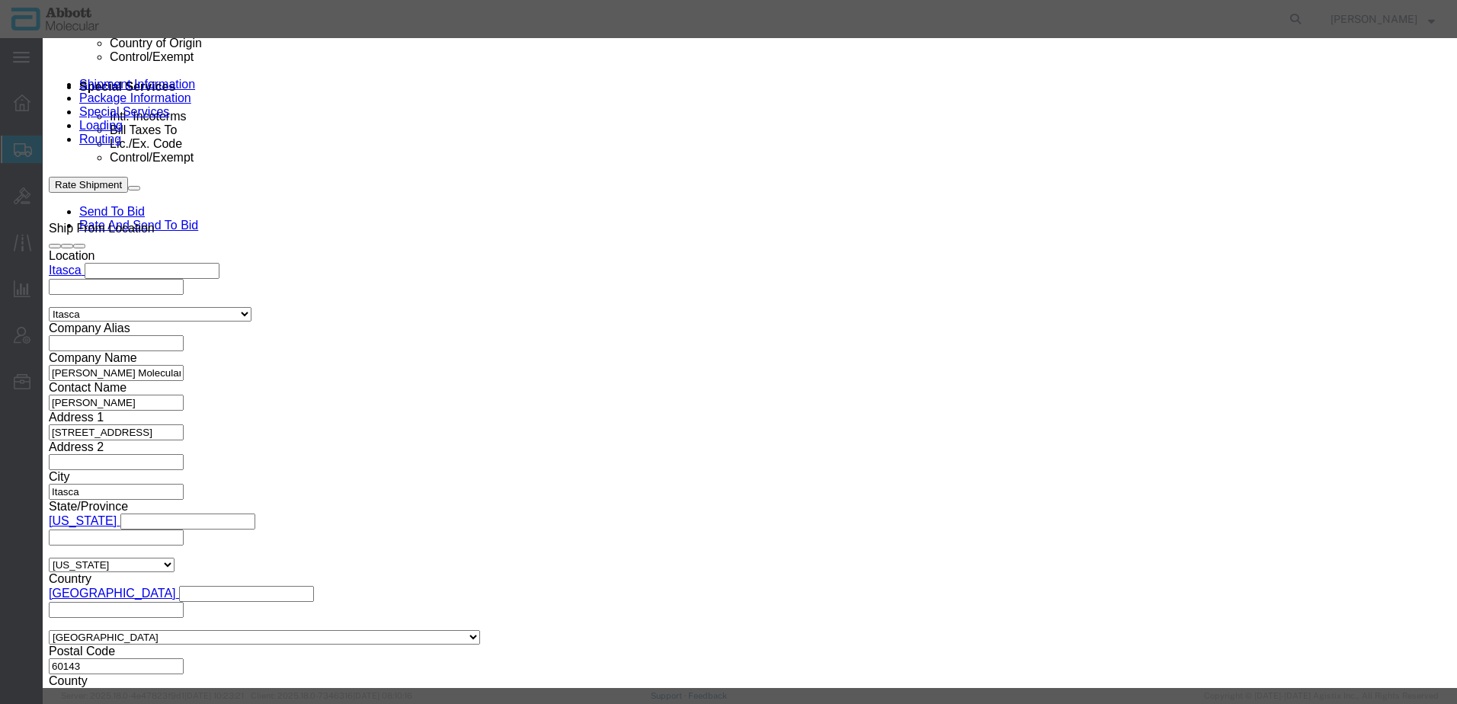
click button "Yes"
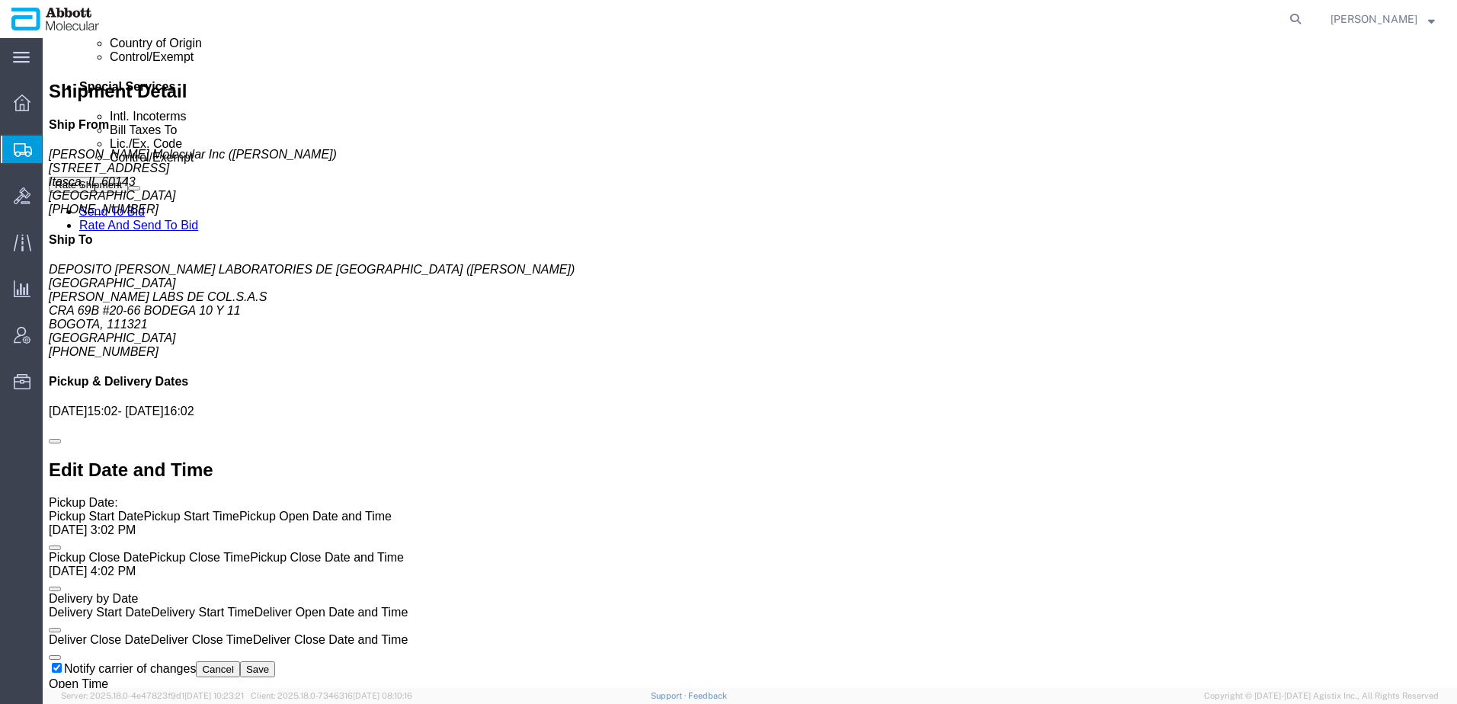
click at [0, 0] on span "Create from Template" at bounding box center [0, 0] width 0 height 0
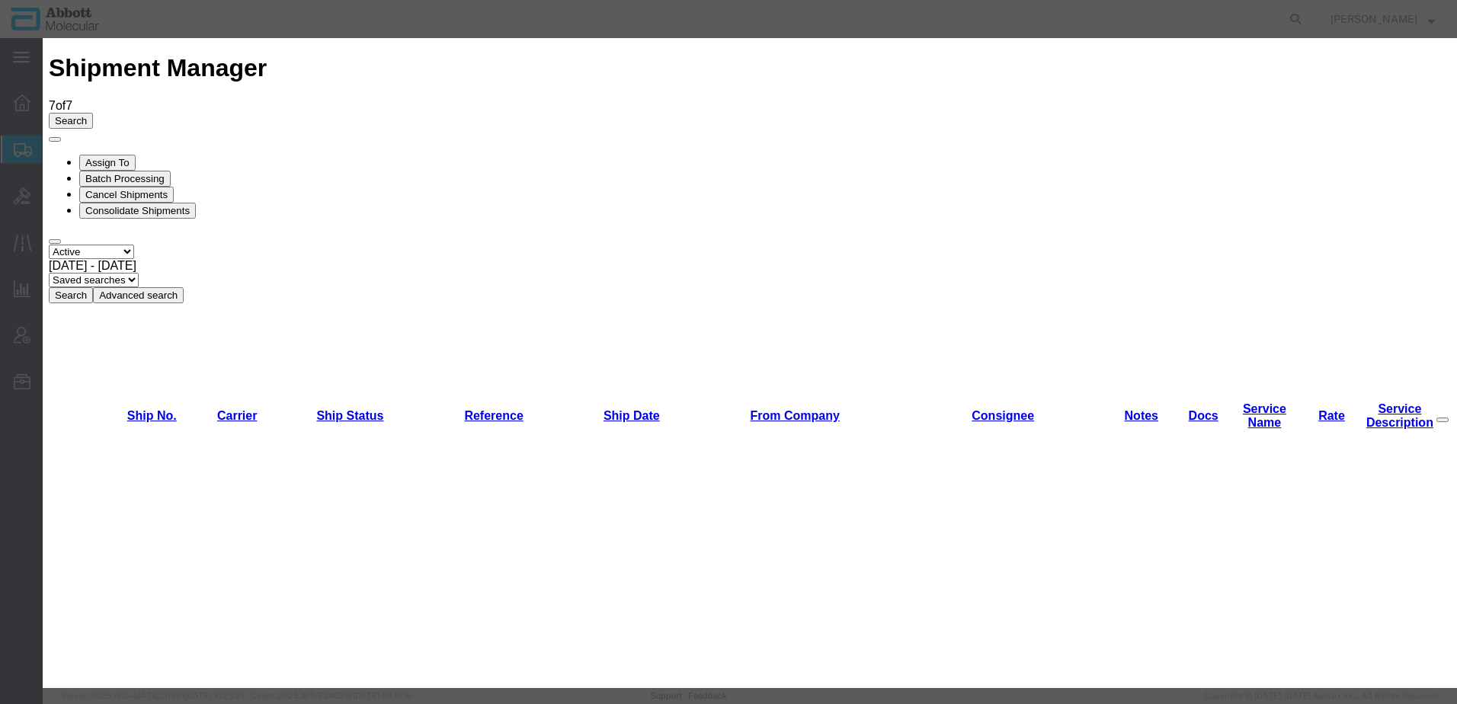
scroll to position [991, 0]
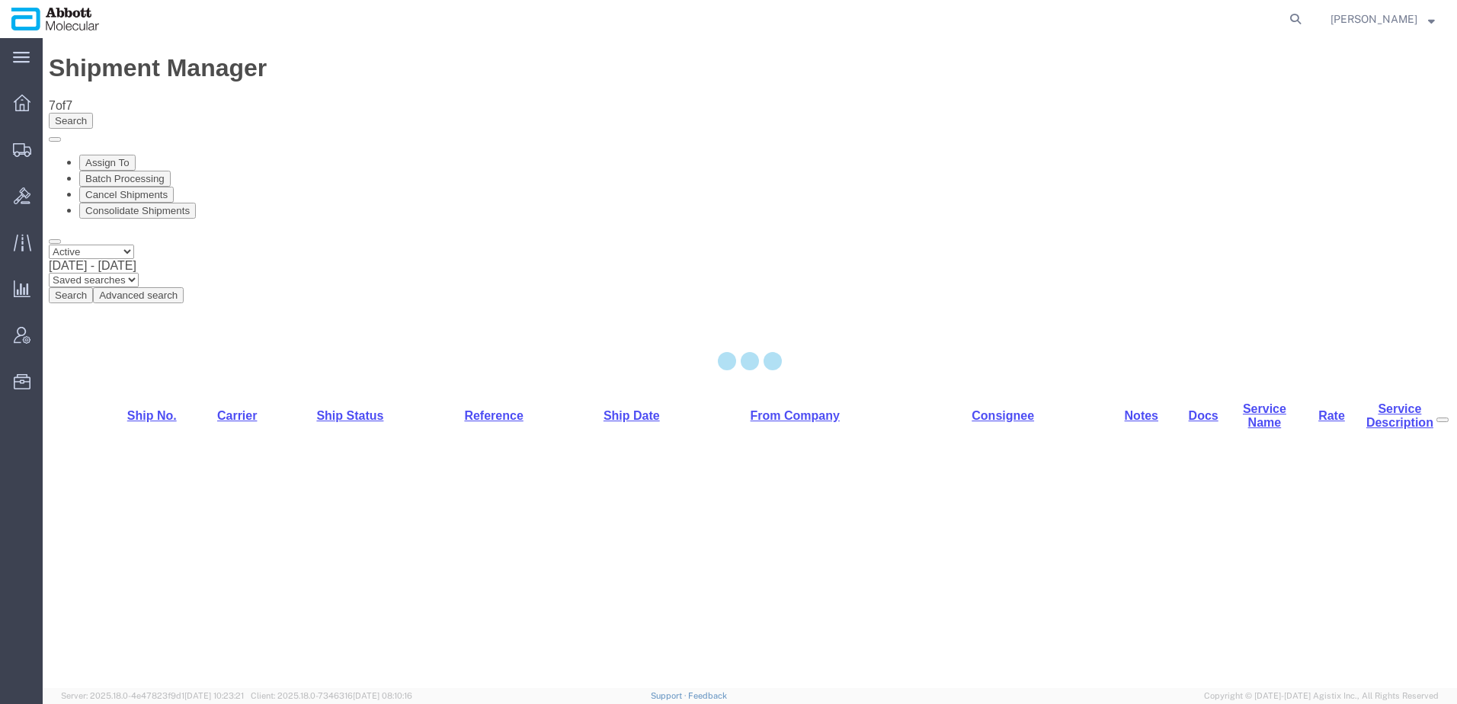
select select "48454"
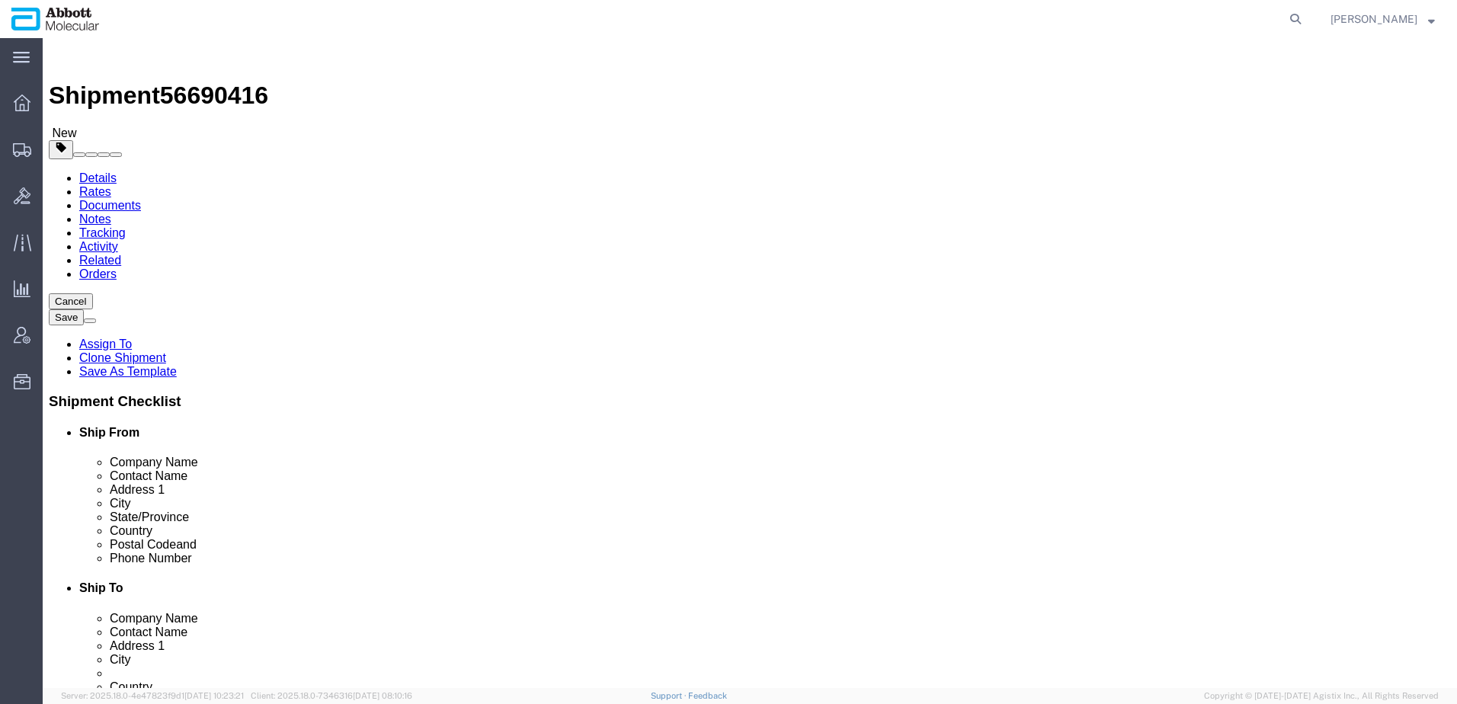
drag, startPoint x: 883, startPoint y: 283, endPoint x: 626, endPoint y: 287, distance: 257.6
click div "Company Name DOW BIOMEDICA INC."
drag, startPoint x: 834, startPoint y: 314, endPoint x: 691, endPoint y: 335, distance: 144.0
click div "Location Select Select My Profile Location Des Plaines Des Plaines Receiving - …"
drag, startPoint x: 900, startPoint y: 348, endPoint x: 720, endPoint y: 352, distance: 179.9
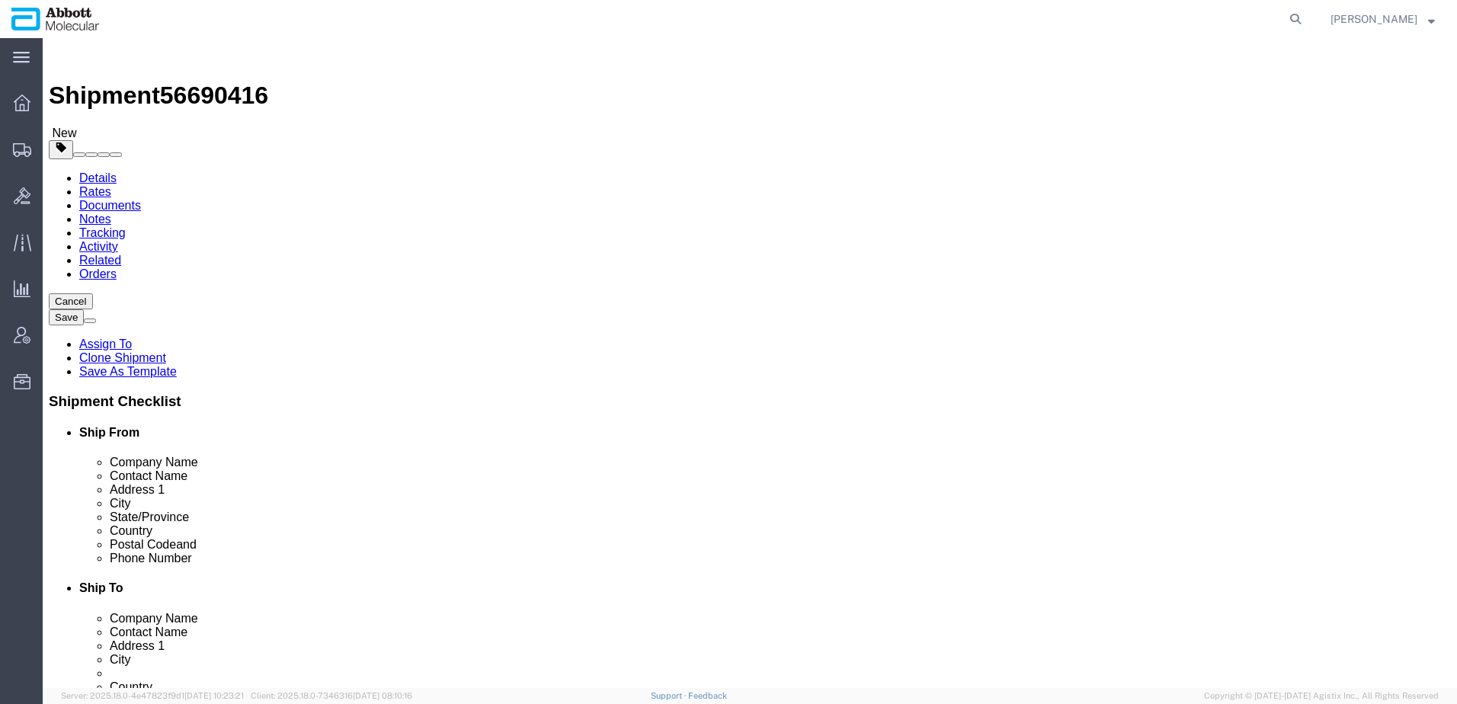
click div "Address [STREET_ADDRESS]"
drag, startPoint x: 808, startPoint y: 376, endPoint x: 700, endPoint y: 375, distance: 107.4
click div "Address [STREET_ADDRESS]"
drag, startPoint x: 660, startPoint y: 523, endPoint x: 642, endPoint y: 523, distance: 18.3
click div "Phone Number [PHONE_NUMBER]"
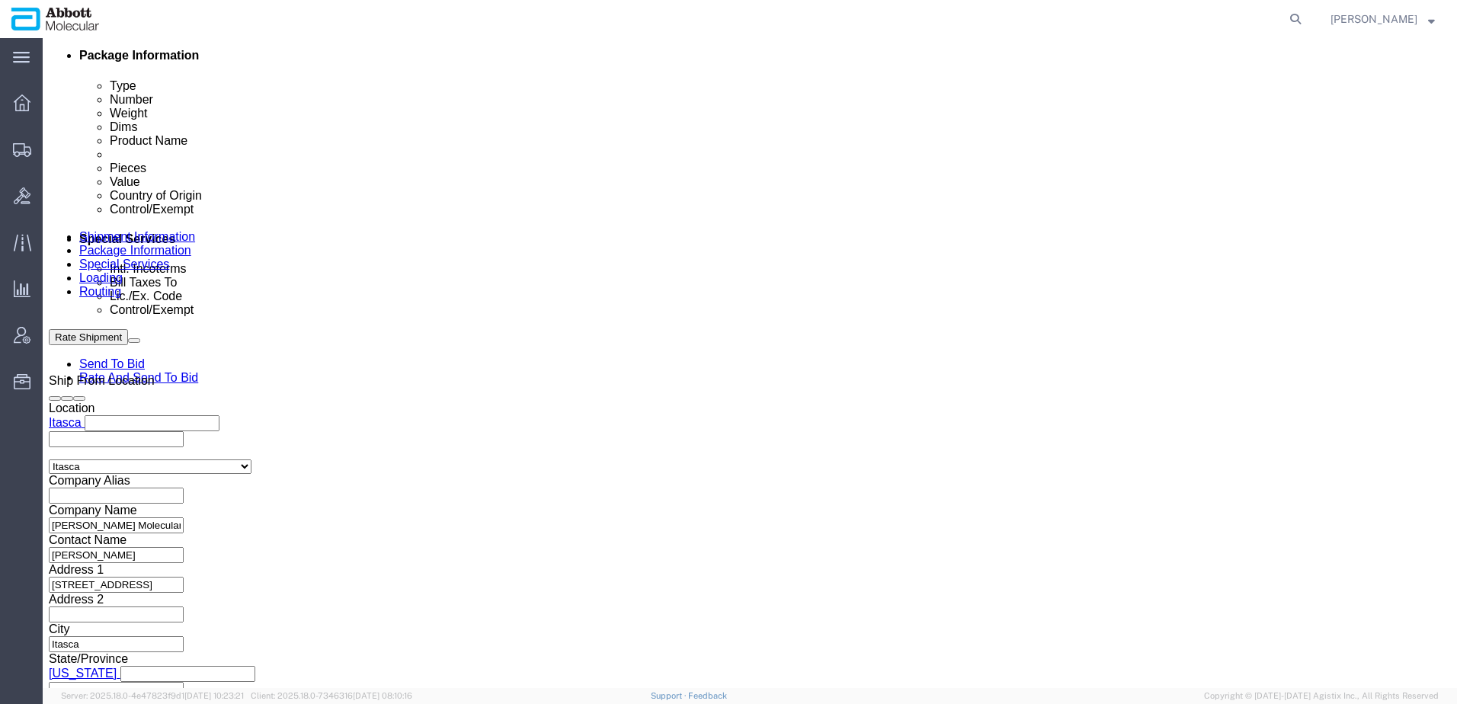
scroll to position [953, 0]
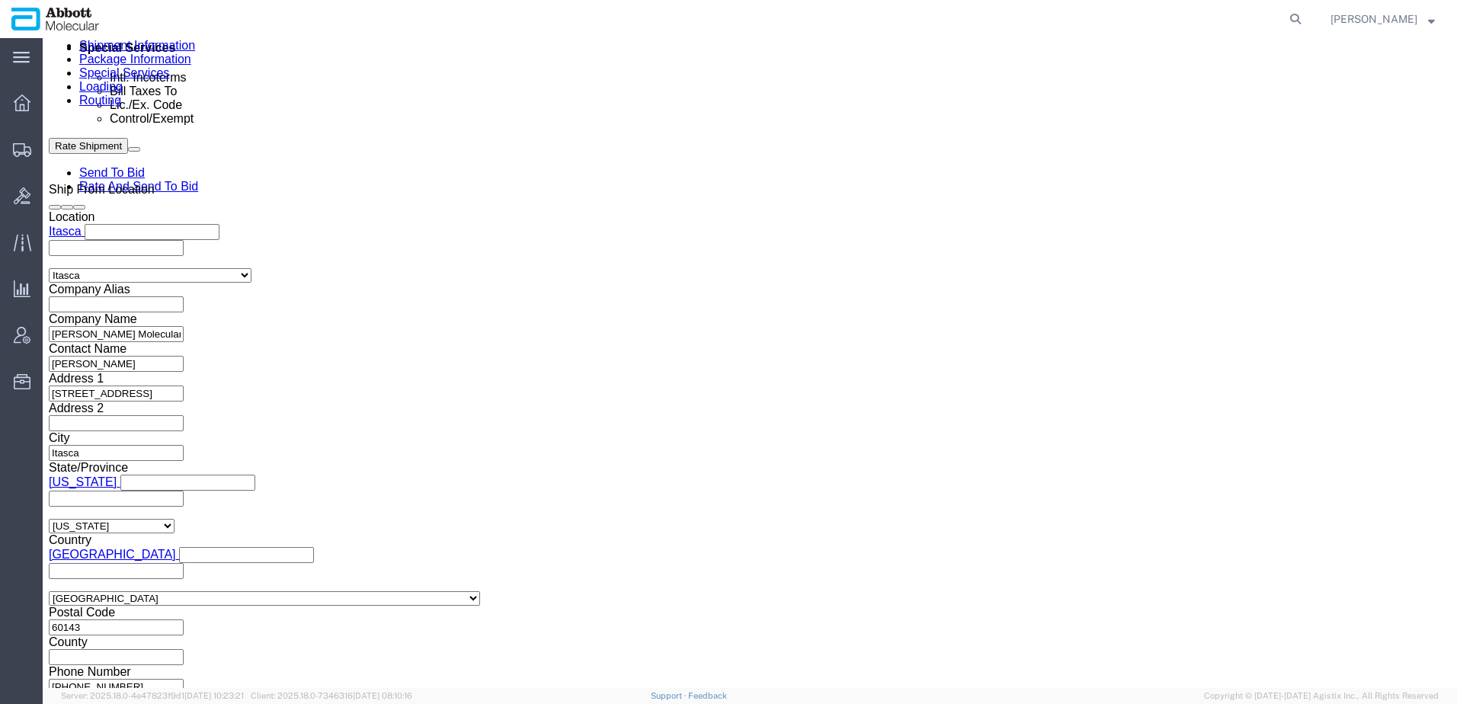
click icon
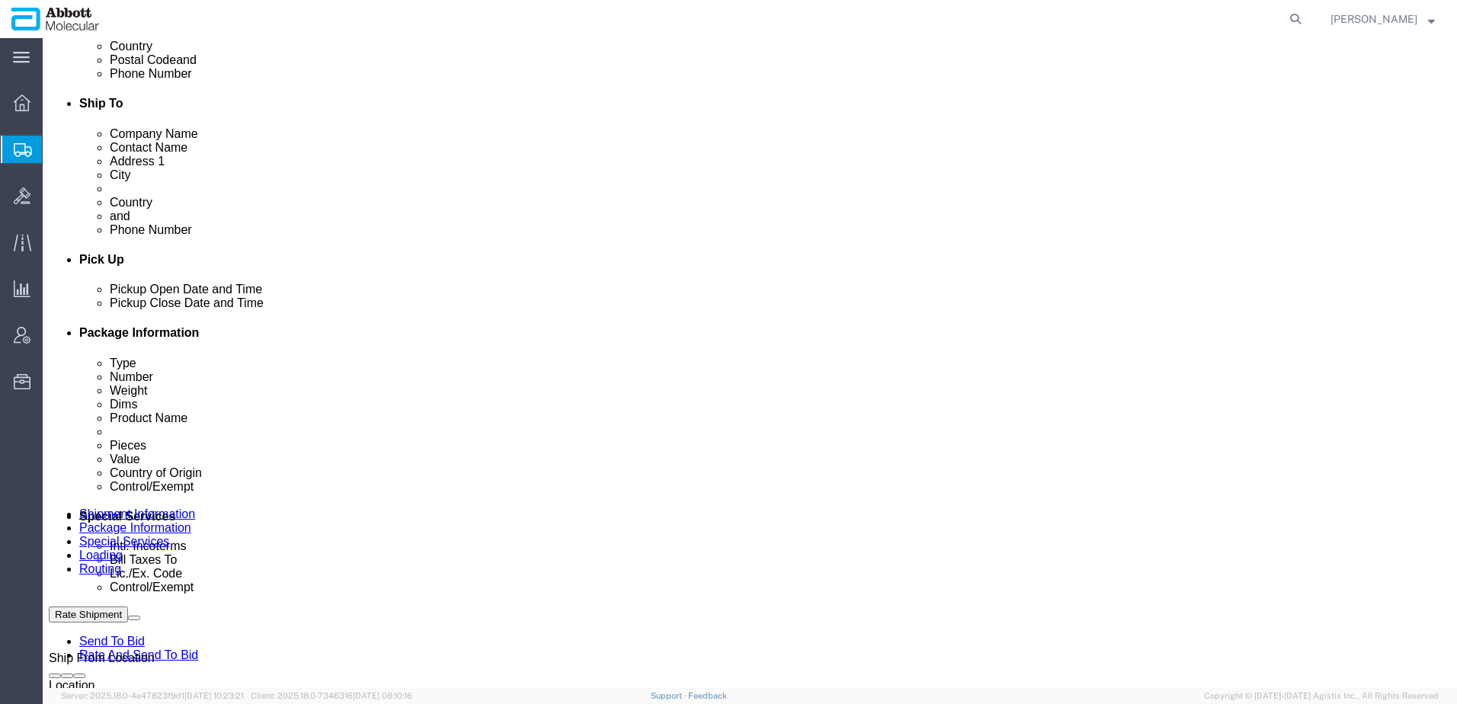
scroll to position [229, 0]
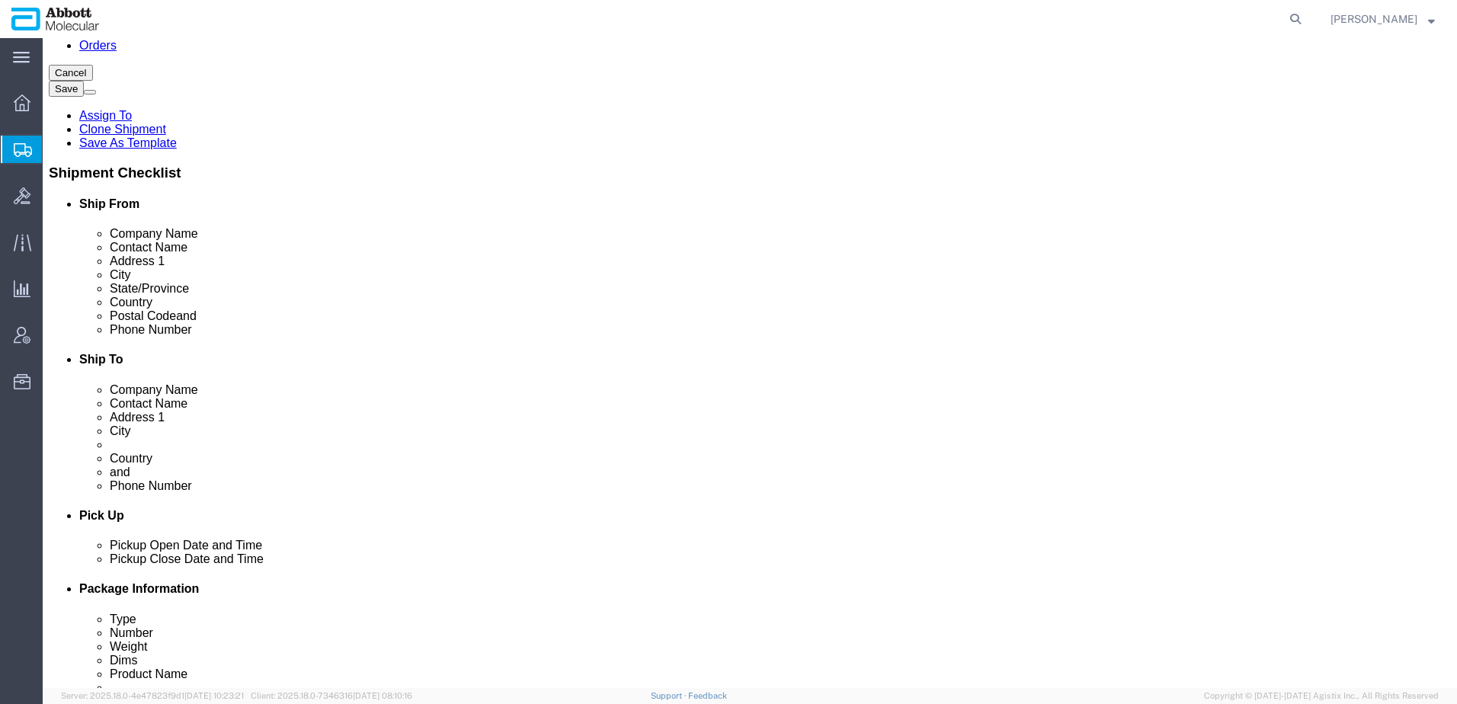
click button "Cancel"
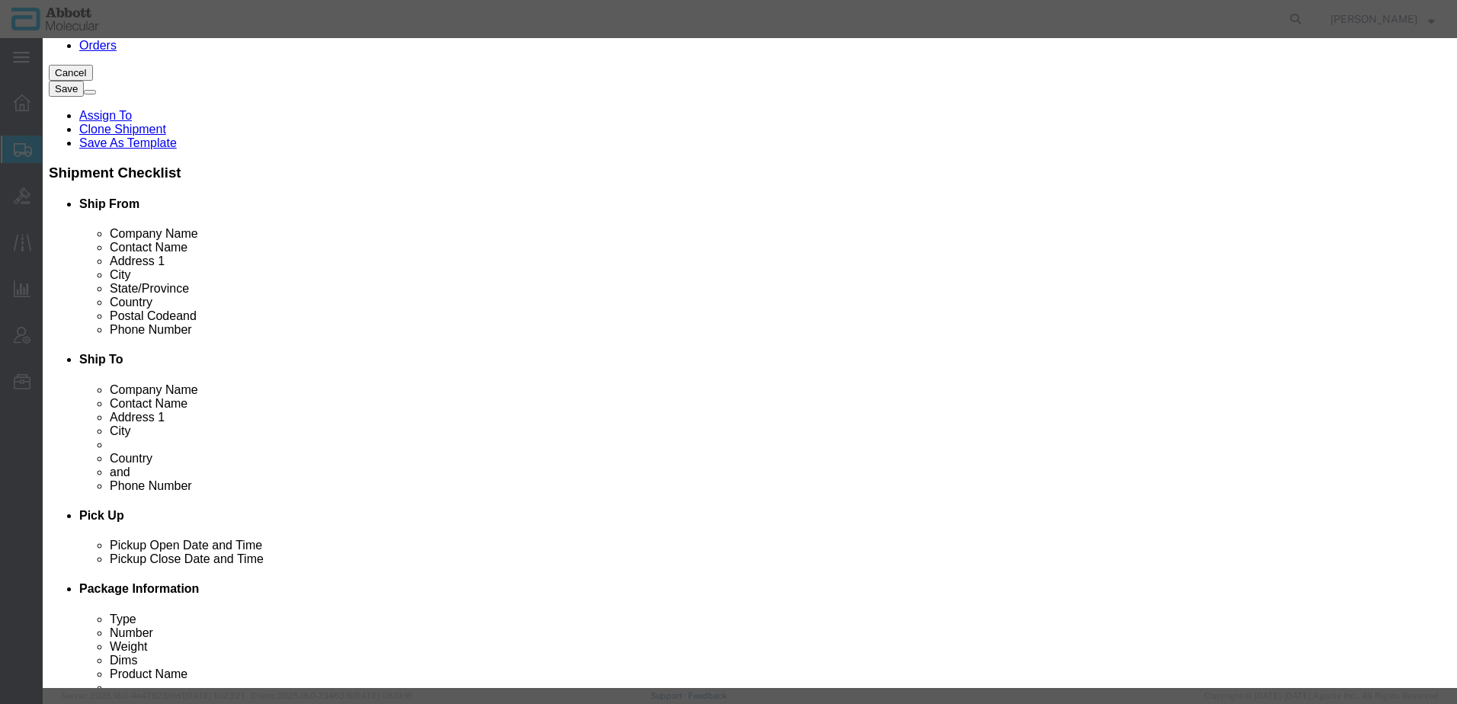
click button "Yes"
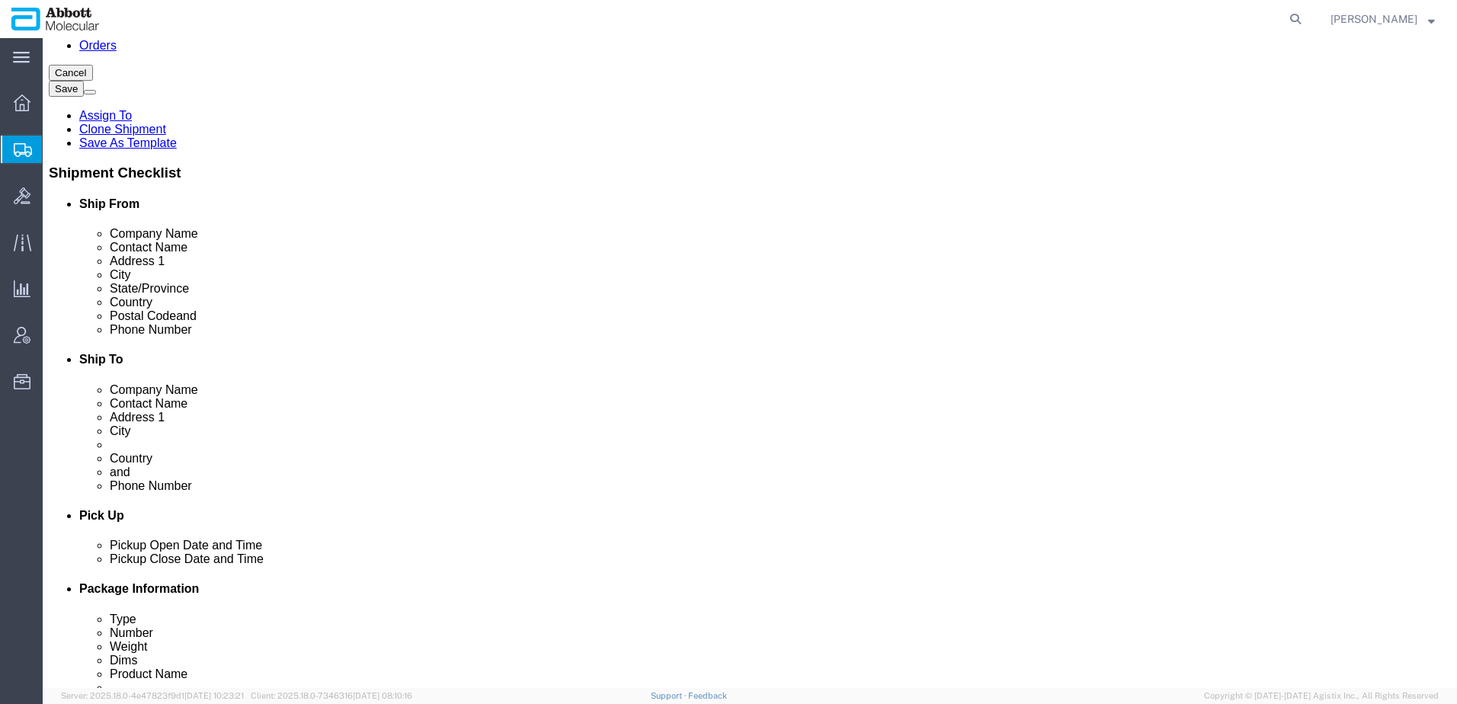
click at [0, 0] on span "Create from Template" at bounding box center [0, 0] width 0 height 0
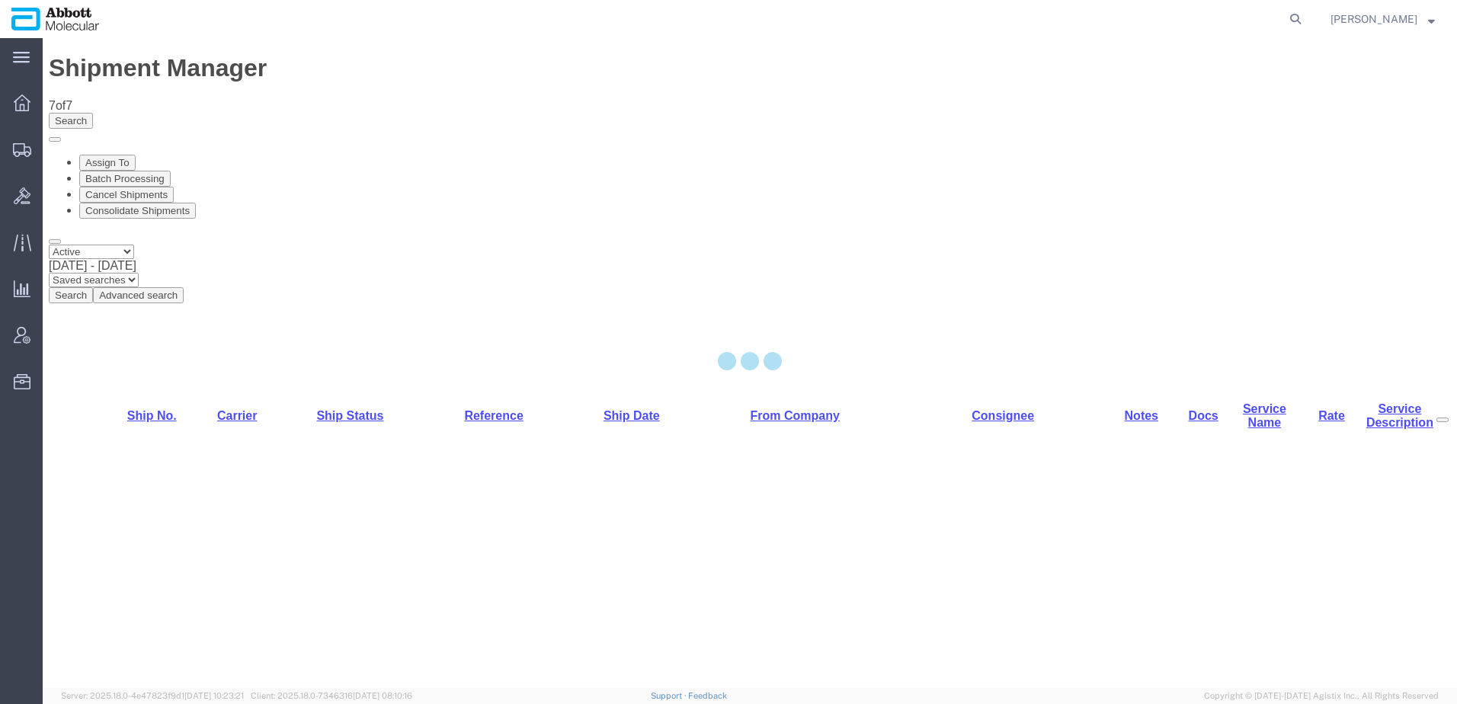
select select "48451"
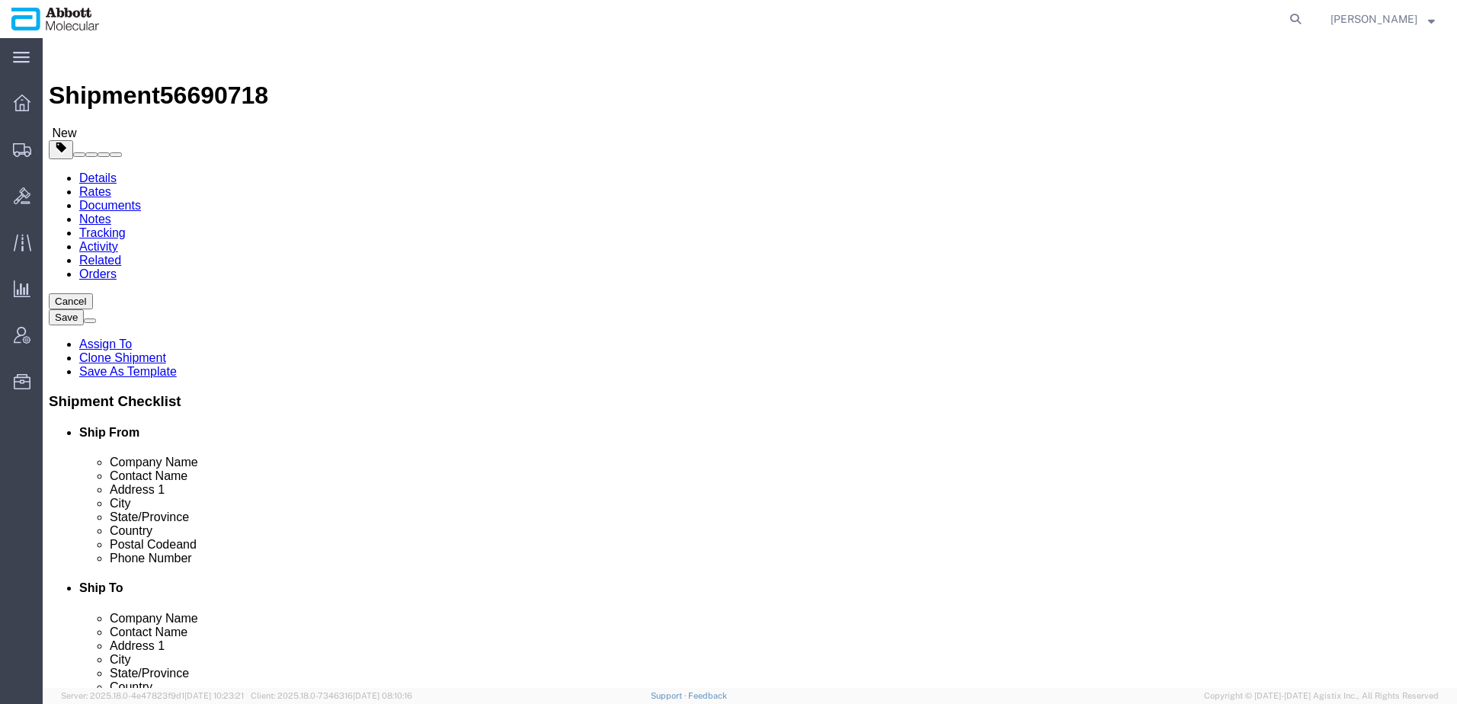
drag, startPoint x: 986, startPoint y: 286, endPoint x: 724, endPoint y: 284, distance: 262.1
click div "Company Name [PERSON_NAME] Labs LTD - [GEOGRAPHIC_DATA] C/O UPS SCS, Inc"
drag, startPoint x: 846, startPoint y: 315, endPoint x: 670, endPoint y: 312, distance: 176.1
click div "Contact Name Receiving"
click div "Location Select Select My Profile Location [GEOGRAPHIC_DATA] [GEOGRAPHIC_DATA] …"
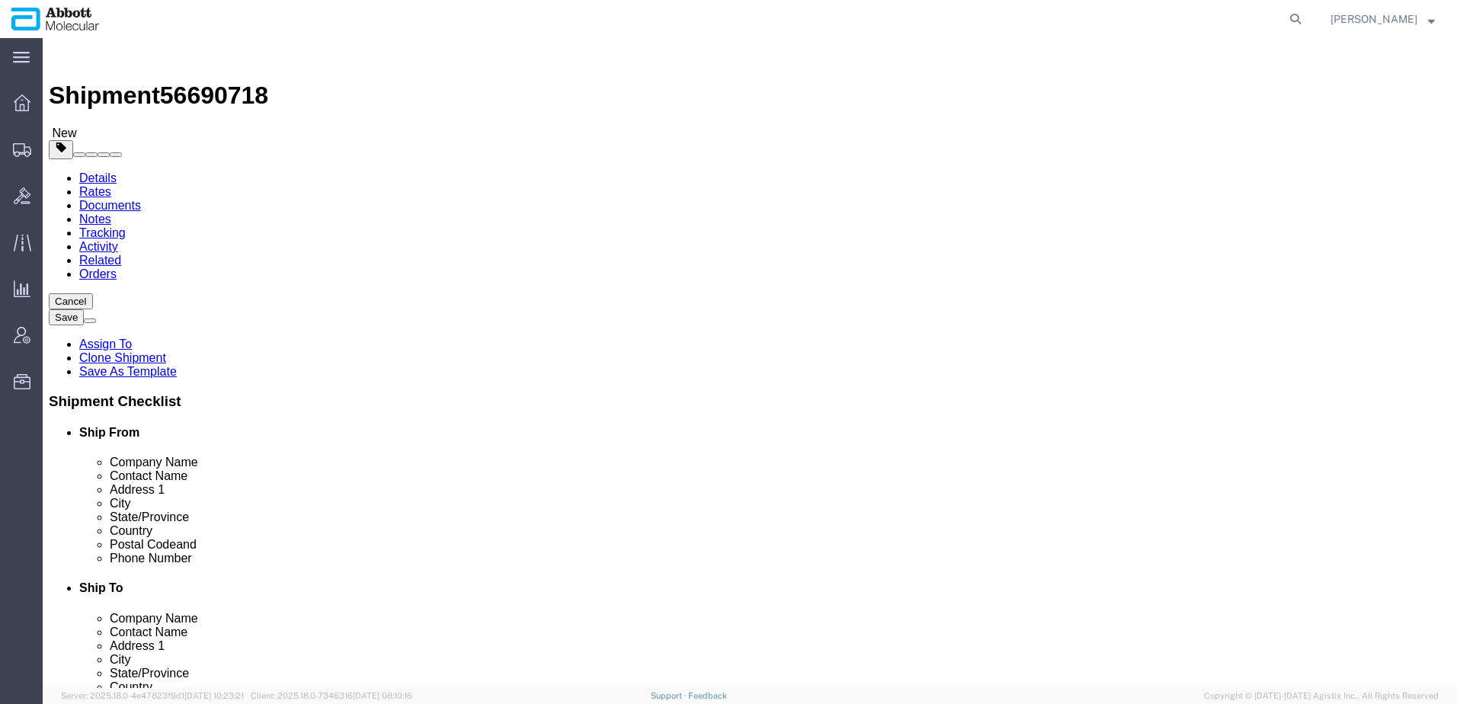
drag, startPoint x: 880, startPoint y: 346, endPoint x: 717, endPoint y: 328, distance: 164.0
click div "Location Select Select My Profile Location [GEOGRAPHIC_DATA] [GEOGRAPHIC_DATA] …"
drag, startPoint x: 887, startPoint y: 373, endPoint x: 629, endPoint y: 373, distance: 257.6
click div "Address 2 Receiving Dept - Bldg 2"
drag, startPoint x: 773, startPoint y: 406, endPoint x: 661, endPoint y: 407, distance: 112.0
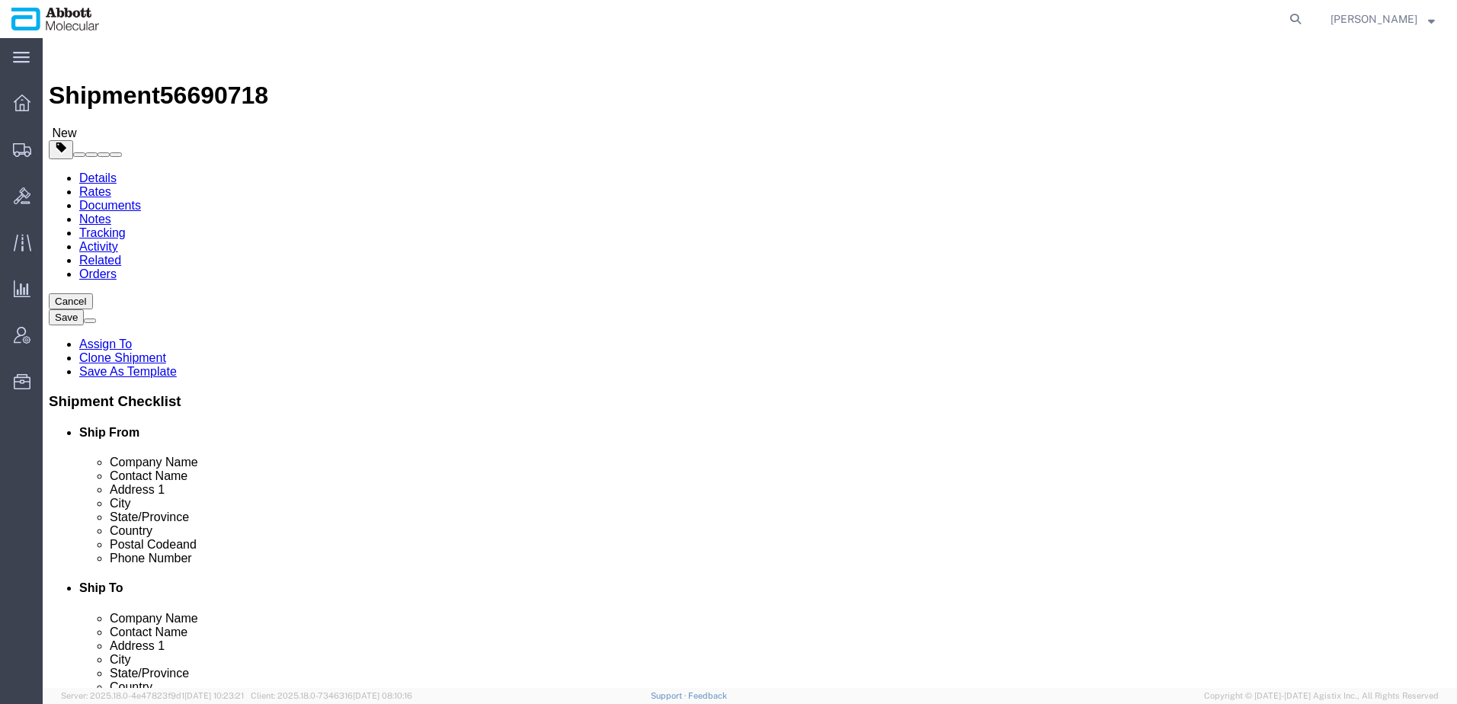
click div "City [GEOGRAPHIC_DATA]"
drag, startPoint x: 981, startPoint y: 285, endPoint x: 686, endPoint y: 267, distance: 296.2
click div "Location Select Select My Profile Location [GEOGRAPHIC_DATA] [GEOGRAPHIC_DATA] …"
click icon
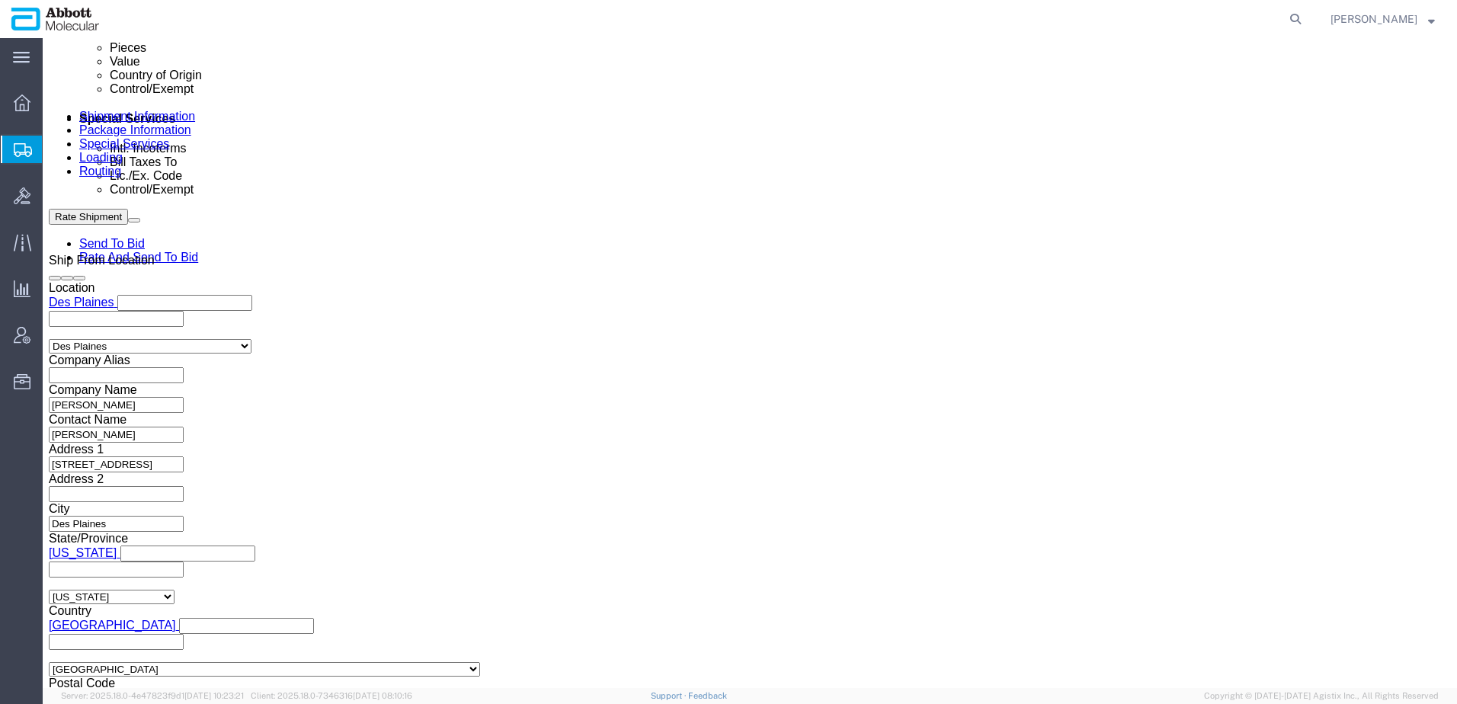
scroll to position [914, 0]
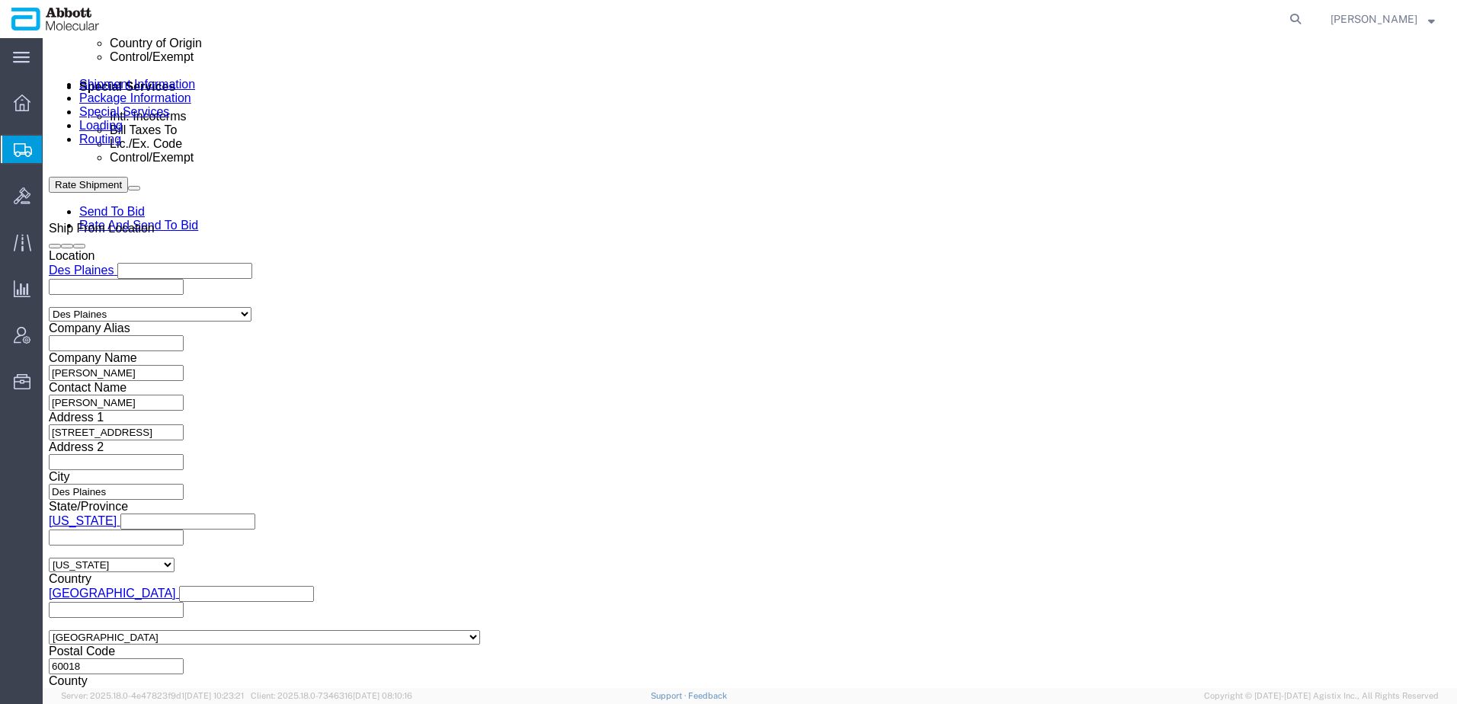
click icon
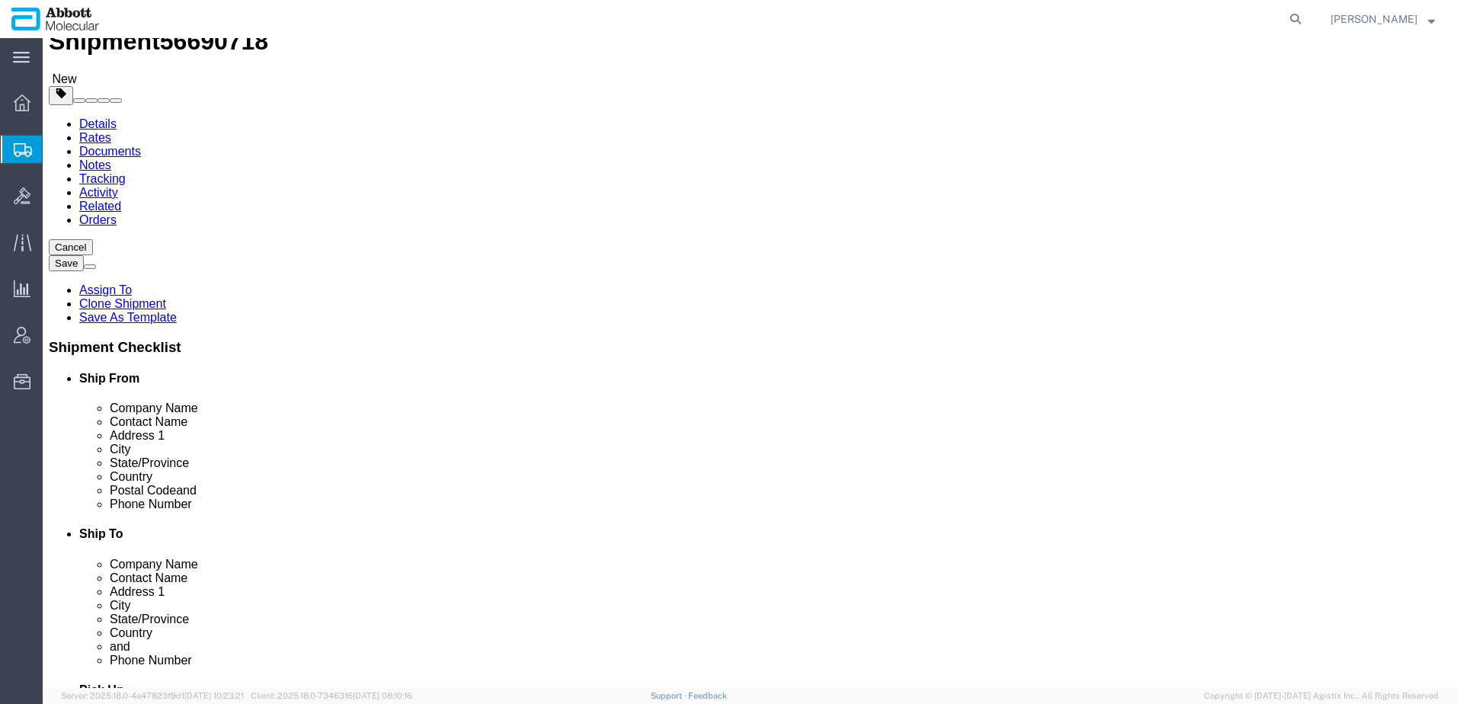
scroll to position [152, 0]
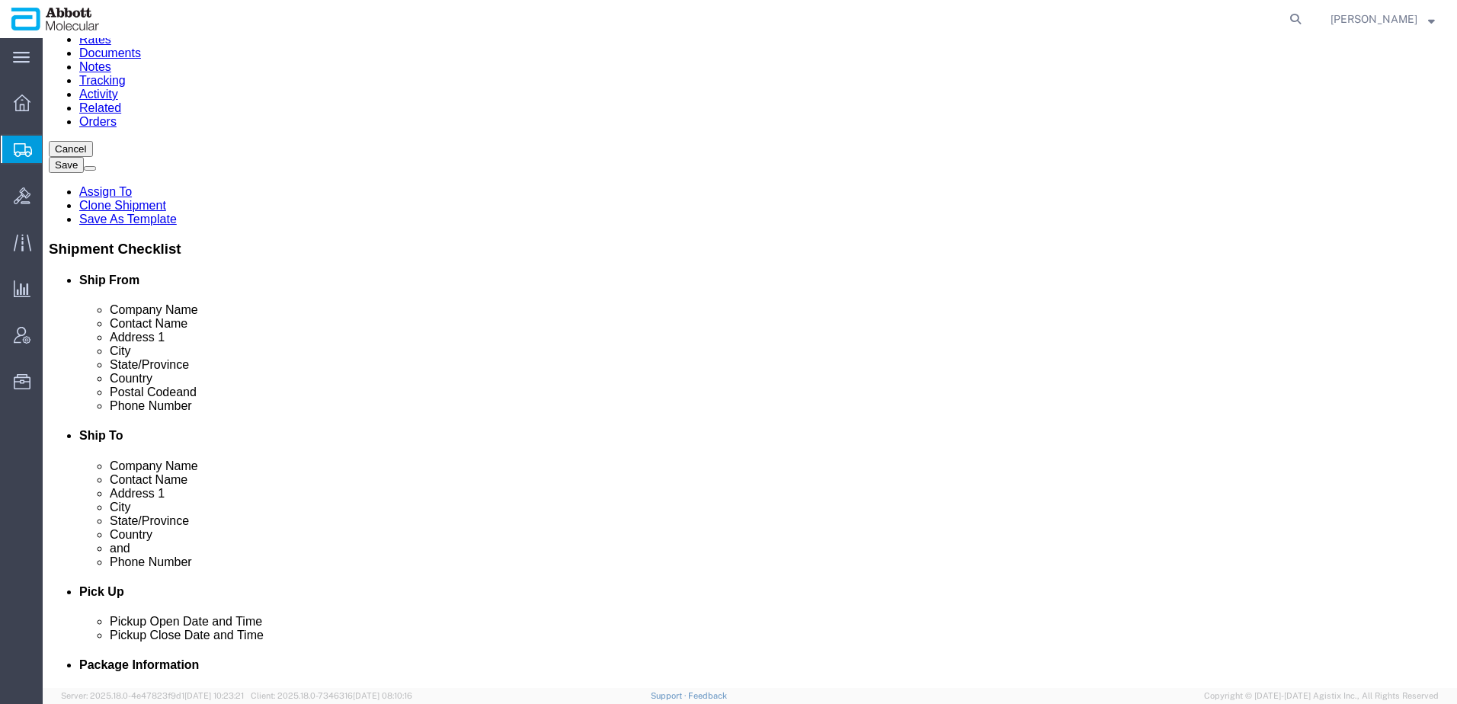
drag, startPoint x: 847, startPoint y: 408, endPoint x: 709, endPoint y: 408, distance: 137.9
click div "Address 2 Receiving Dept - Bldg 2"
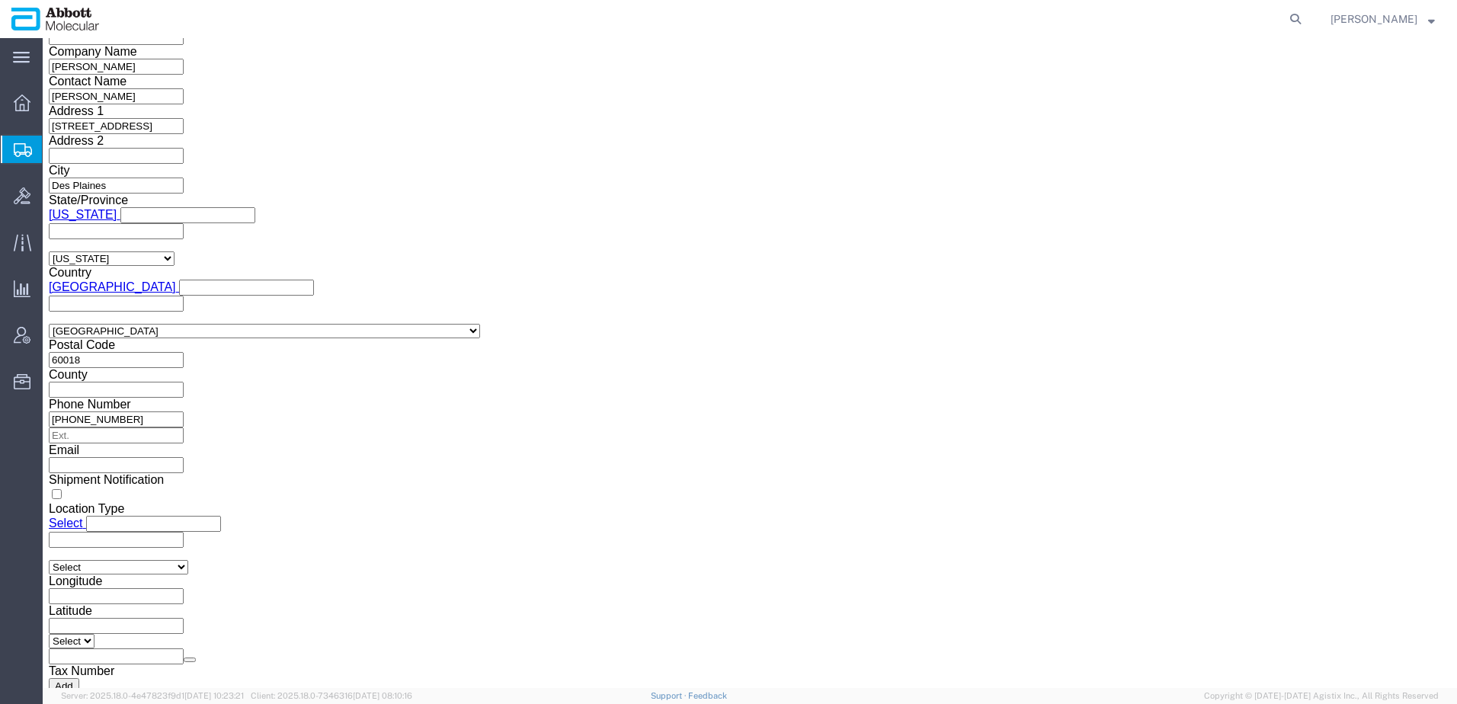
scroll to position [1222, 0]
